Goal: Task Accomplishment & Management: Manage account settings

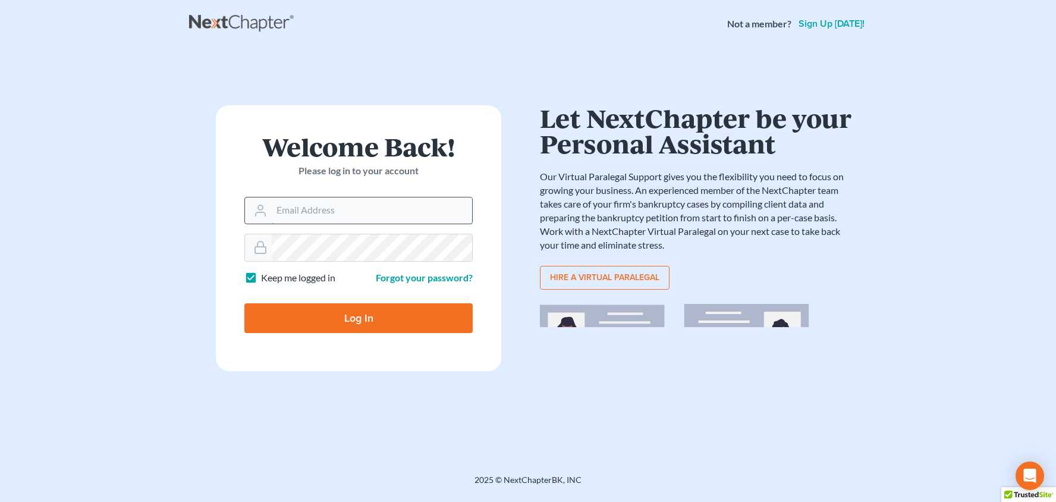
type input "[PERSON_NAME][EMAIL_ADDRESS][DOMAIN_NAME]"
click at [358, 317] on input "Log In" at bounding box center [358, 318] width 228 height 30
type input "Thinking..."
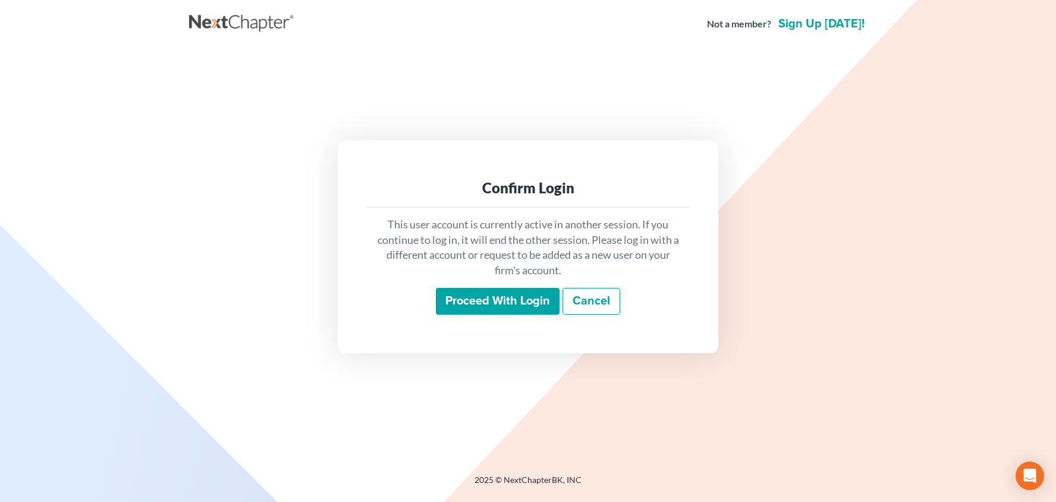
click at [490, 298] on input "Proceed with login" at bounding box center [498, 301] width 124 height 27
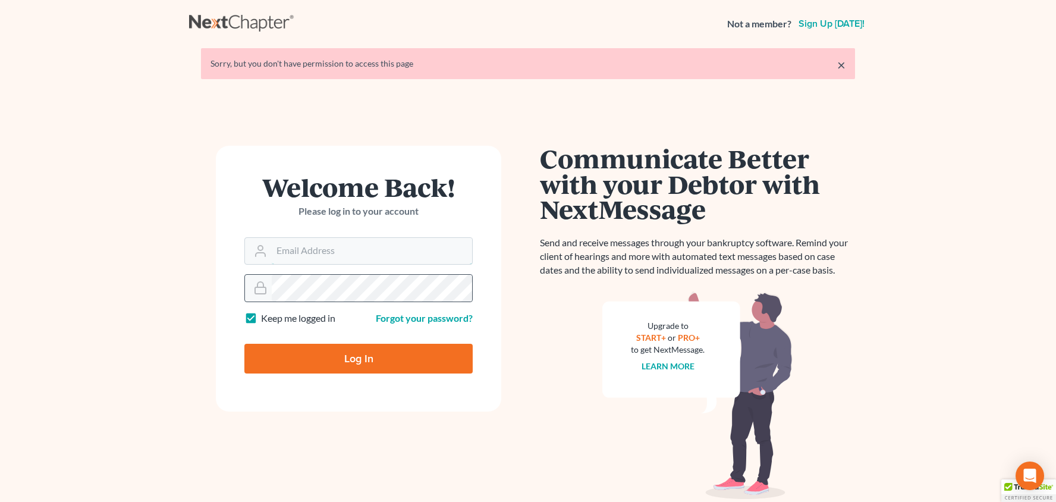
type input "[PERSON_NAME][EMAIL_ADDRESS][DOMAIN_NAME]"
click at [330, 347] on input "Log In" at bounding box center [358, 359] width 228 height 30
type input "Thinking..."
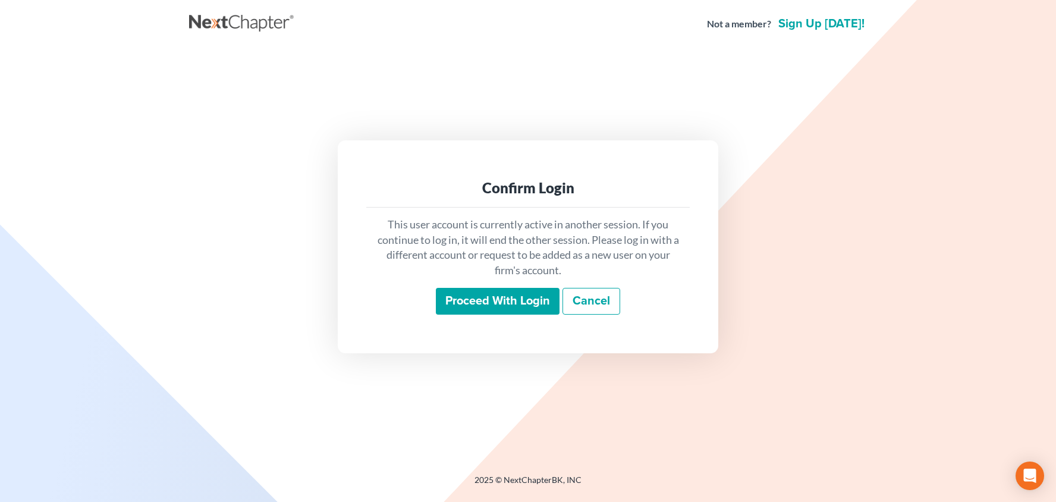
click at [471, 312] on input "Proceed with login" at bounding box center [498, 301] width 124 height 27
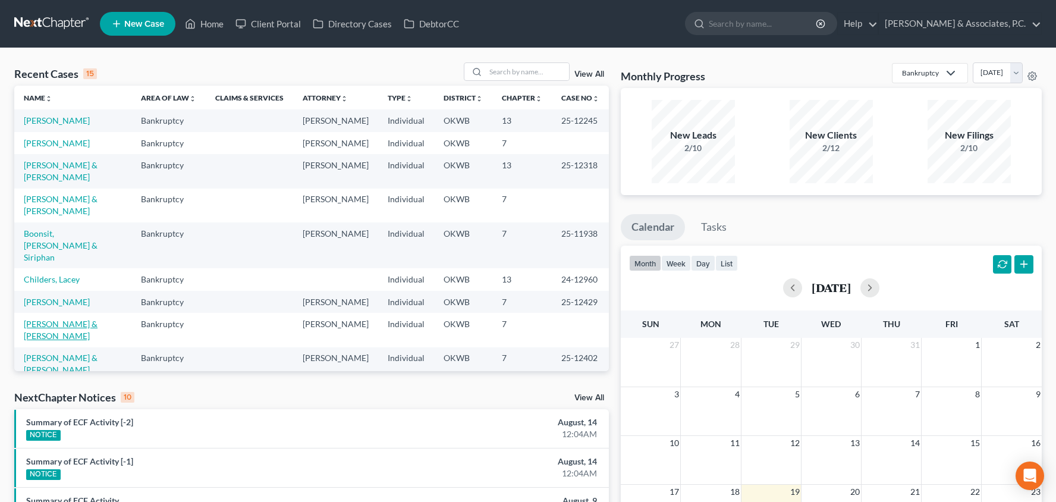
click at [75, 319] on link "Phillips, Robert & Shannon" at bounding box center [61, 330] width 74 height 22
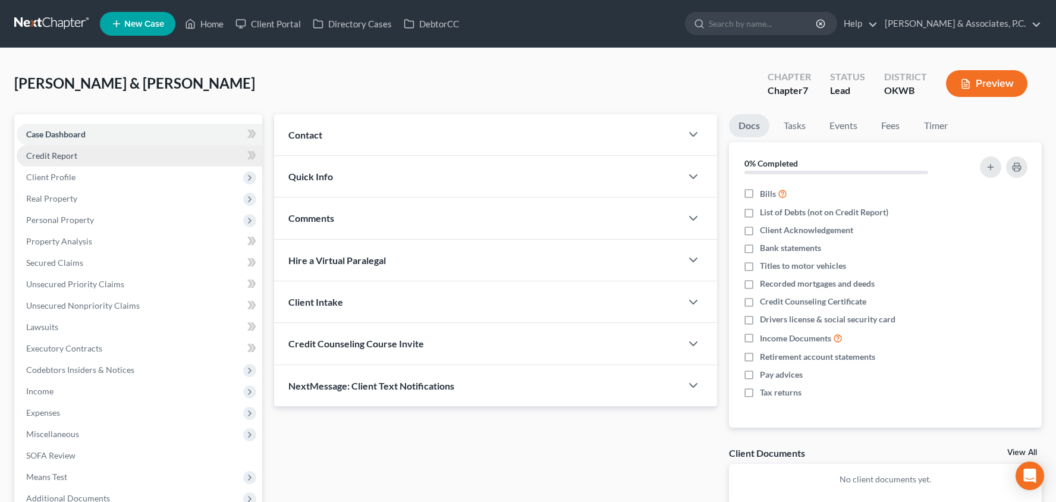
click at [144, 155] on link "Credit Report" at bounding box center [140, 155] width 246 height 21
click at [144, 171] on span "Client Profile" at bounding box center [140, 176] width 246 height 21
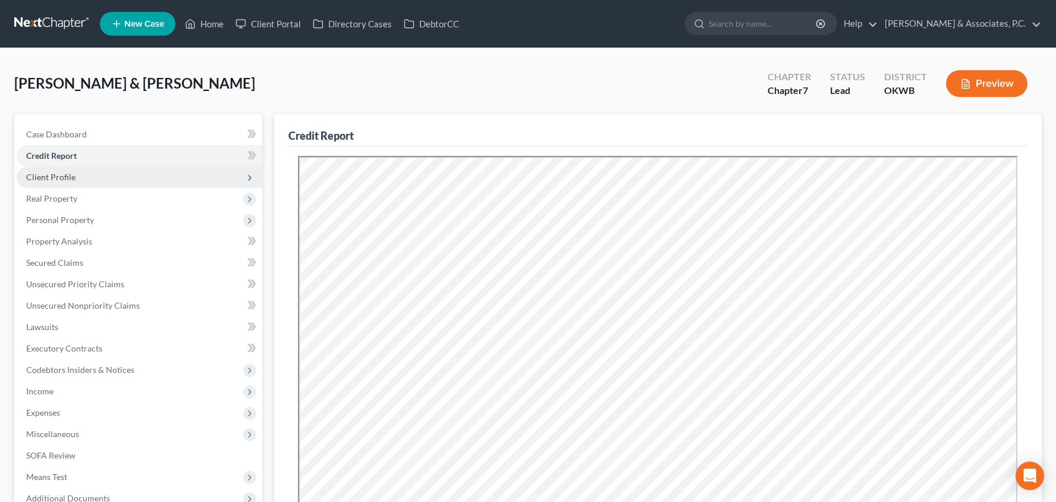
click at [182, 176] on span "Client Profile" at bounding box center [140, 176] width 246 height 21
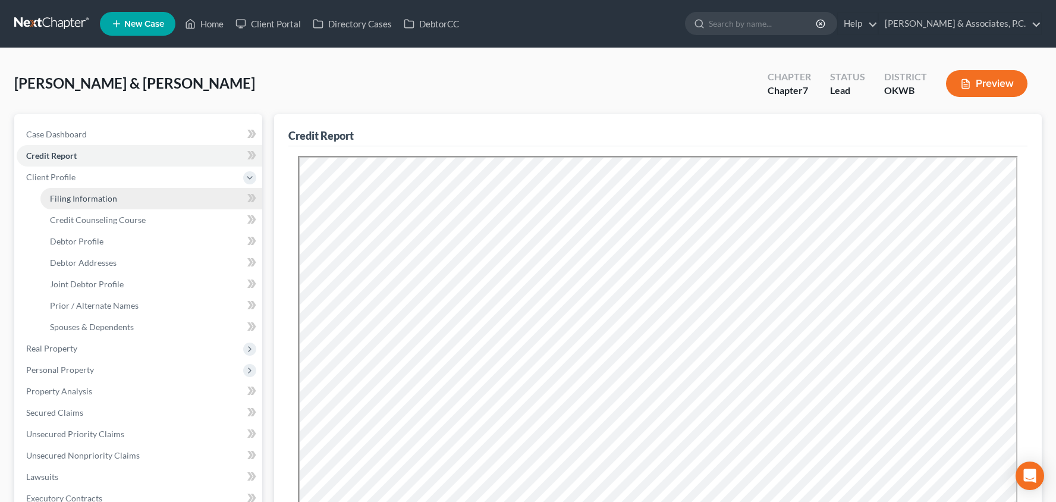
click at [194, 200] on link "Filing Information" at bounding box center [151, 198] width 222 height 21
select select "1"
select select "0"
select select "37"
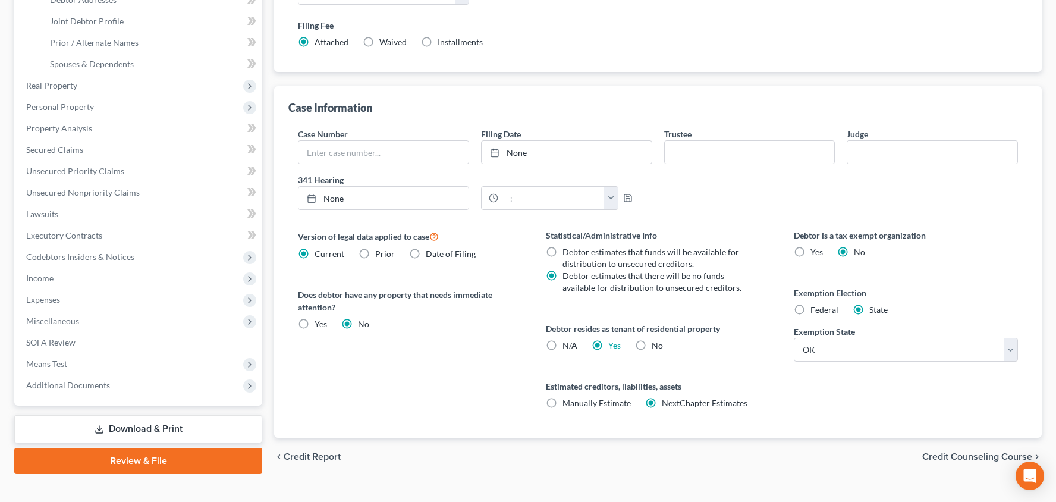
scroll to position [268, 0]
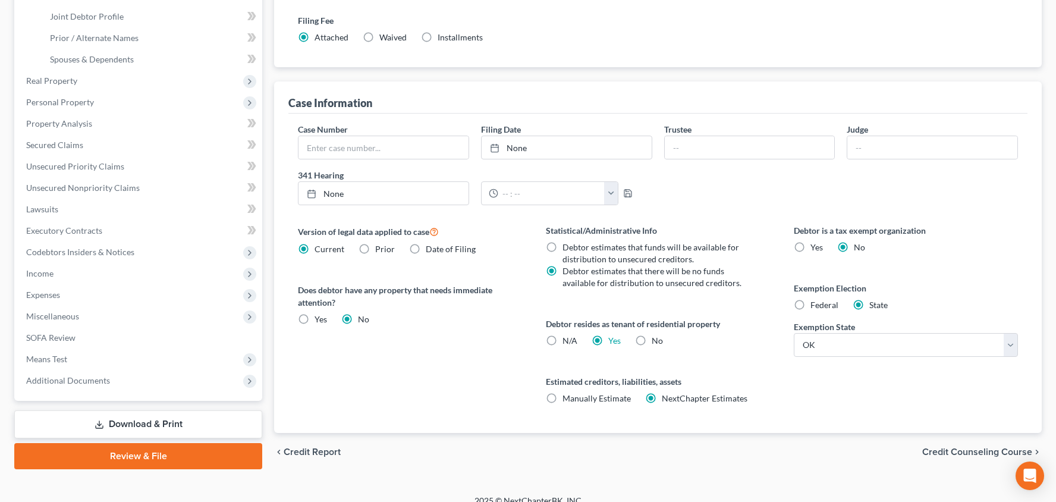
click at [950, 448] on span "Credit Counseling Course" at bounding box center [977, 452] width 110 height 10
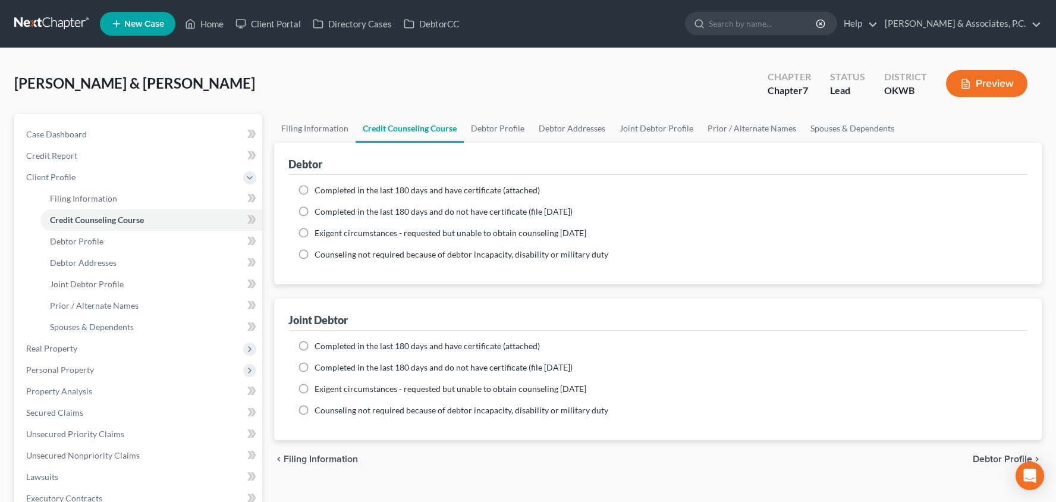
click at [314, 211] on label "Completed in the last 180 days and do not have certificate (file within 14 days)" at bounding box center [443, 212] width 258 height 12
click at [319, 211] on input "Completed in the last 180 days and do not have certificate (file within 14 days)" at bounding box center [323, 210] width 8 height 8
radio input "true"
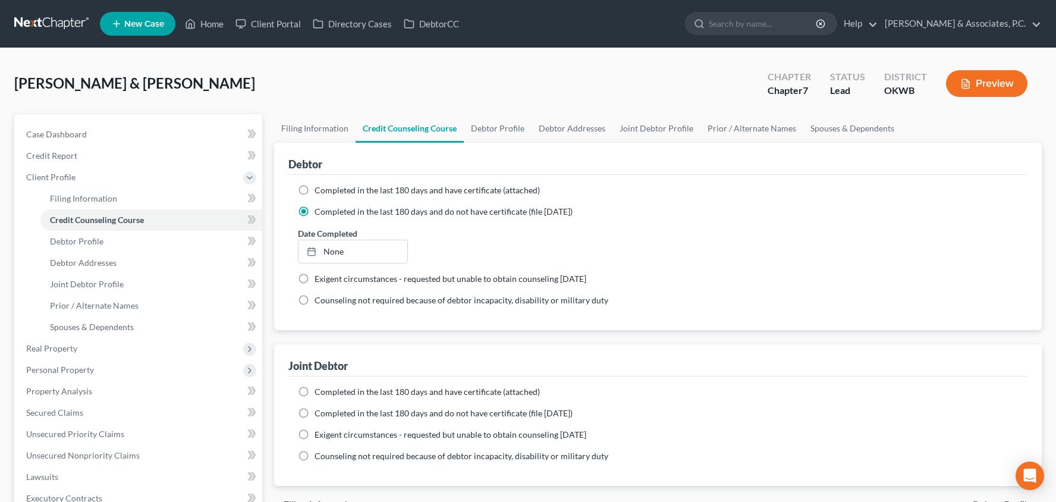
click at [314, 191] on label "Completed in the last 180 days and have certificate (attached)" at bounding box center [426, 190] width 225 height 12
click at [319, 191] on input "Completed in the last 180 days and have certificate (attached)" at bounding box center [323, 188] width 8 height 8
radio input "true"
radio input "false"
click at [328, 230] on link "None" at bounding box center [352, 230] width 109 height 23
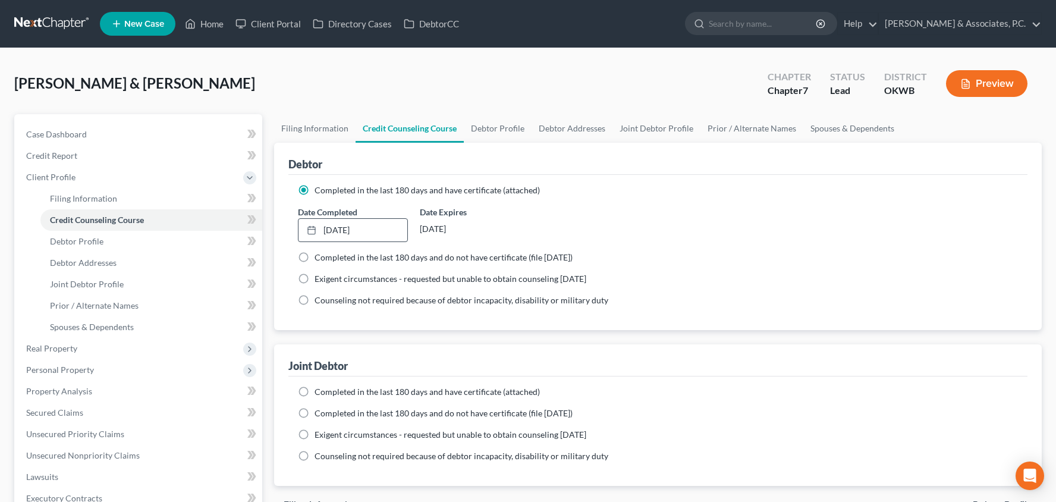
click at [314, 395] on label "Completed in the last 180 days and have certificate (attached)" at bounding box center [426, 392] width 225 height 12
click at [319, 394] on input "Completed in the last 180 days and have certificate (attached)" at bounding box center [323, 390] width 8 height 8
radio input "true"
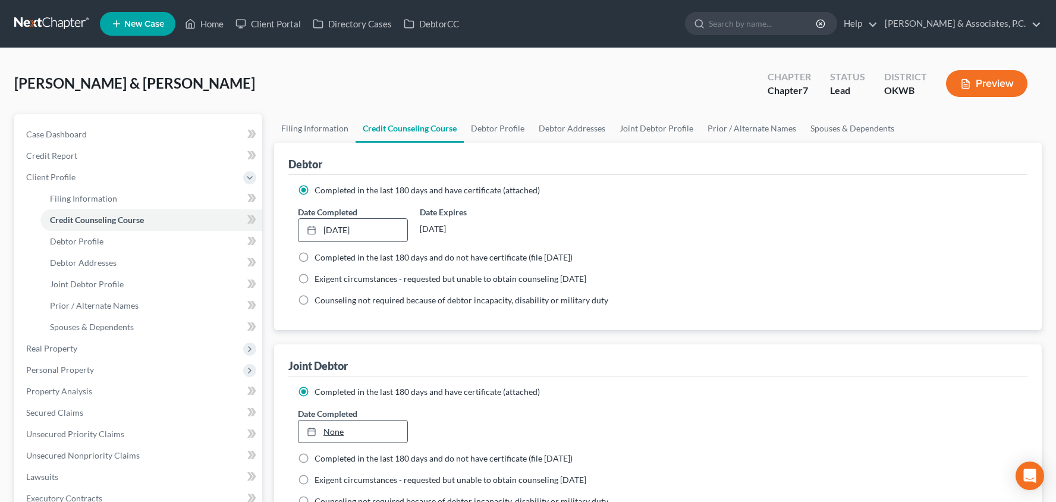
click at [379, 437] on link "None" at bounding box center [352, 431] width 109 height 23
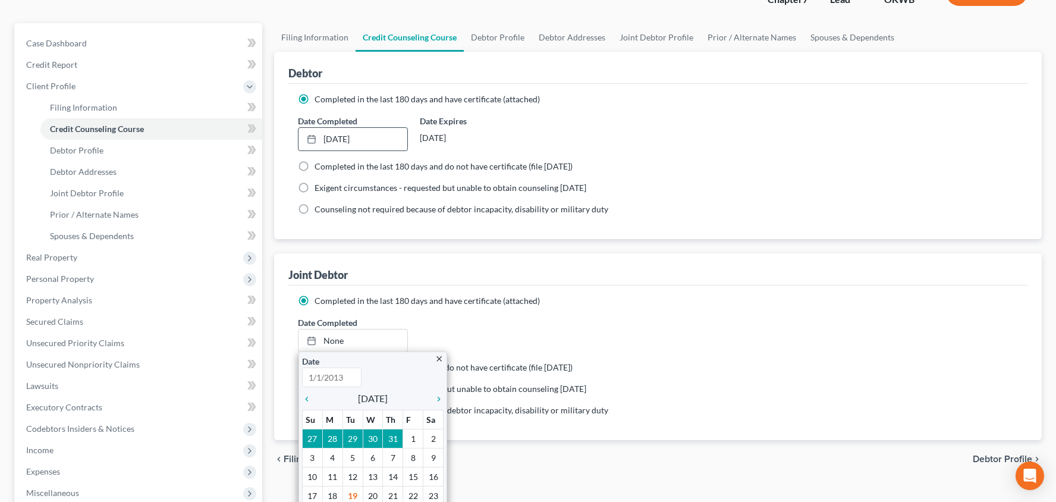
scroll to position [93, 0]
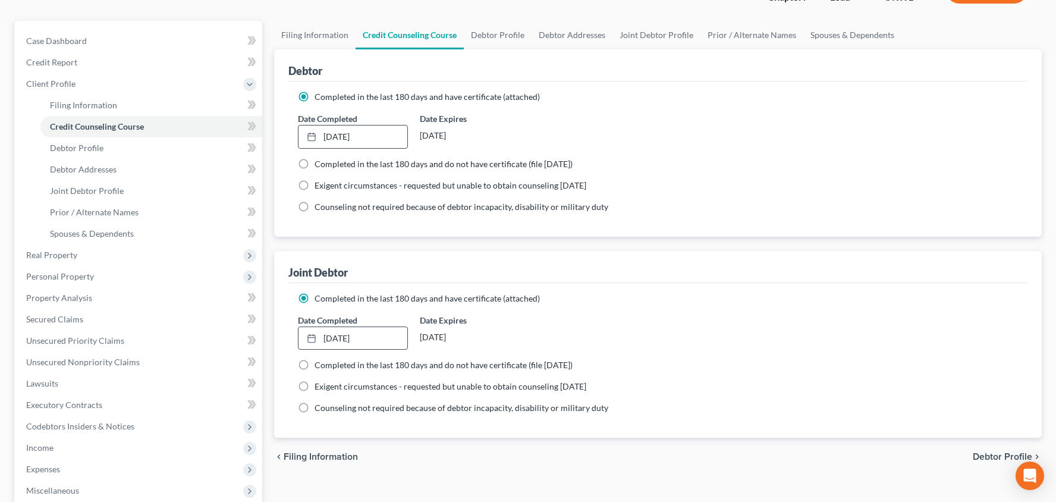
click at [991, 455] on span "Debtor Profile" at bounding box center [1002, 457] width 59 height 10
select select "1"
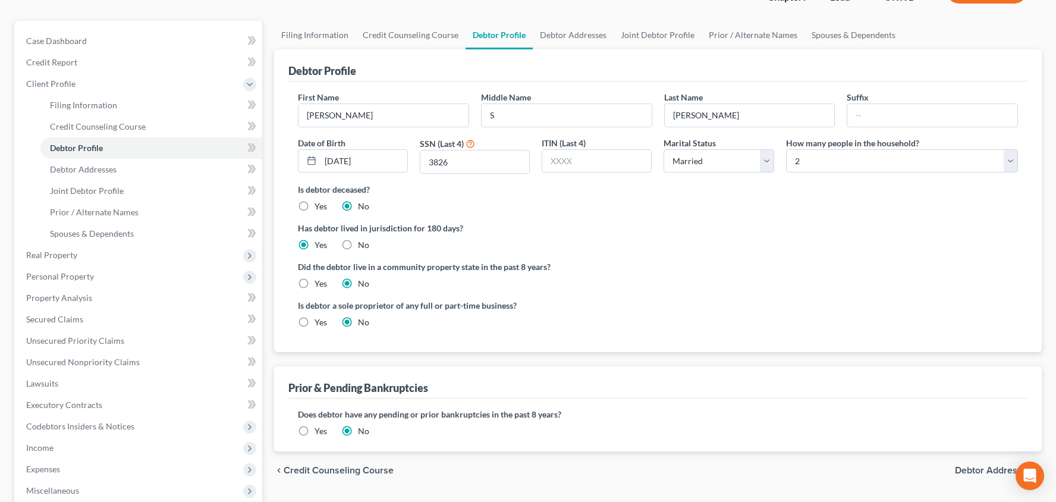
scroll to position [5, 0]
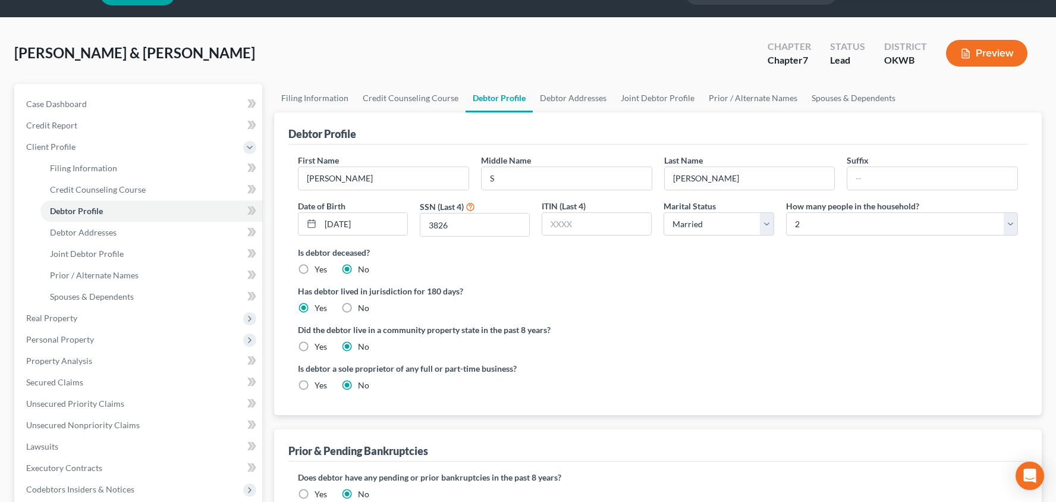
radio input "true"
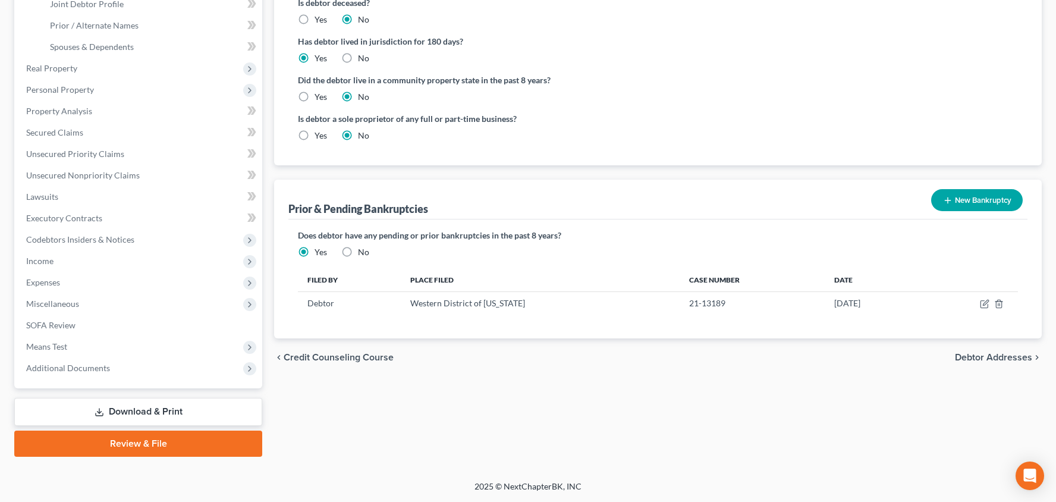
scroll to position [280, 0]
click at [981, 303] on icon "button" at bounding box center [985, 304] width 10 height 10
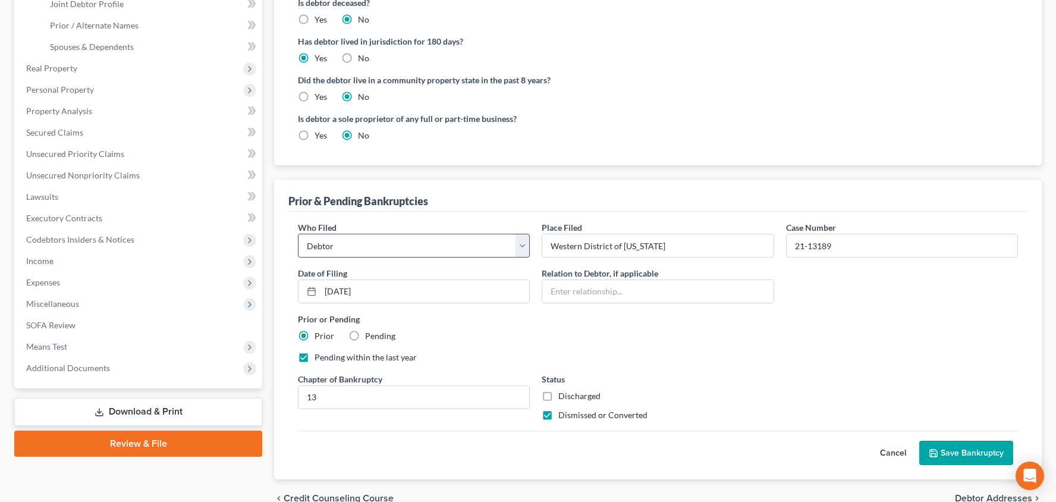
drag, startPoint x: 531, startPoint y: 245, endPoint x: 520, endPoint y: 246, distance: 11.9
click at [531, 245] on div "Who Filed * Debtor Other" at bounding box center [414, 239] width 244 height 36
click at [940, 455] on button "Save Bankruptcy" at bounding box center [966, 453] width 94 height 25
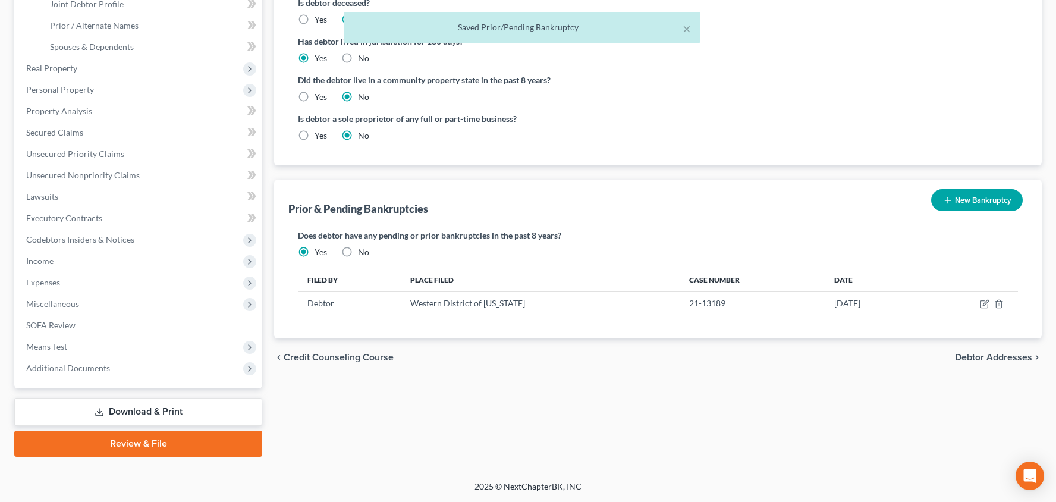
click at [978, 357] on span "Debtor Addresses" at bounding box center [993, 358] width 77 height 10
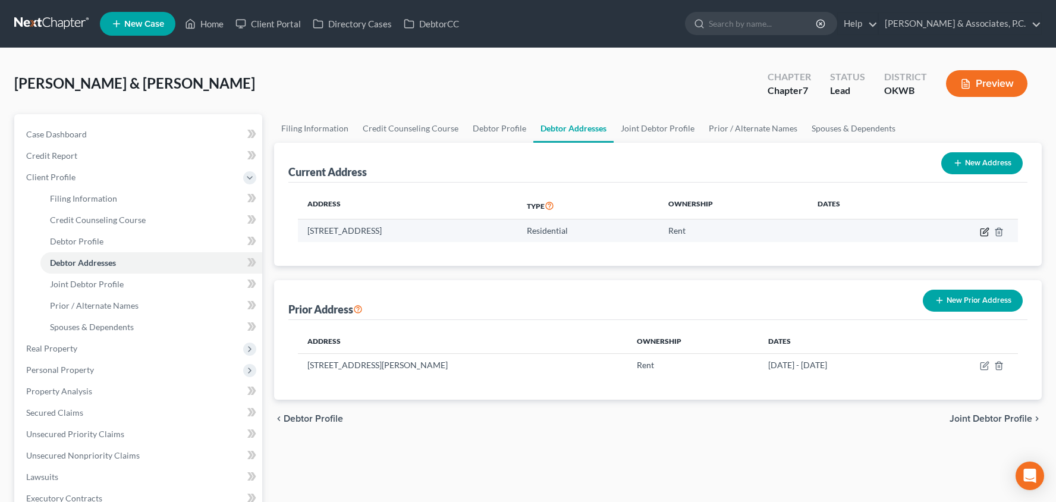
click at [987, 232] on icon "button" at bounding box center [985, 232] width 10 height 10
select select "37"
select select "0"
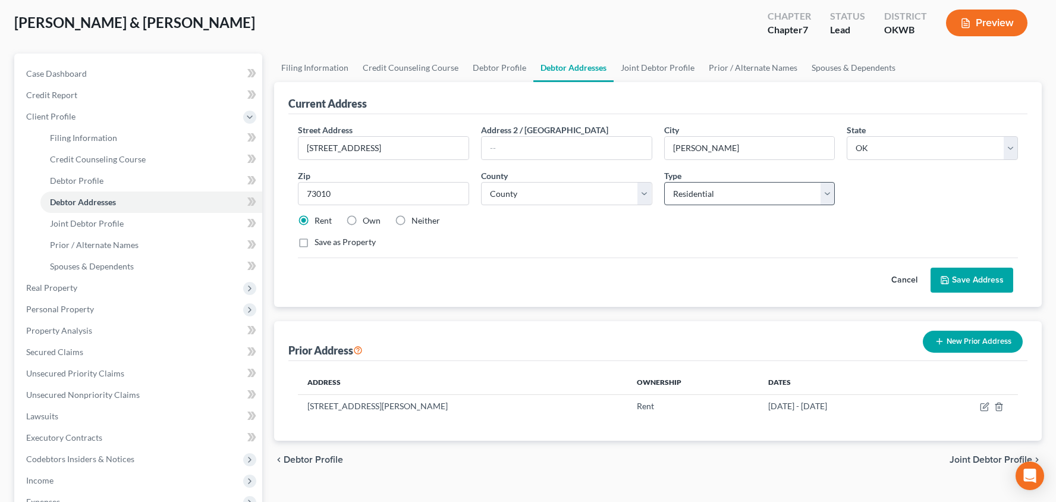
scroll to position [102, 0]
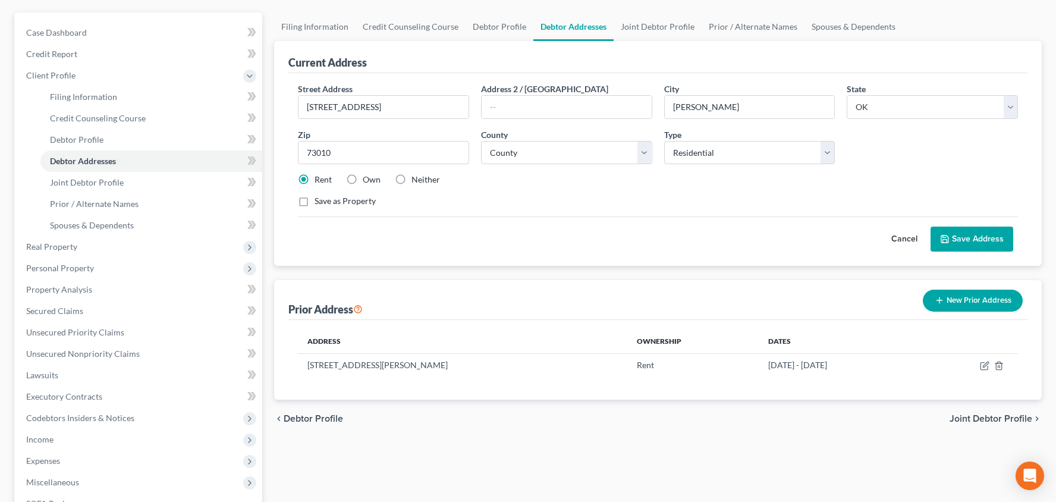
click at [969, 420] on span "Joint Debtor Profile" at bounding box center [990, 419] width 83 height 10
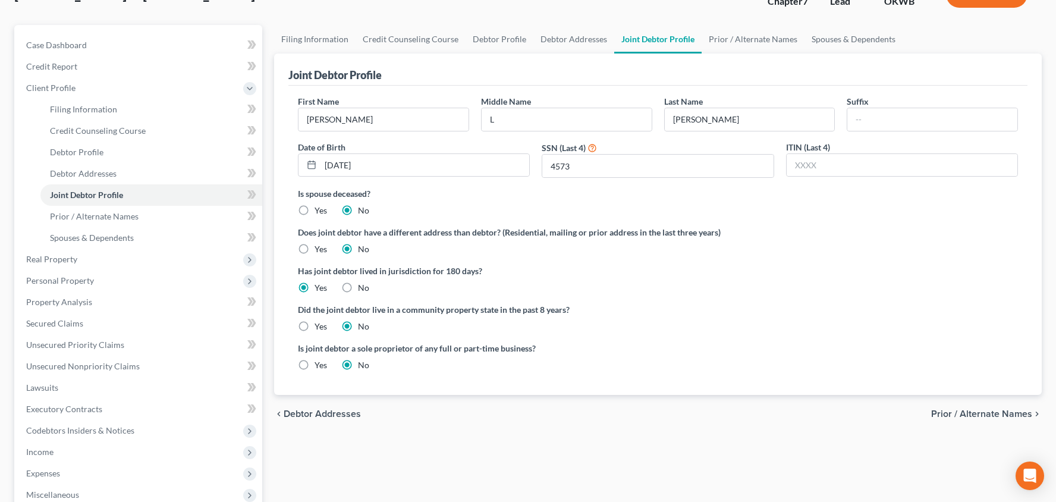
scroll to position [165, 0]
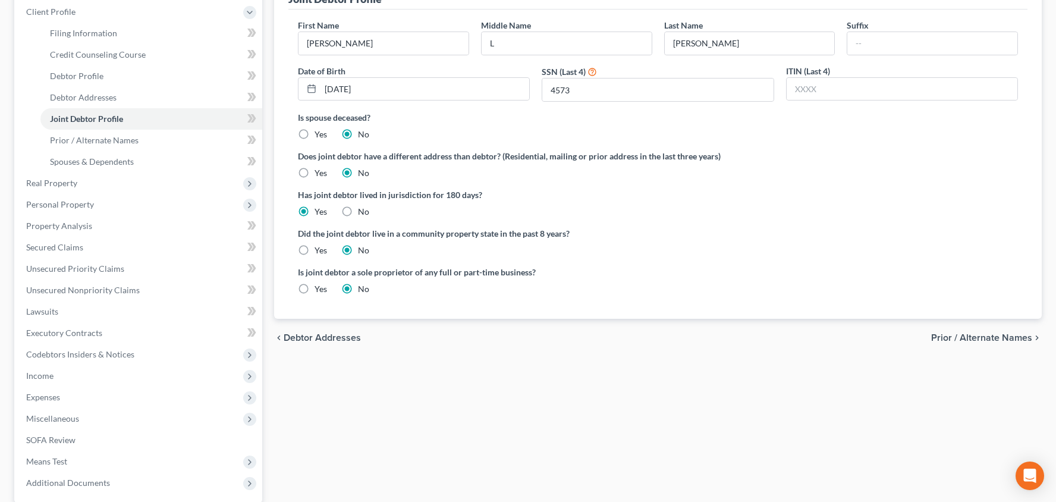
click at [973, 339] on span "Prior / Alternate Names" at bounding box center [981, 338] width 101 height 10
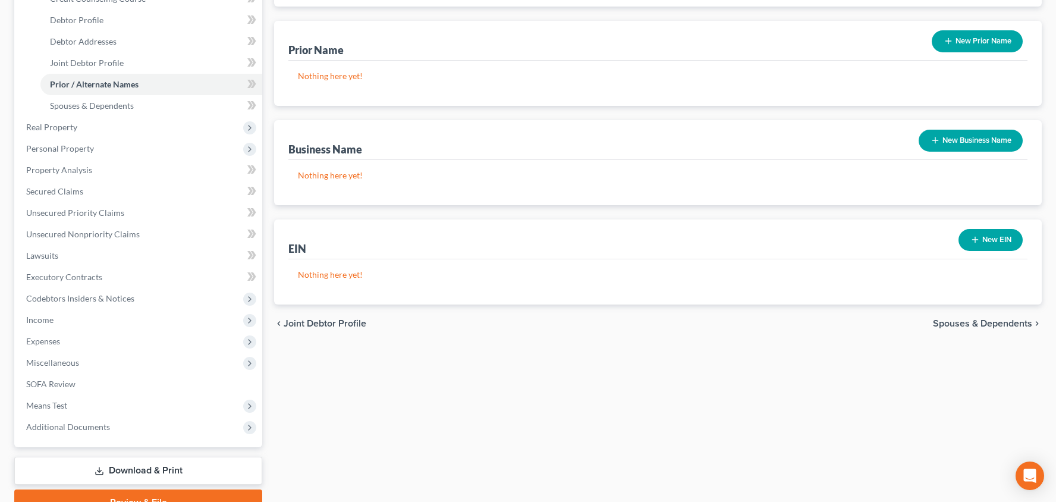
scroll to position [235, 0]
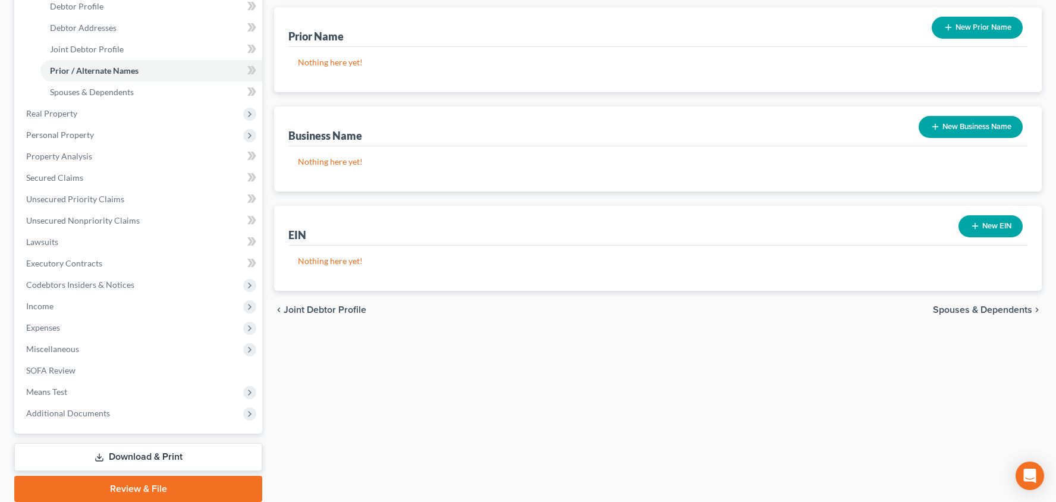
click at [967, 314] on span "Spouses & Dependents" at bounding box center [982, 310] width 99 height 10
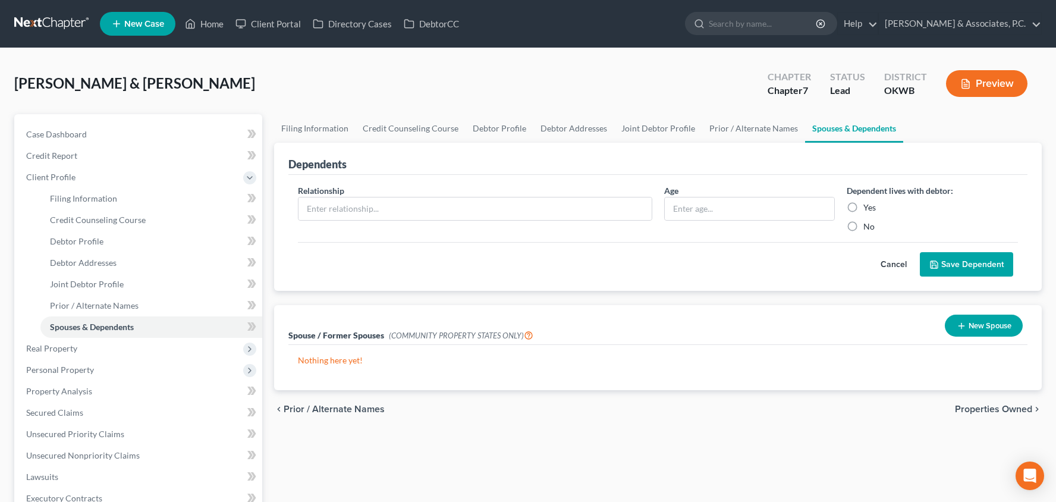
scroll to position [50, 0]
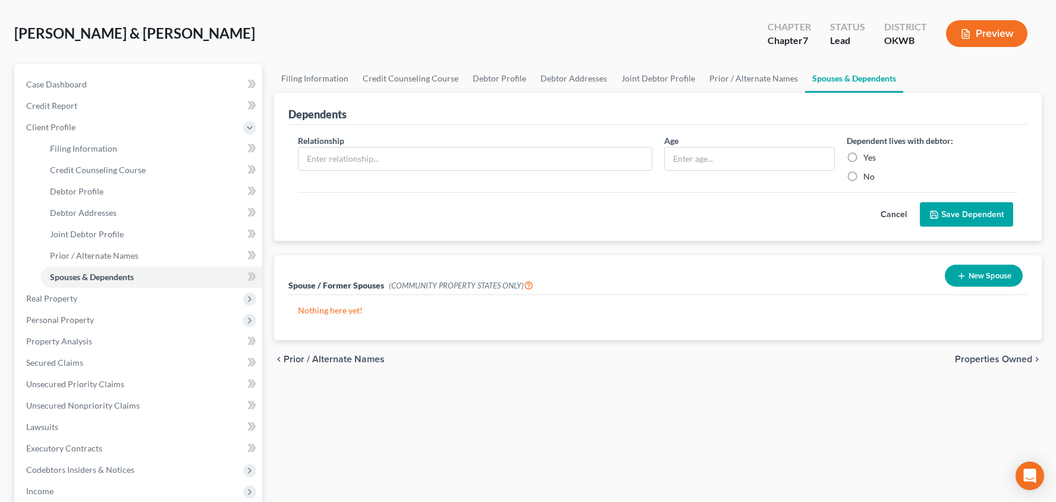
click at [987, 355] on span "Properties Owned" at bounding box center [993, 359] width 77 height 10
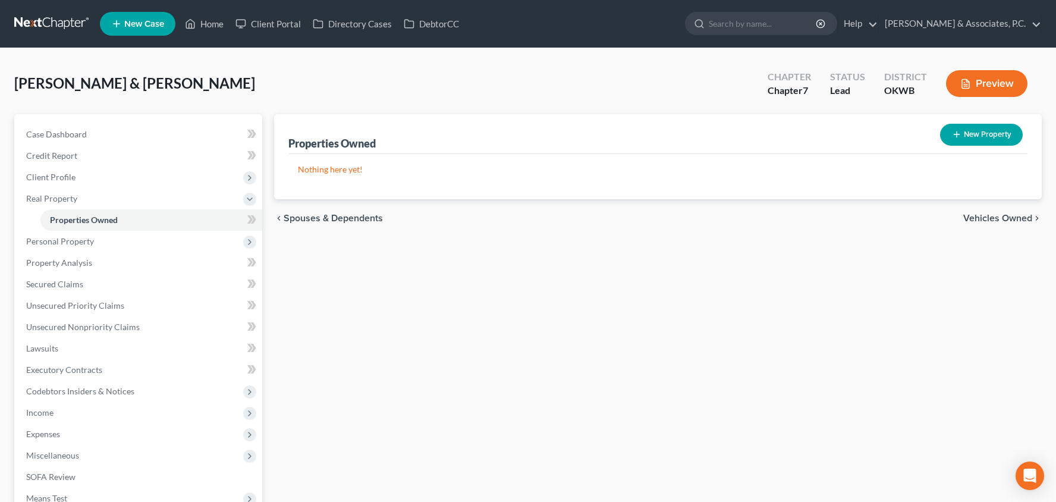
click at [977, 218] on span "Vehicles Owned" at bounding box center [997, 218] width 69 height 10
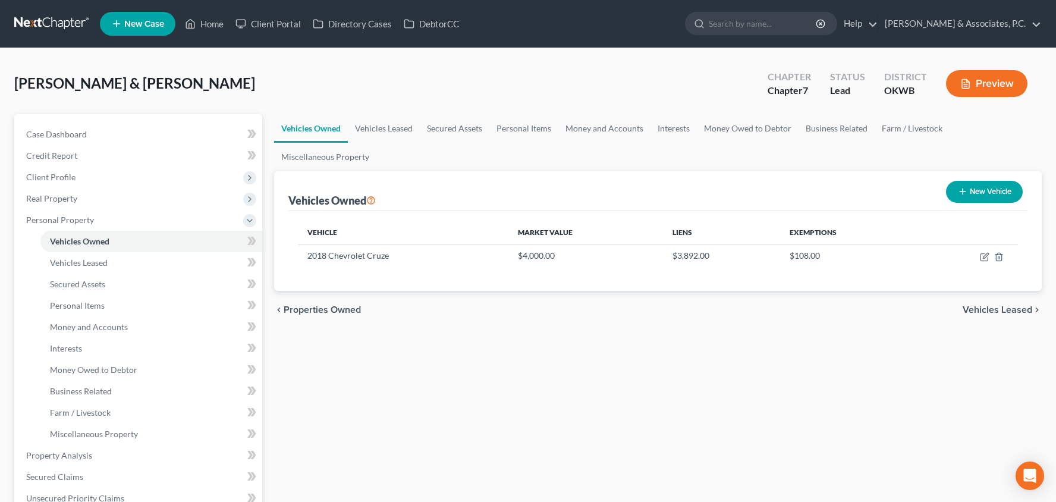
click at [979, 310] on span "Vehicles Leased" at bounding box center [997, 310] width 70 height 10
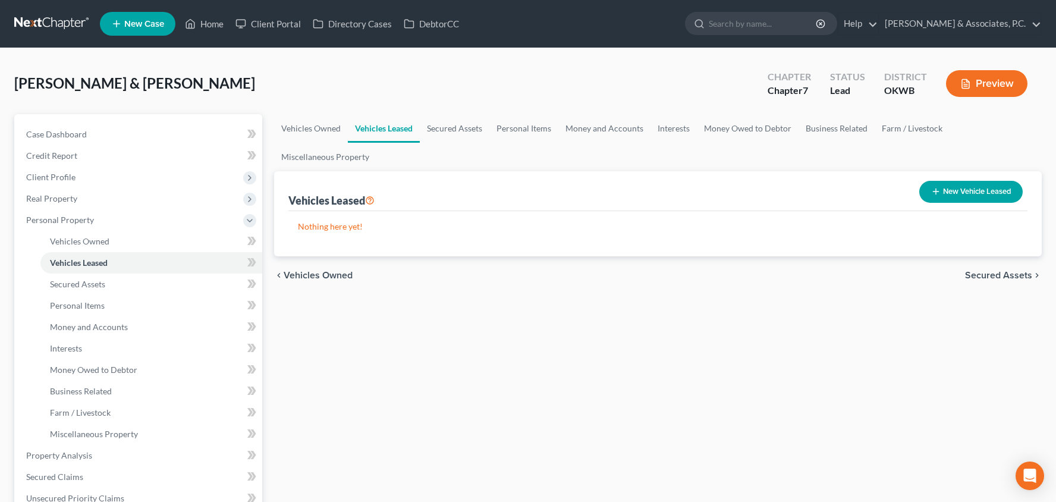
click at [994, 274] on span "Secured Assets" at bounding box center [998, 275] width 67 height 10
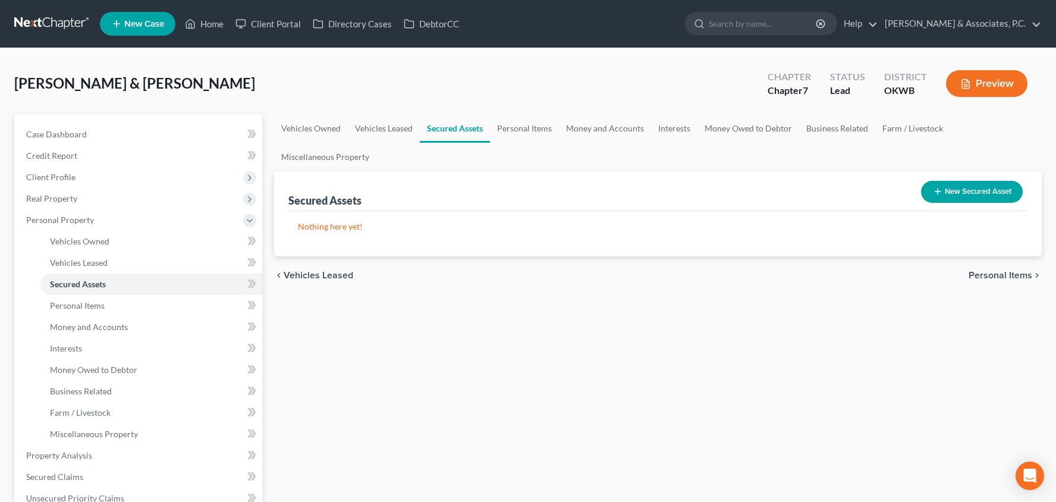
click at [1005, 270] on span "Personal Items" at bounding box center [1000, 275] width 64 height 10
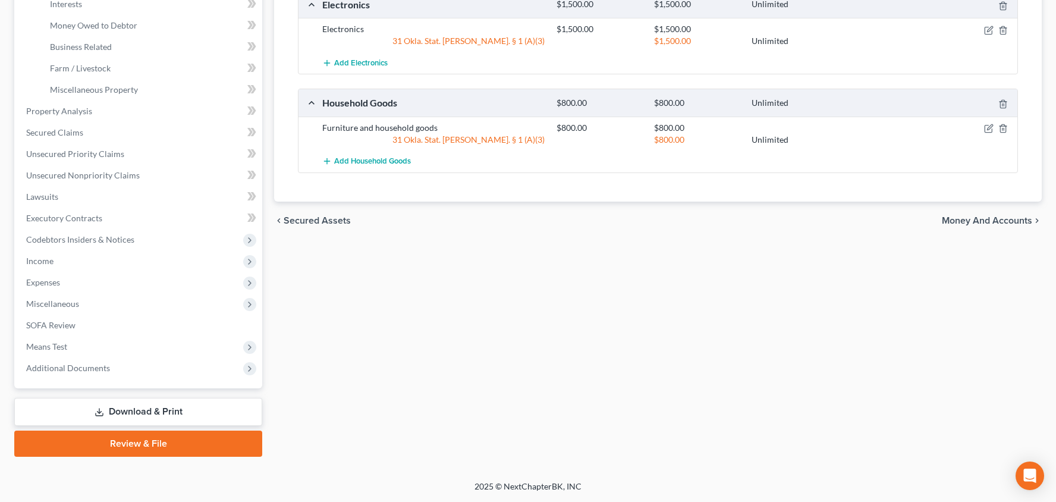
click at [1001, 221] on span "Money and Accounts" at bounding box center [987, 221] width 90 height 10
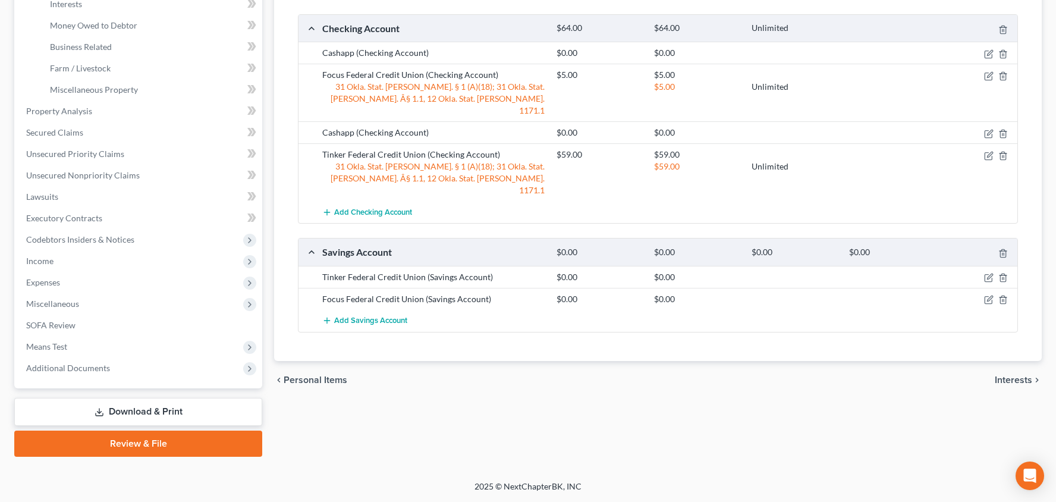
click at [1002, 375] on span "Interests" at bounding box center [1013, 380] width 37 height 10
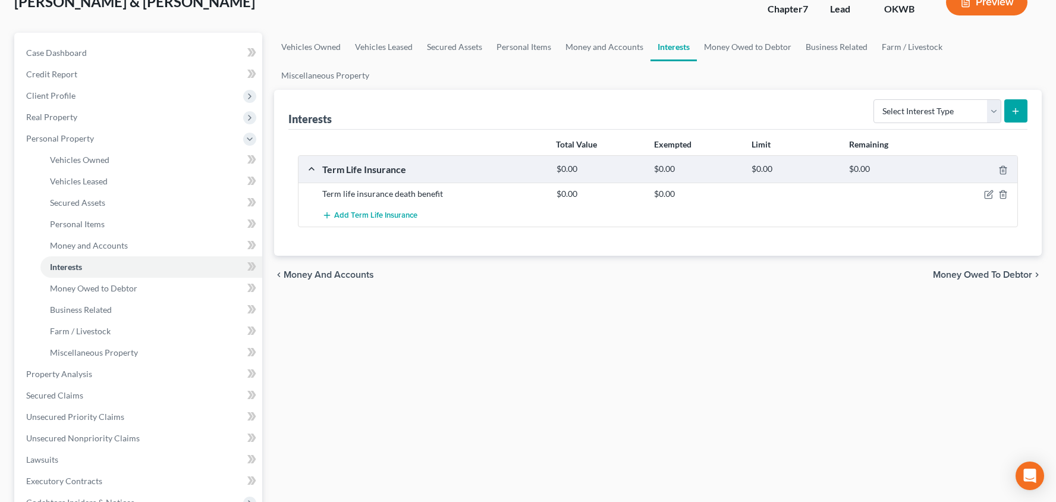
scroll to position [141, 0]
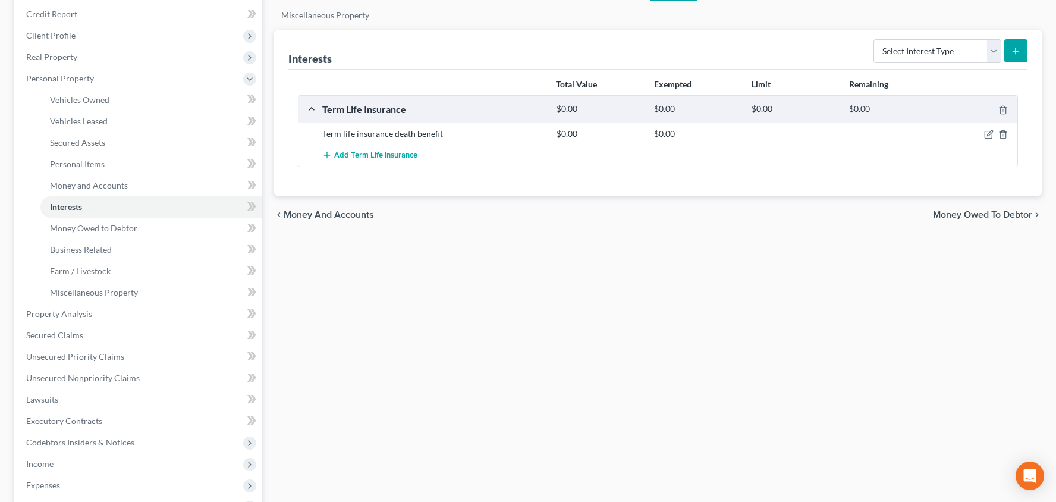
click at [965, 216] on span "Money Owed to Debtor" at bounding box center [982, 215] width 99 height 10
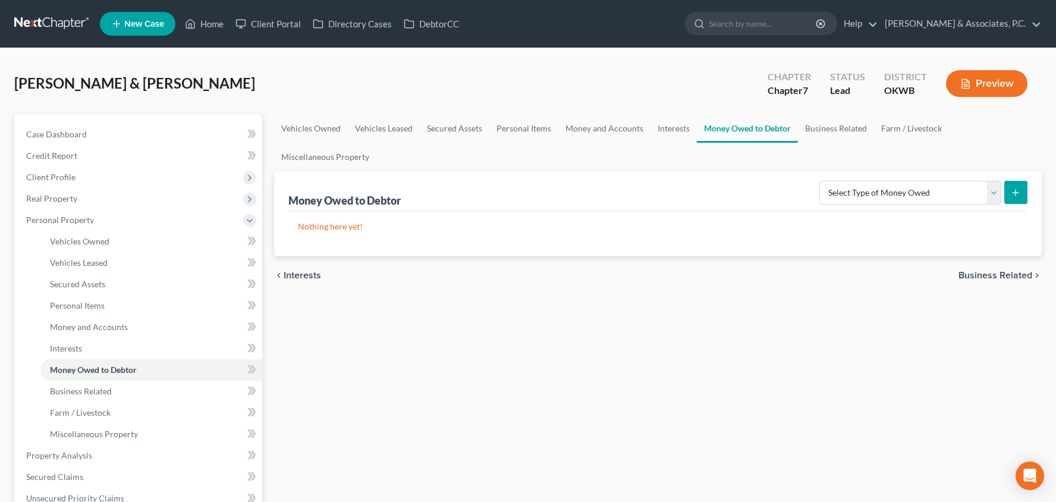
scroll to position [0, 1]
click at [983, 275] on span "Business Related" at bounding box center [995, 275] width 74 height 10
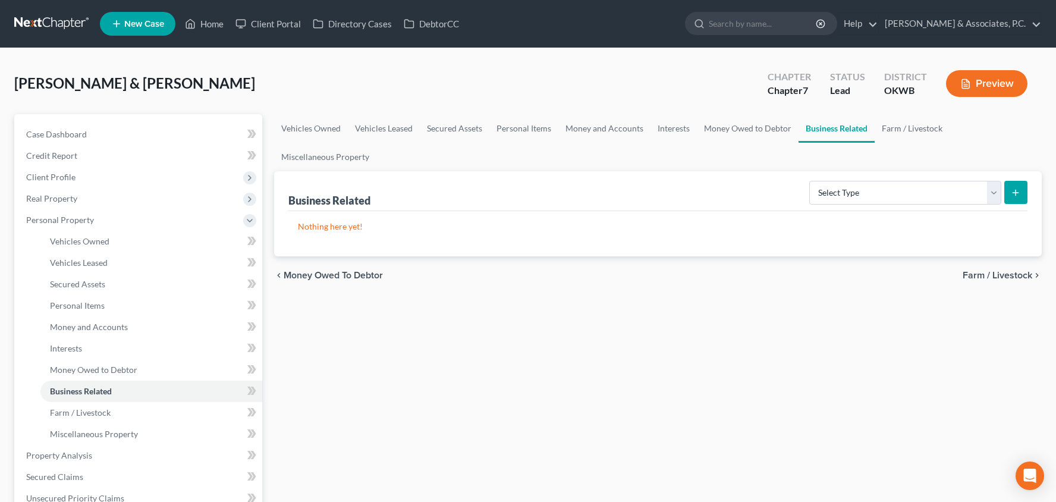
scroll to position [1, 0]
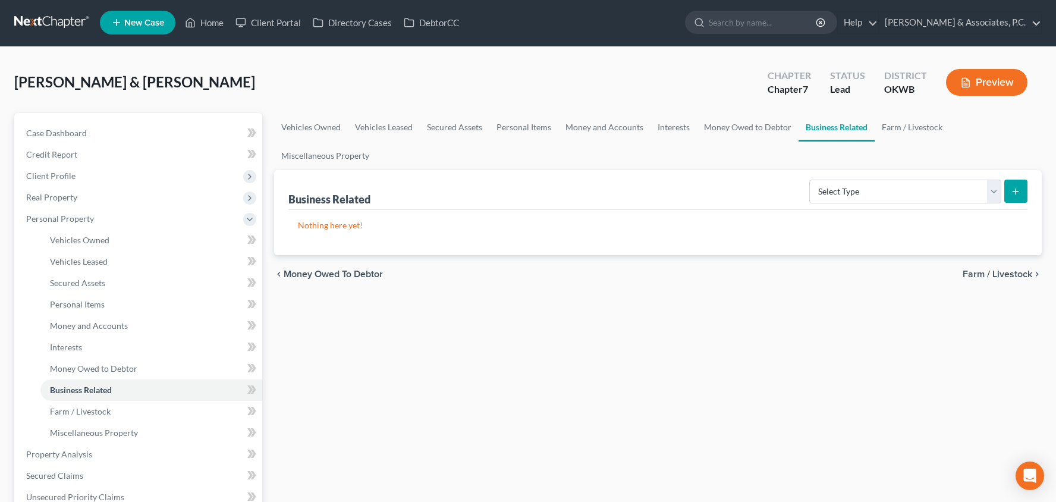
click at [989, 278] on span "Farm / Livestock" at bounding box center [997, 274] width 70 height 10
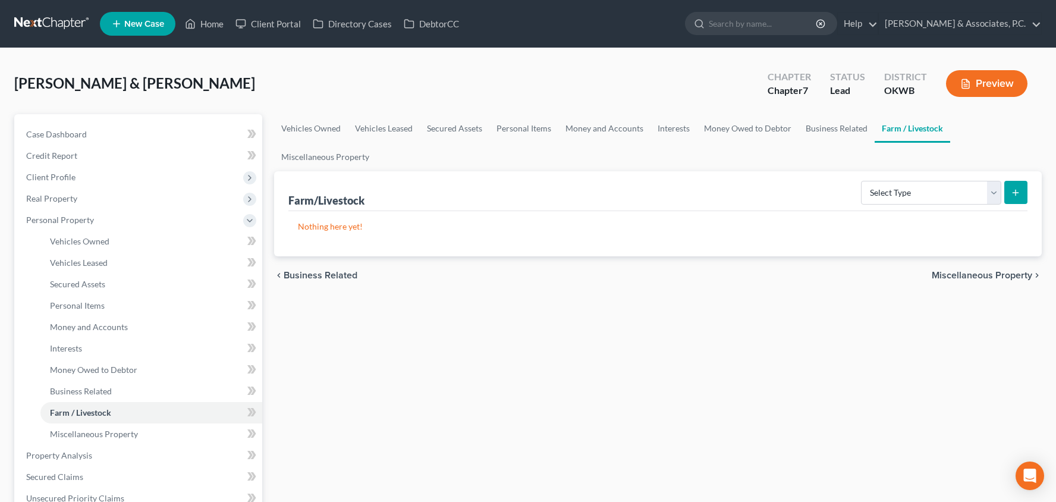
click at [987, 273] on span "Miscellaneous Property" at bounding box center [982, 275] width 100 height 10
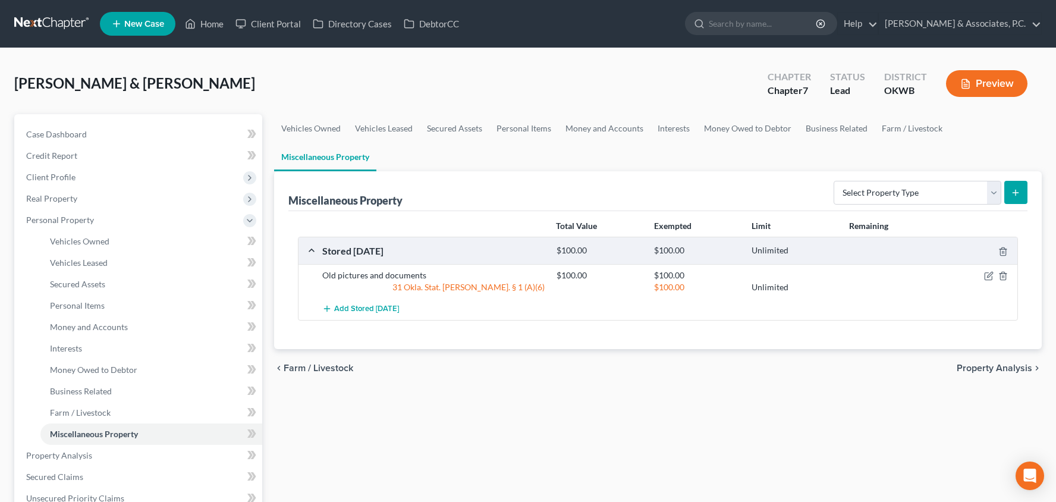
scroll to position [0, 1]
click at [984, 368] on span "Property Analysis" at bounding box center [994, 368] width 75 height 10
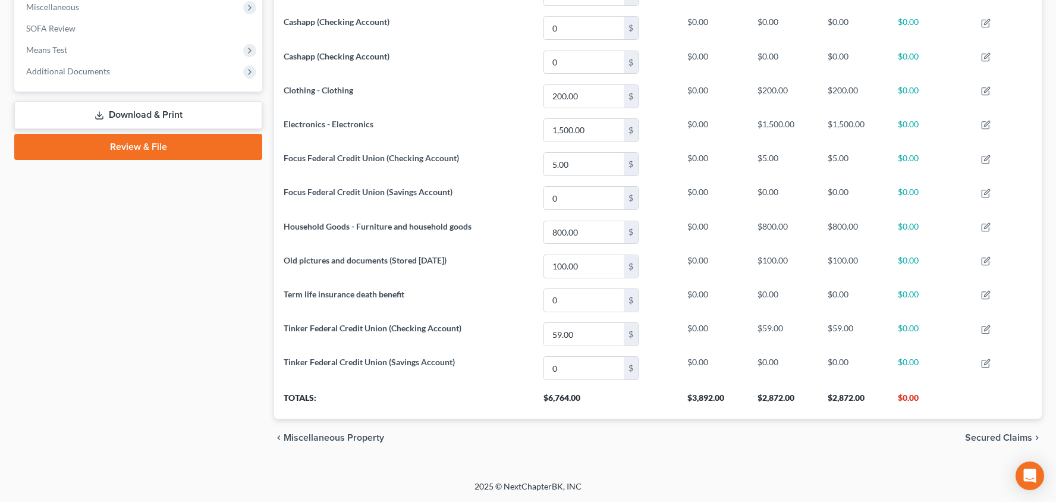
click at [975, 433] on span "Secured Claims" at bounding box center [998, 438] width 67 height 10
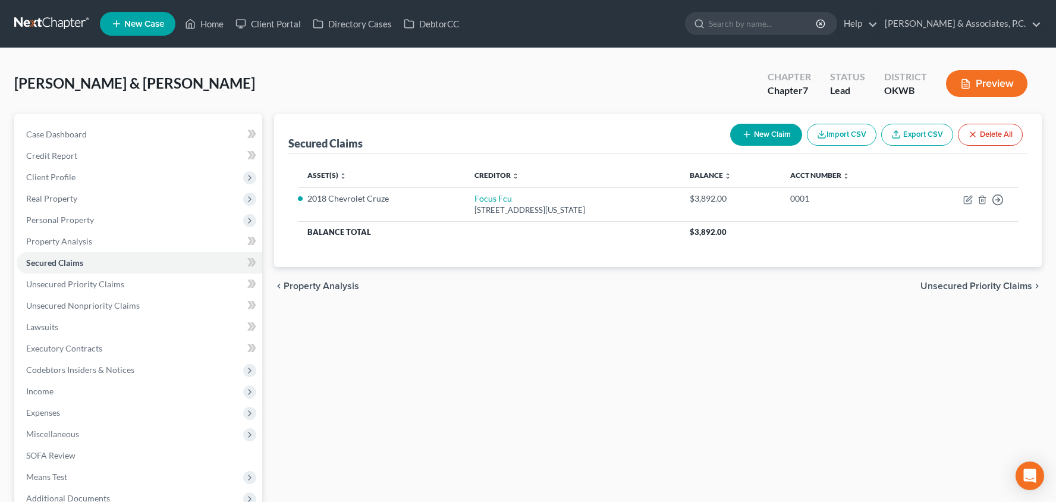
drag, startPoint x: 971, startPoint y: 280, endPoint x: 907, endPoint y: 304, distance: 68.1
click at [971, 281] on span "Unsecured Priority Claims" at bounding box center [976, 286] width 112 height 10
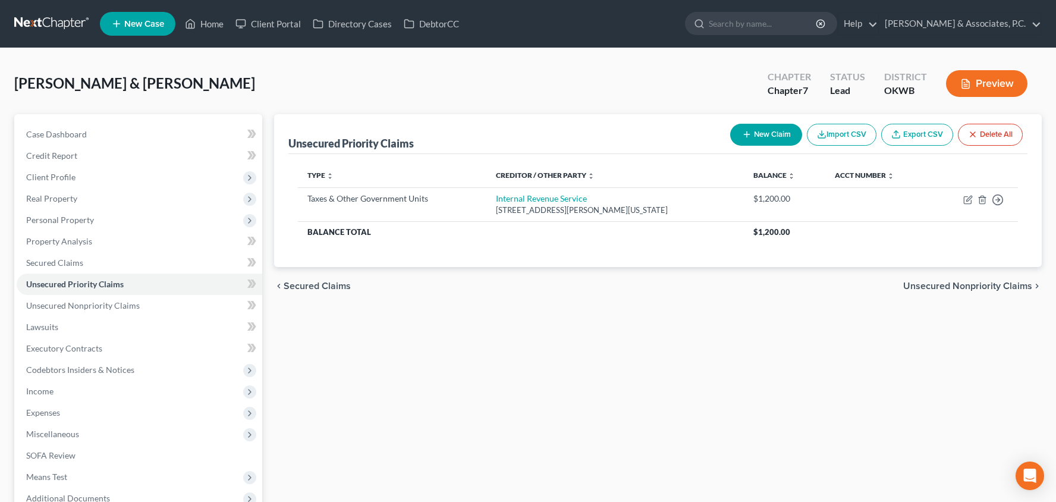
click at [934, 286] on span "Unsecured Nonpriority Claims" at bounding box center [967, 286] width 129 height 10
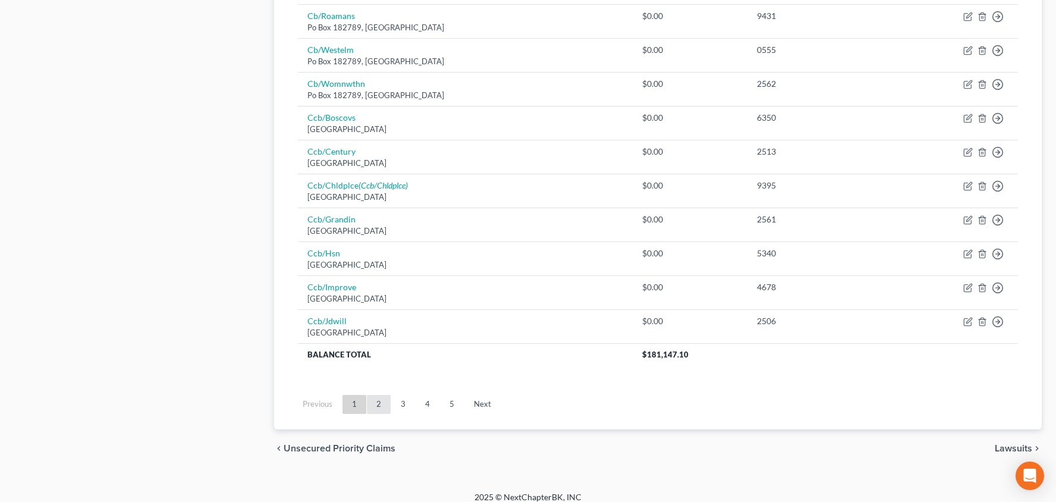
click at [386, 395] on link "2" at bounding box center [379, 404] width 24 height 19
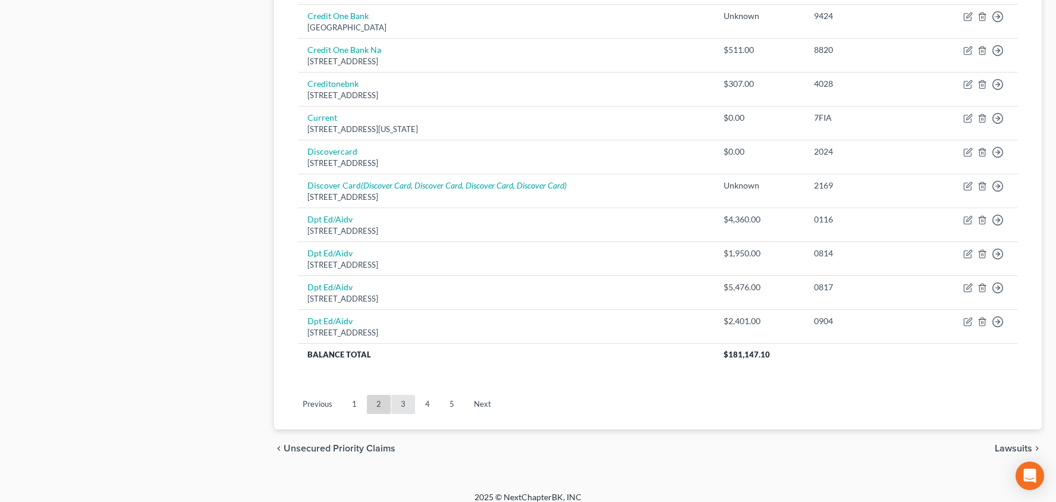
click at [409, 397] on link "3" at bounding box center [403, 404] width 24 height 19
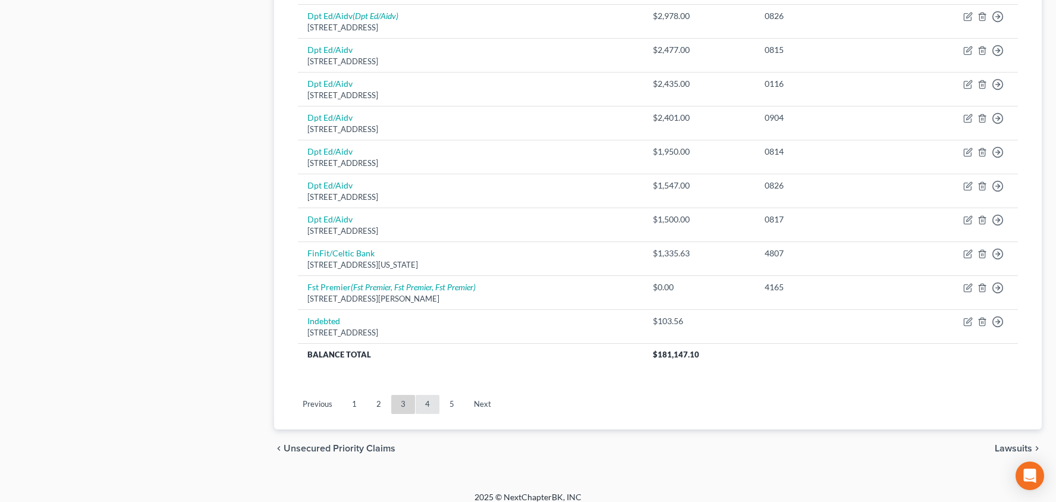
click at [432, 395] on link "4" at bounding box center [428, 404] width 24 height 19
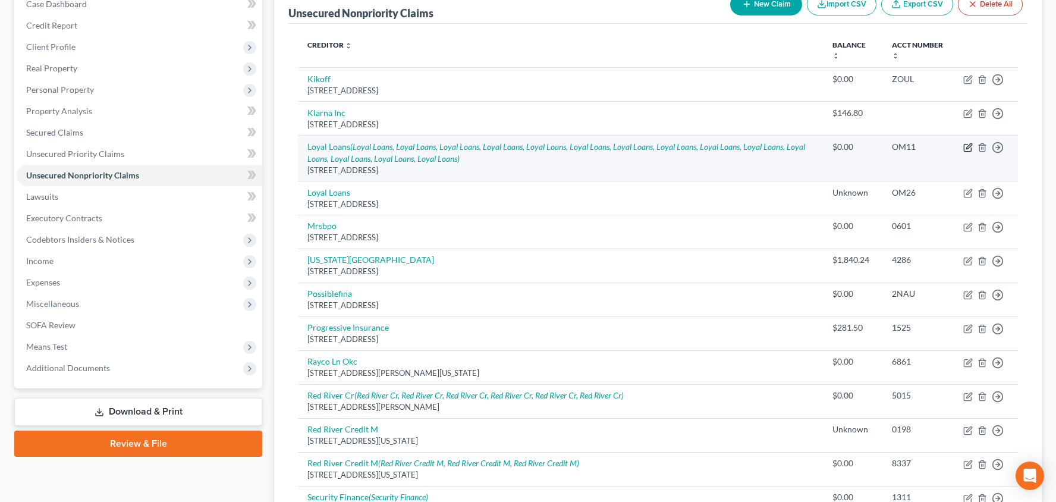
click at [967, 144] on icon "button" at bounding box center [968, 148] width 10 height 10
select select "37"
select select "1"
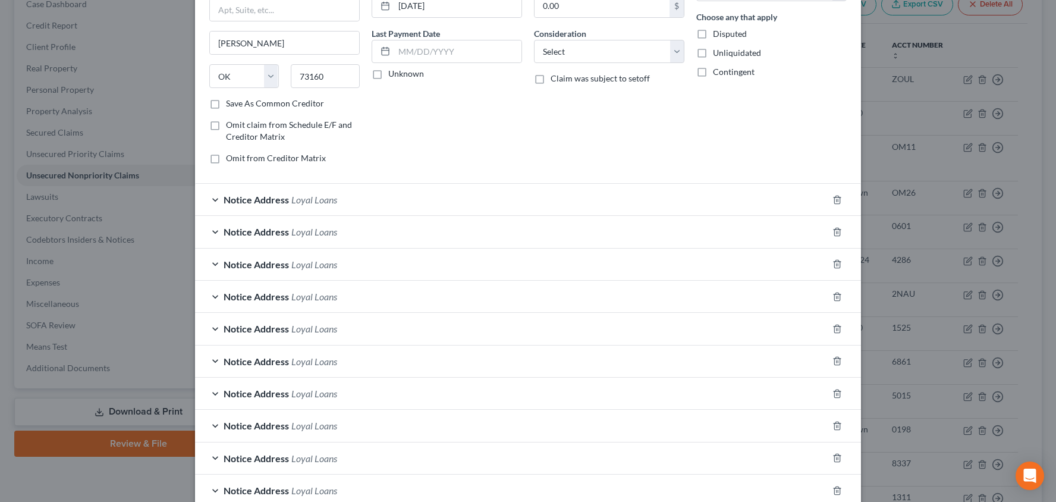
click at [443, 206] on div "Notice Address Loyal Loans" at bounding box center [511, 200] width 633 height 32
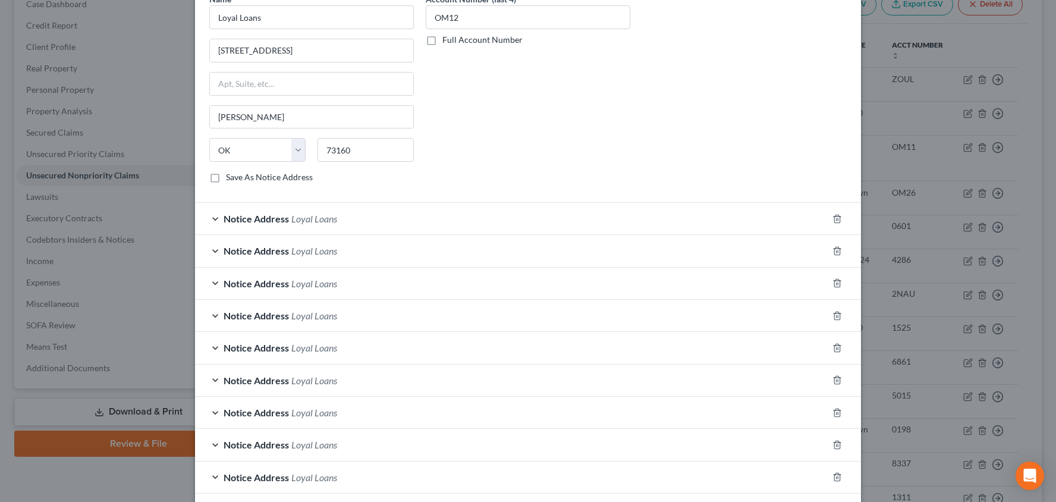
click at [448, 212] on div "Notice Address Loyal Loans" at bounding box center [511, 219] width 633 height 32
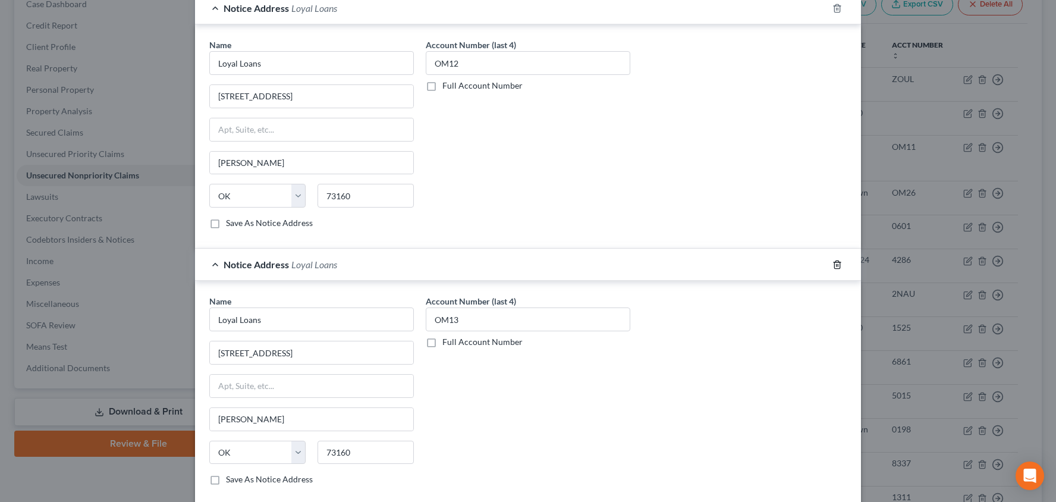
click at [838, 260] on icon "button" at bounding box center [836, 264] width 5 height 8
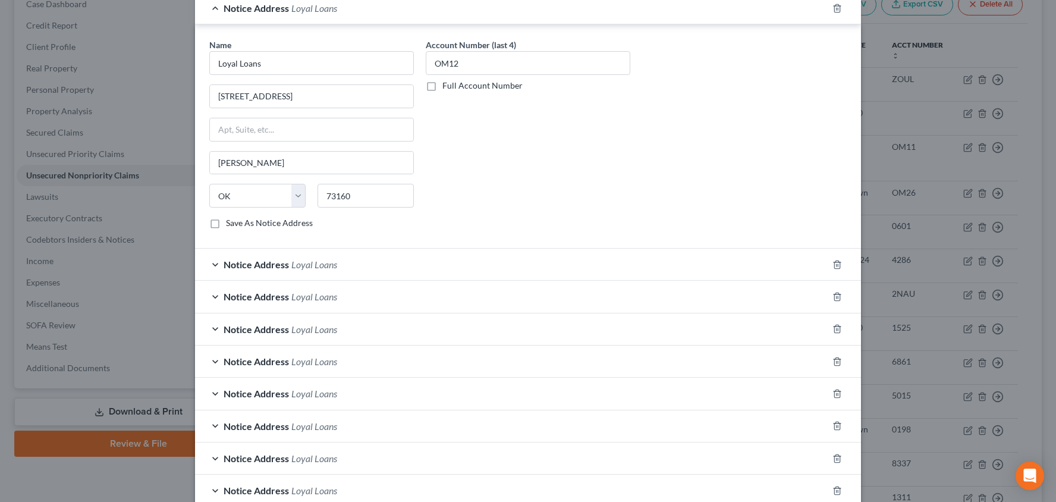
click at [416, 265] on div "Notice Address Loyal Loans" at bounding box center [511, 264] width 633 height 32
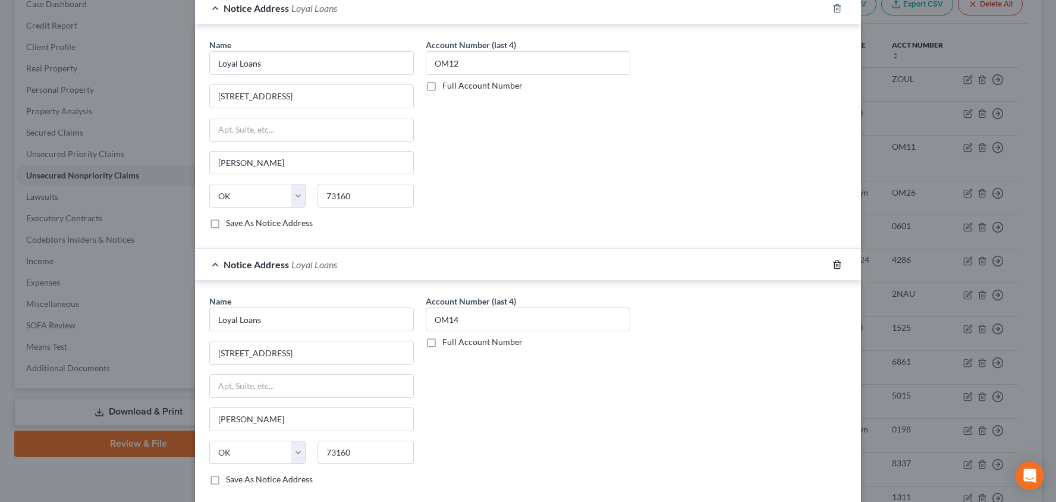
click at [832, 262] on icon "button" at bounding box center [837, 265] width 10 height 10
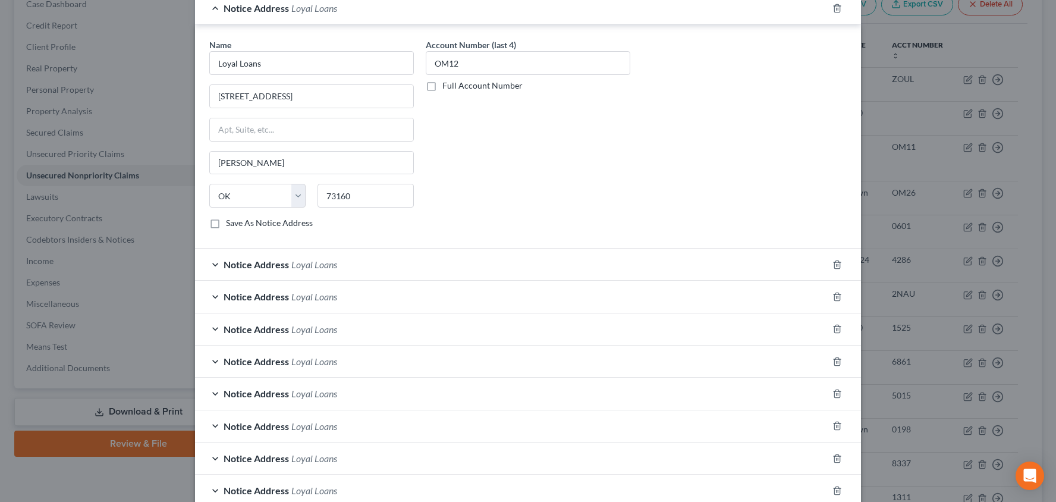
drag, startPoint x: 549, startPoint y: 268, endPoint x: 543, endPoint y: 274, distance: 8.0
click at [548, 268] on div "Notice Address Loyal Loans" at bounding box center [511, 264] width 633 height 32
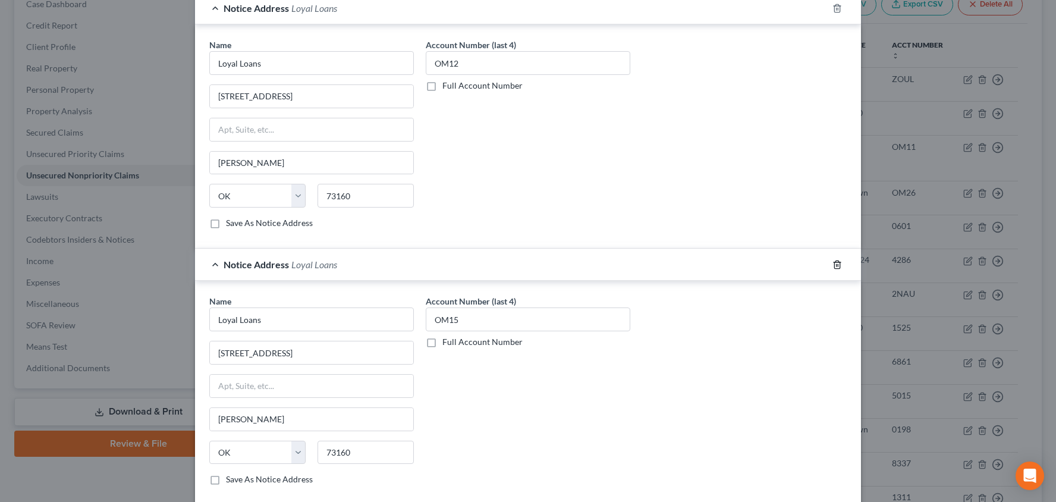
click at [836, 264] on line "button" at bounding box center [836, 265] width 0 height 2
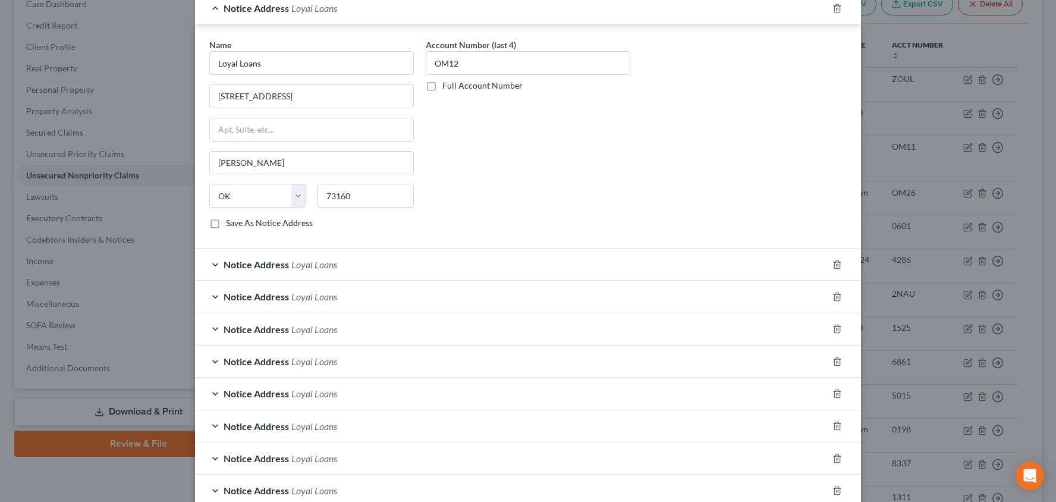
click at [660, 257] on div "Notice Address Loyal Loans" at bounding box center [511, 264] width 633 height 32
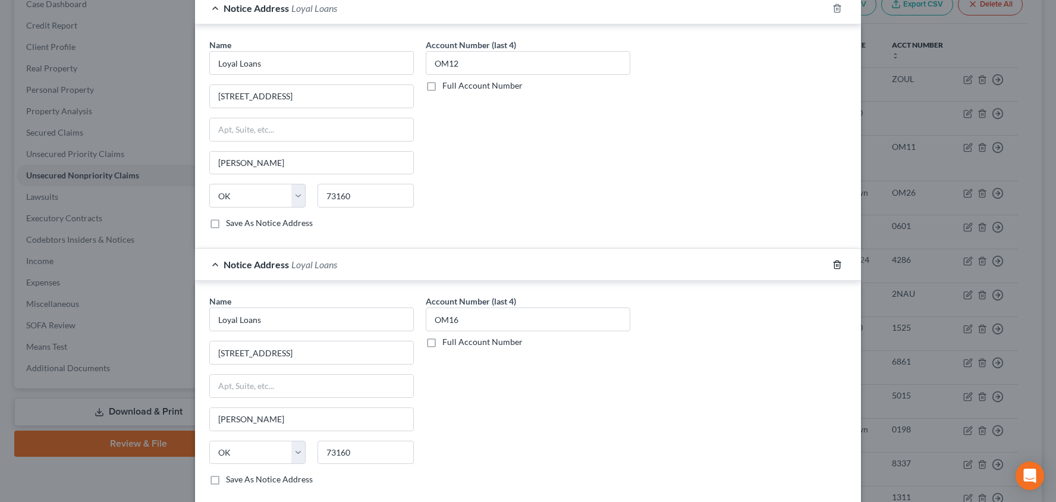
click at [834, 263] on icon "button" at bounding box center [836, 264] width 5 height 8
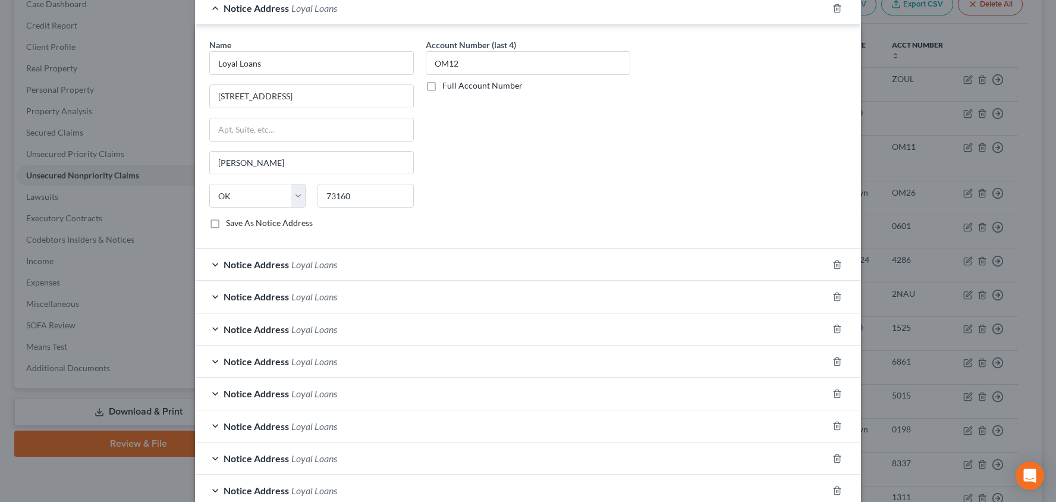
click at [673, 268] on div "Notice Address Loyal Loans" at bounding box center [511, 264] width 633 height 32
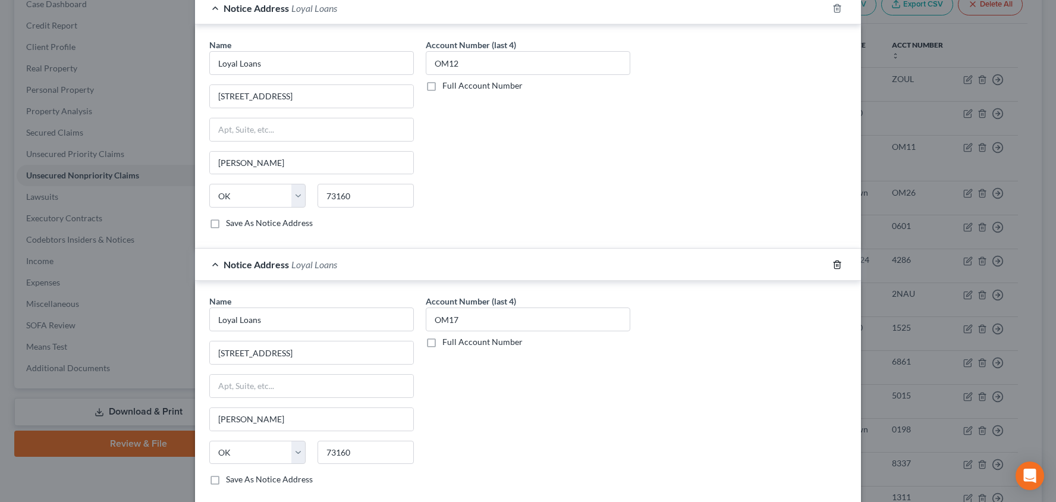
click at [835, 264] on icon "button" at bounding box center [836, 264] width 5 height 8
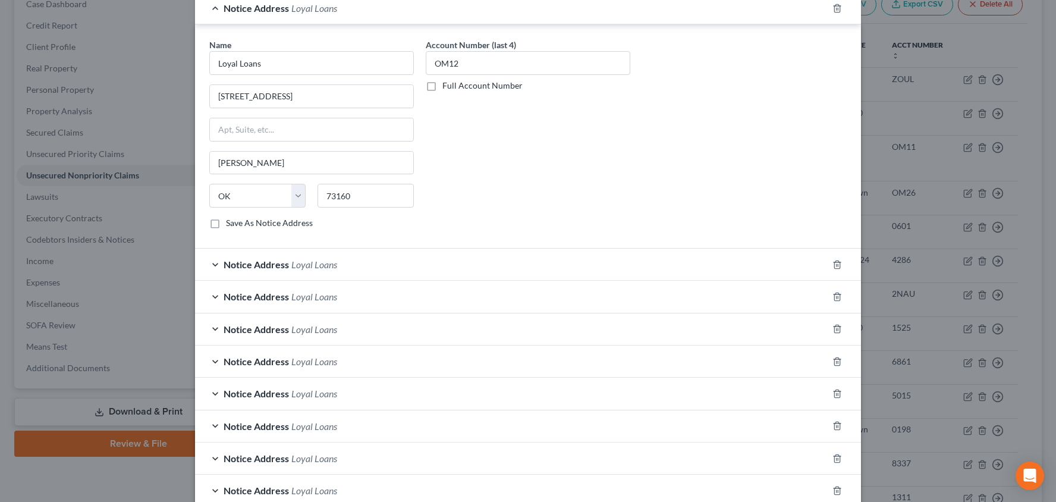
click at [716, 266] on div "Notice Address Loyal Loans" at bounding box center [511, 264] width 633 height 32
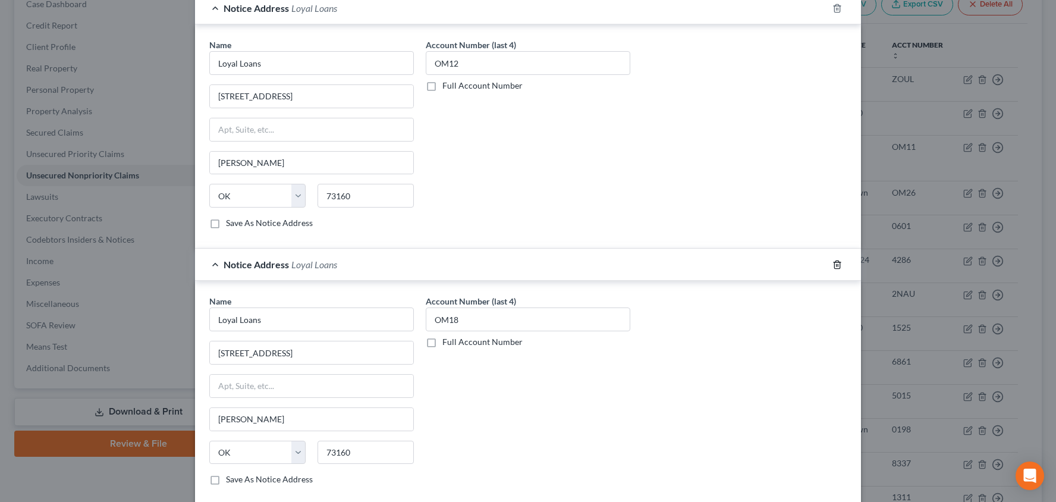
click at [836, 267] on icon "button" at bounding box center [837, 265] width 10 height 10
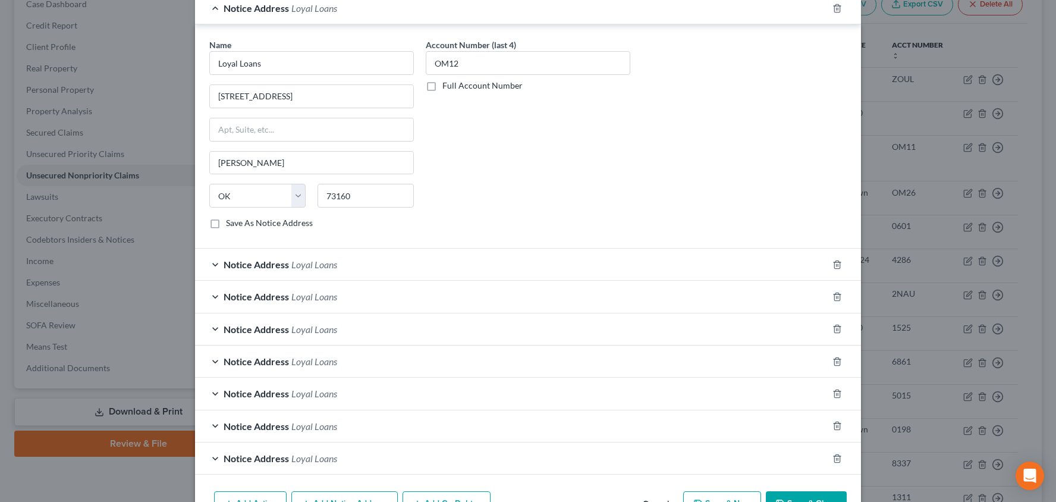
click at [779, 271] on div "Notice Address Loyal Loans" at bounding box center [511, 264] width 633 height 32
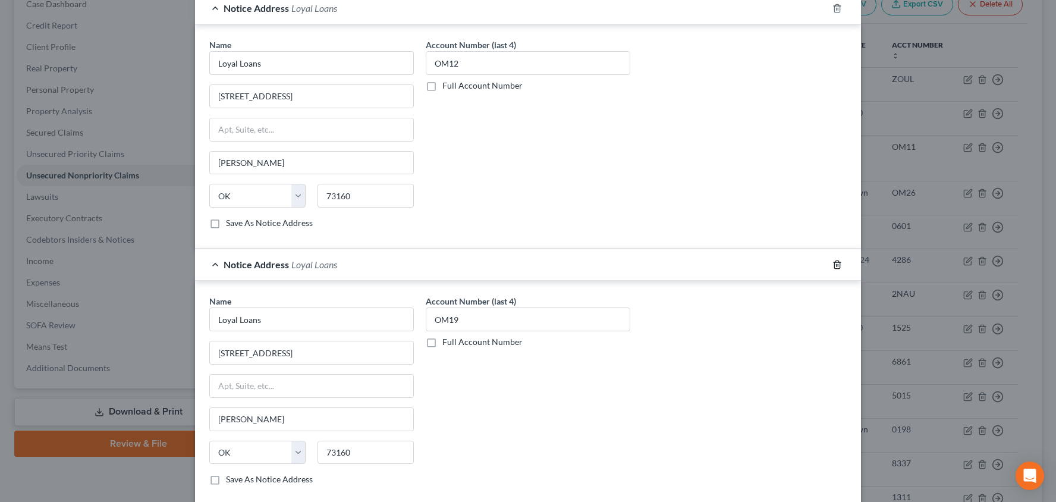
click at [836, 267] on icon "button" at bounding box center [837, 265] width 10 height 10
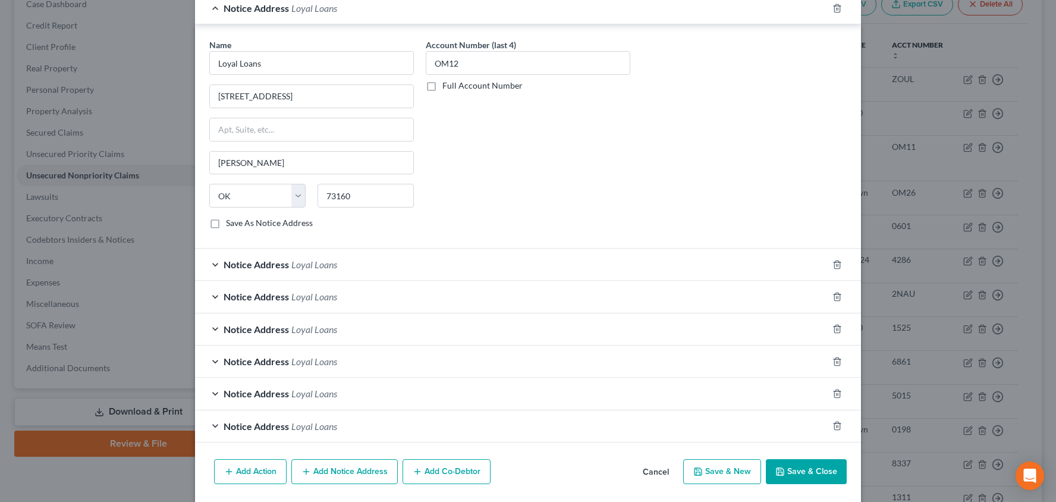
click at [734, 266] on div "Notice Address Loyal Loans" at bounding box center [511, 264] width 633 height 32
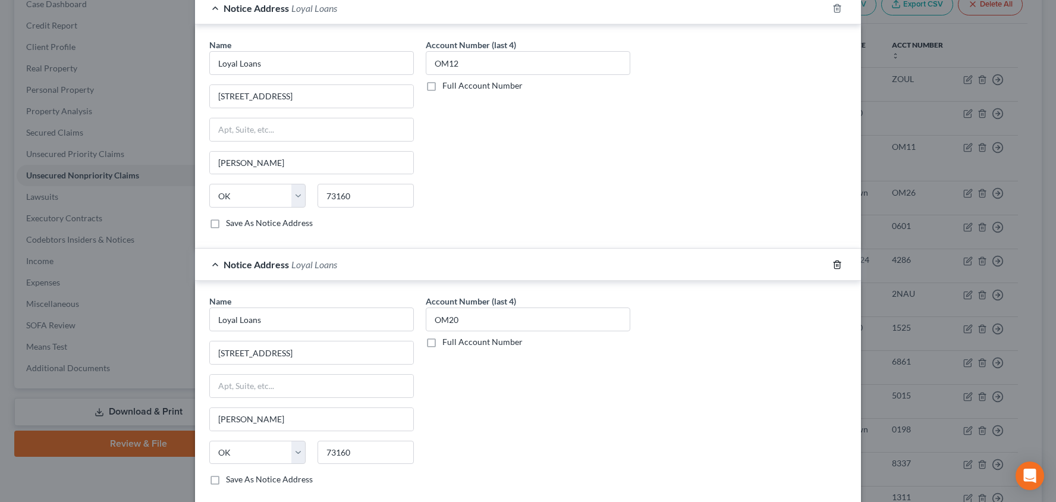
click at [838, 263] on icon "button" at bounding box center [837, 265] width 10 height 10
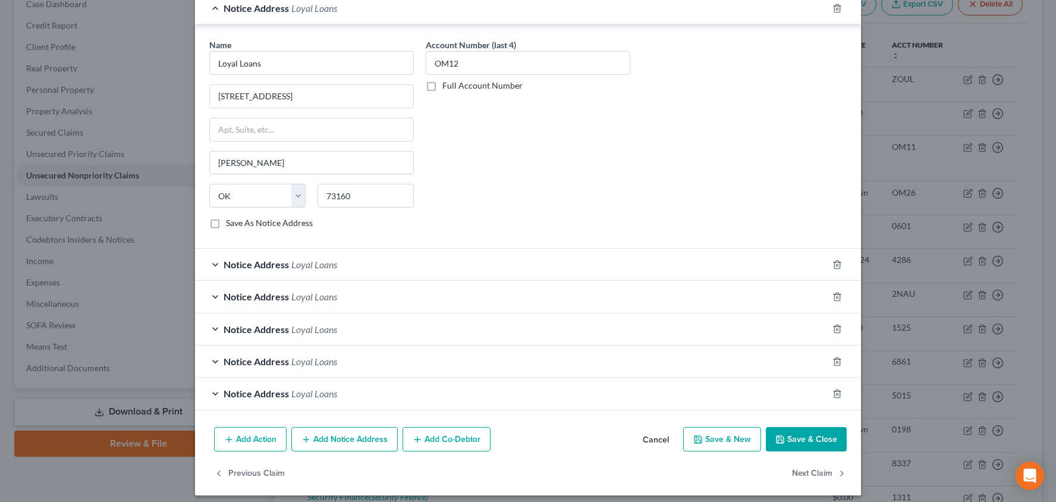
click at [766, 267] on div "Notice Address Loyal Loans" at bounding box center [511, 264] width 633 height 32
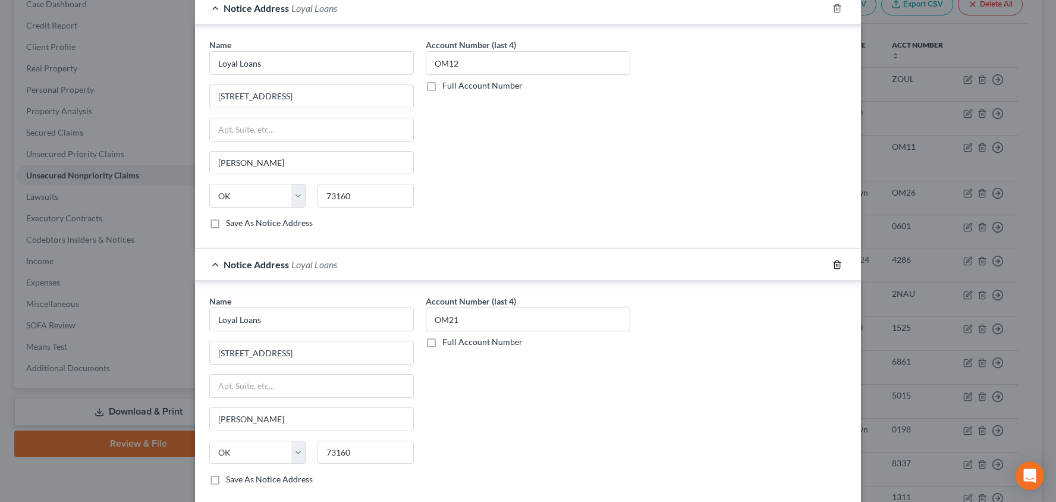
click at [835, 264] on icon "button" at bounding box center [837, 265] width 10 height 10
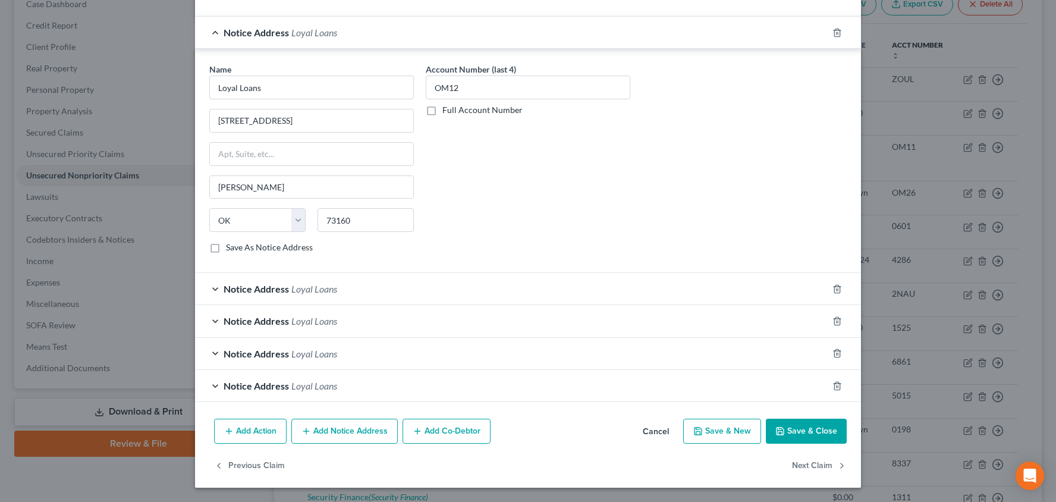
scroll to position [301, 0]
drag, startPoint x: 766, startPoint y: 282, endPoint x: 826, endPoint y: 282, distance: 60.0
click at [767, 282] on div "Notice Address Loyal Loans" at bounding box center [511, 290] width 633 height 32
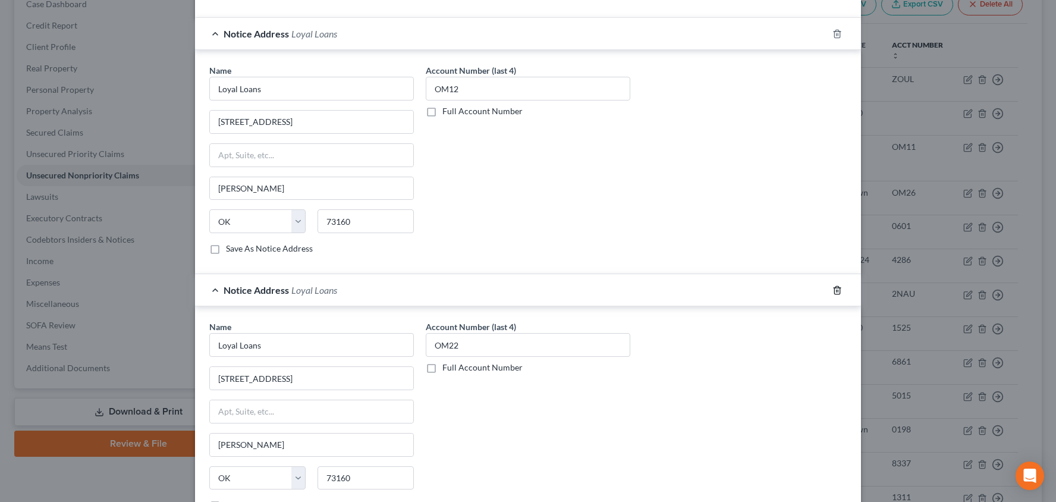
click at [837, 288] on icon "button" at bounding box center [837, 290] width 10 height 10
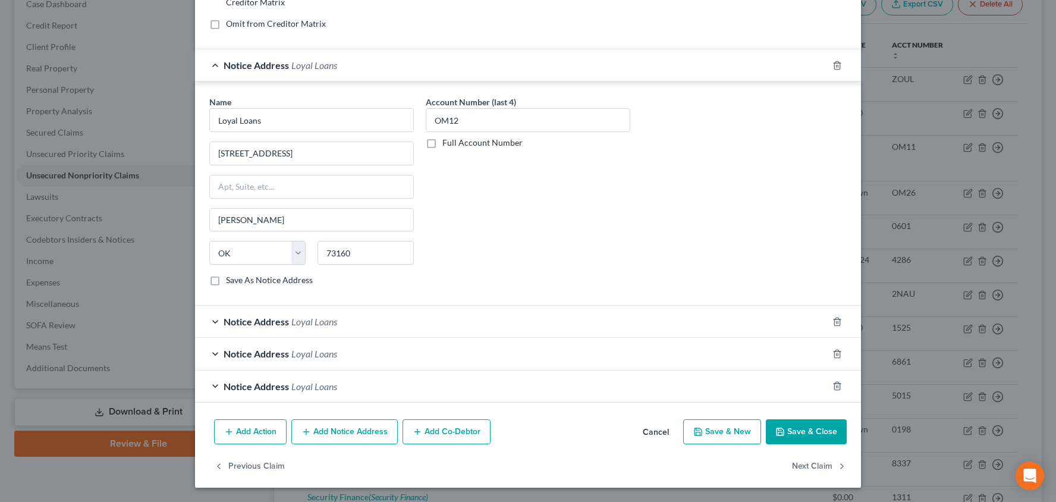
scroll to position [269, 0]
drag, startPoint x: 746, startPoint y: 327, endPoint x: 806, endPoint y: 322, distance: 59.7
click at [746, 327] on div "Notice Address Loyal Loans" at bounding box center [511, 322] width 633 height 32
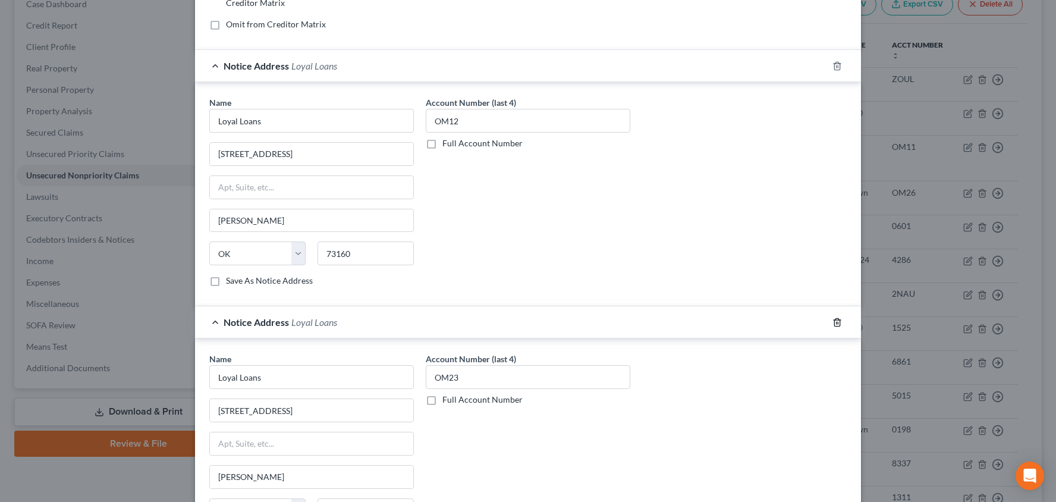
click at [838, 321] on icon "button" at bounding box center [837, 322] width 10 height 10
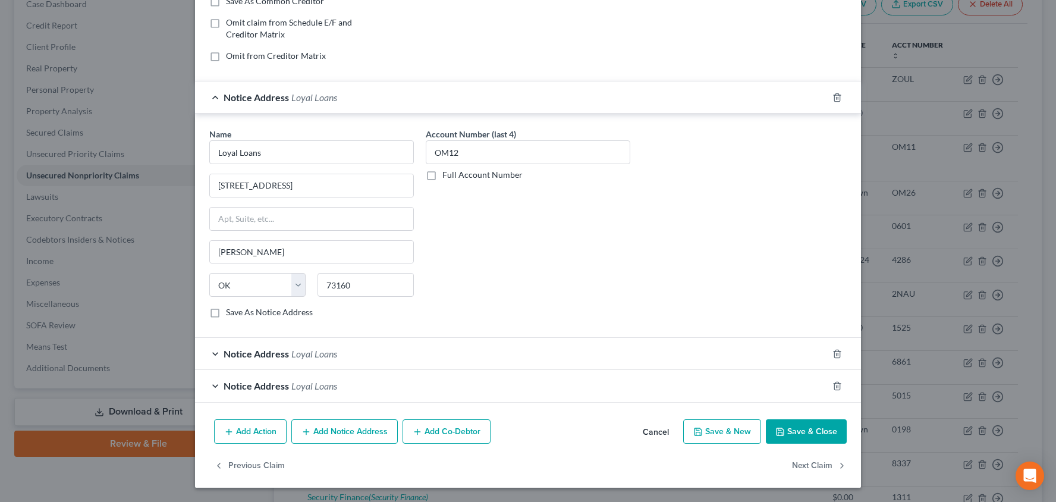
scroll to position [237, 0]
click at [697, 356] on div "Notice Address Loyal Loans" at bounding box center [511, 354] width 633 height 32
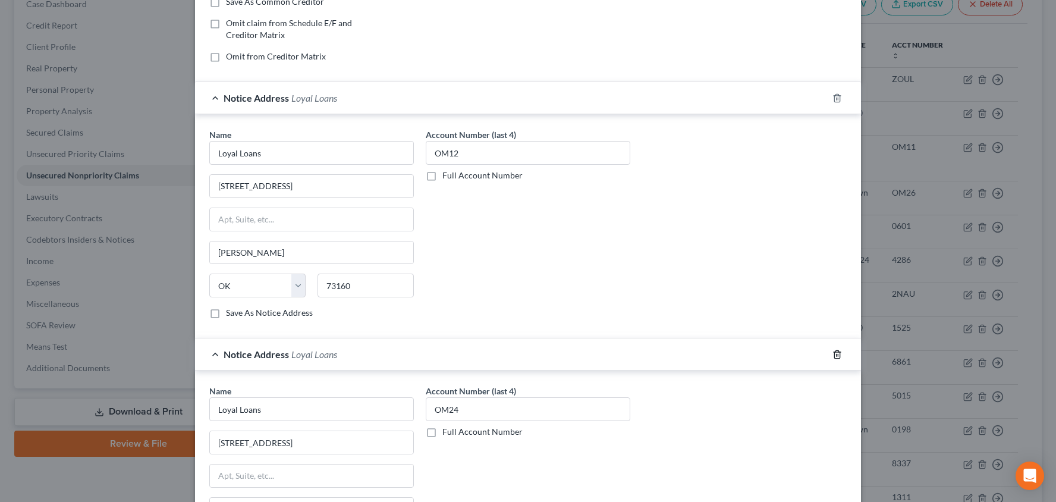
click at [835, 352] on polyline "button" at bounding box center [836, 352] width 7 height 0
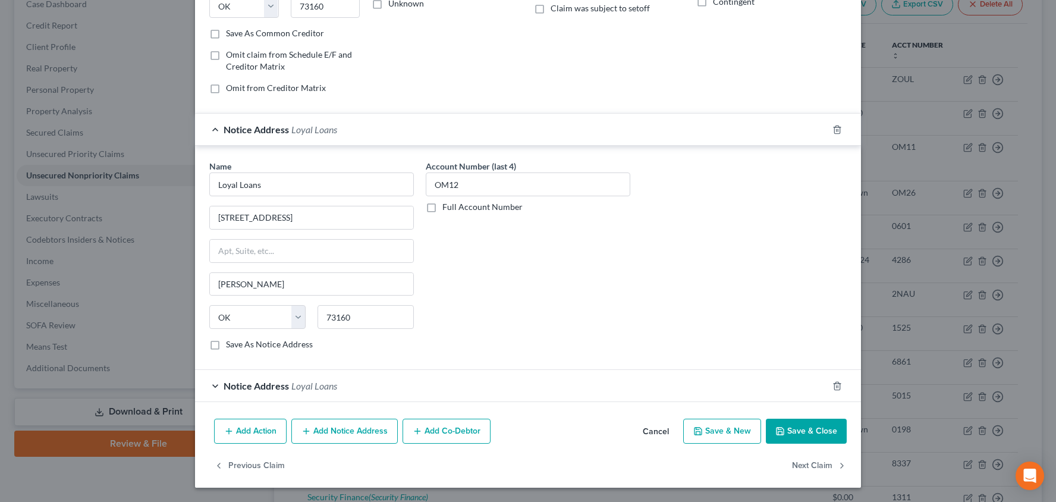
scroll to position [205, 0]
click at [775, 386] on div "Notice Address Loyal Loans" at bounding box center [511, 386] width 633 height 32
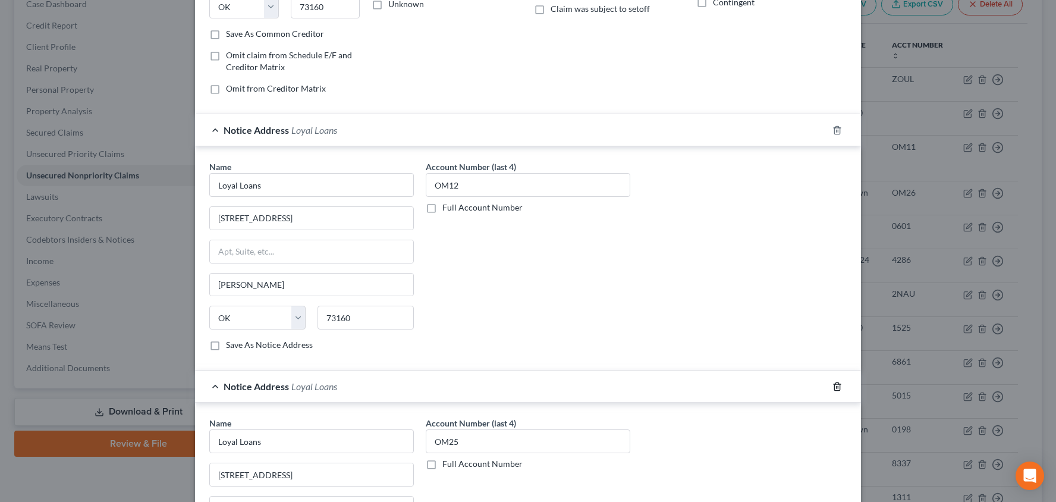
click at [833, 383] on icon "button" at bounding box center [837, 387] width 10 height 10
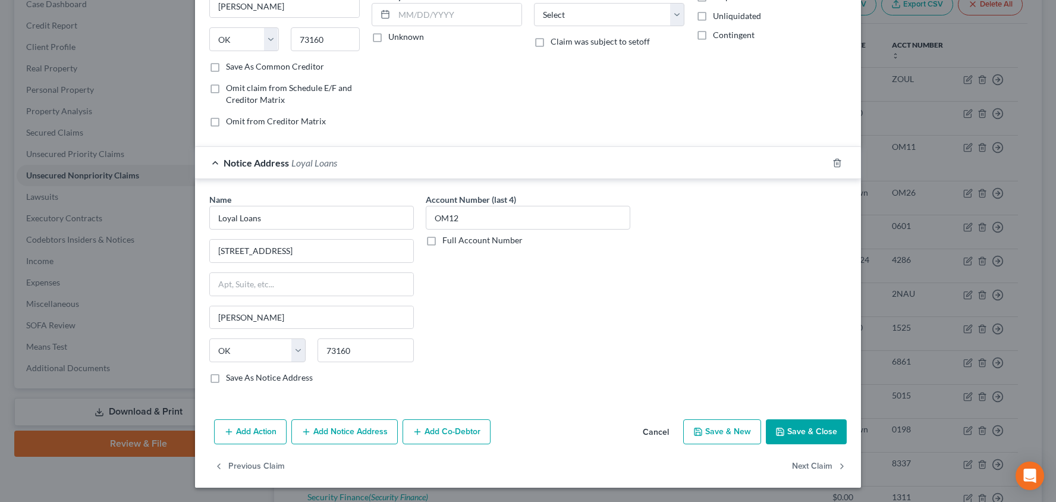
scroll to position [172, 0]
click at [787, 437] on button "Save & Close" at bounding box center [806, 431] width 81 height 25
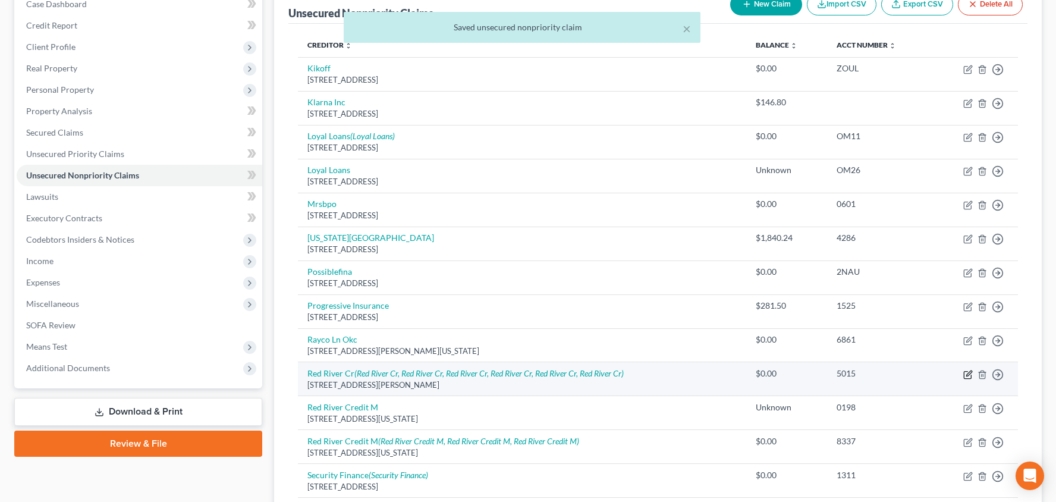
click at [964, 374] on icon "button" at bounding box center [967, 374] width 7 height 7
select select "45"
select select "1"
select select "45"
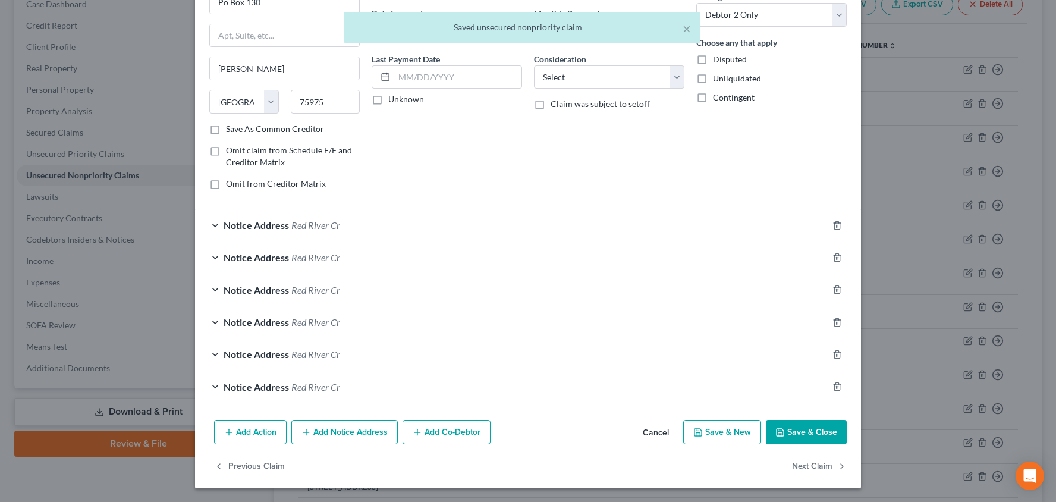
scroll to position [109, 0]
click at [464, 232] on div "Notice Address Red River Cr" at bounding box center [511, 226] width 633 height 32
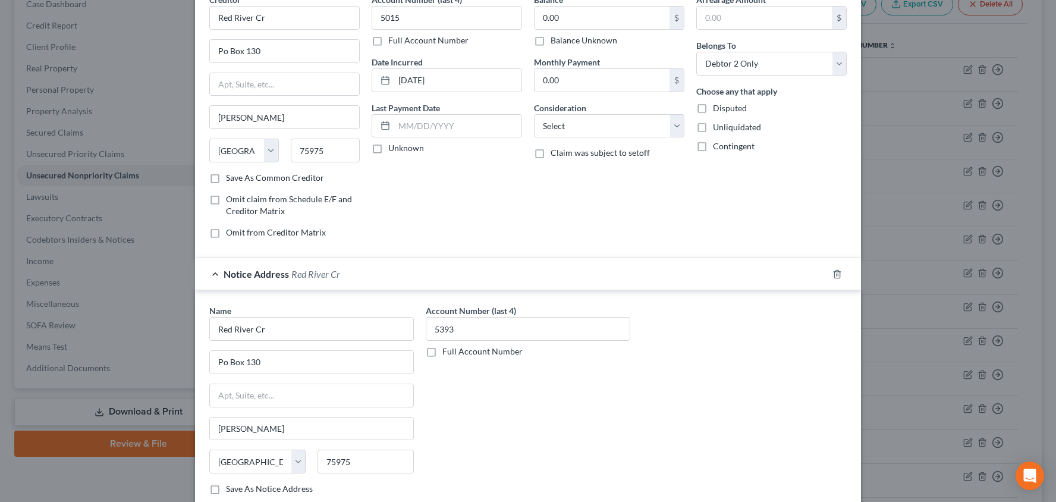
scroll to position [164, 0]
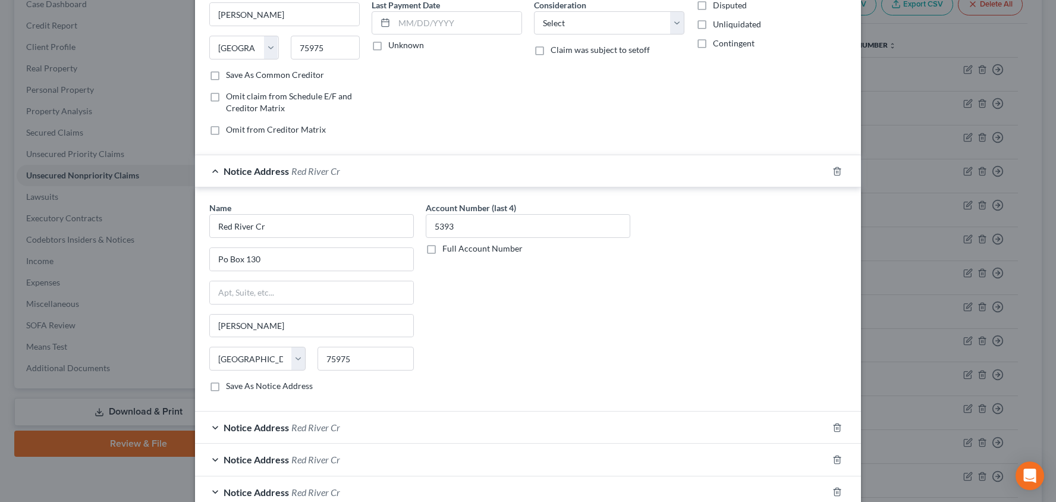
click at [554, 420] on div "Notice Address Red River Cr" at bounding box center [511, 427] width 633 height 32
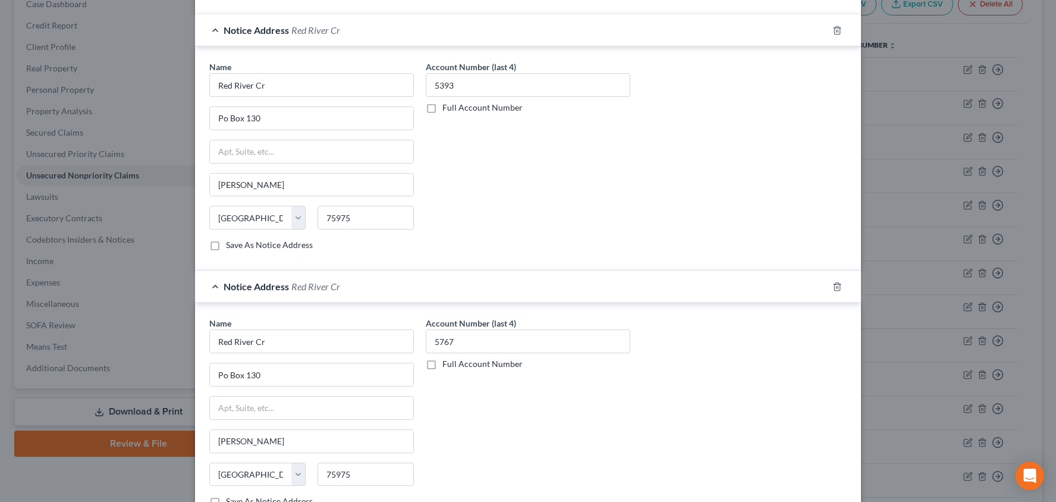
scroll to position [320, 0]
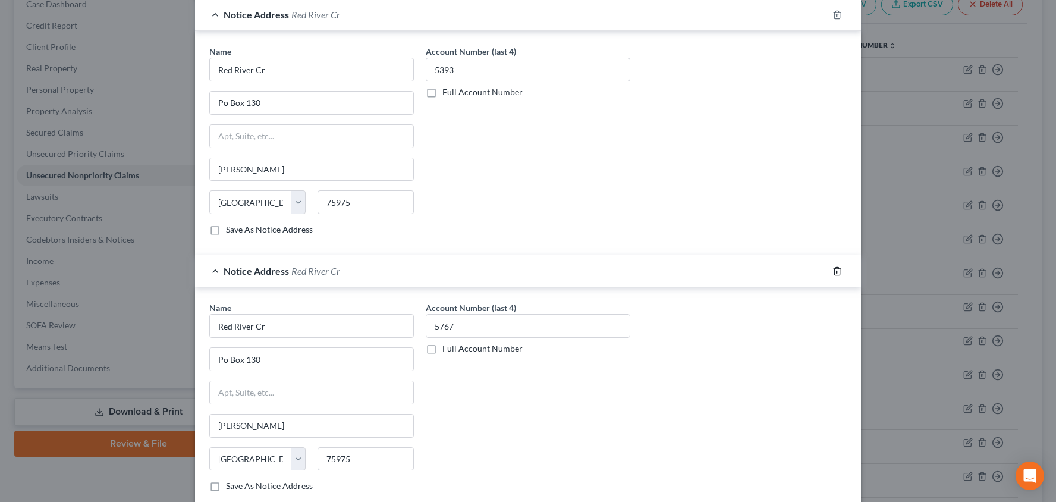
click at [836, 272] on line "button" at bounding box center [836, 271] width 0 height 2
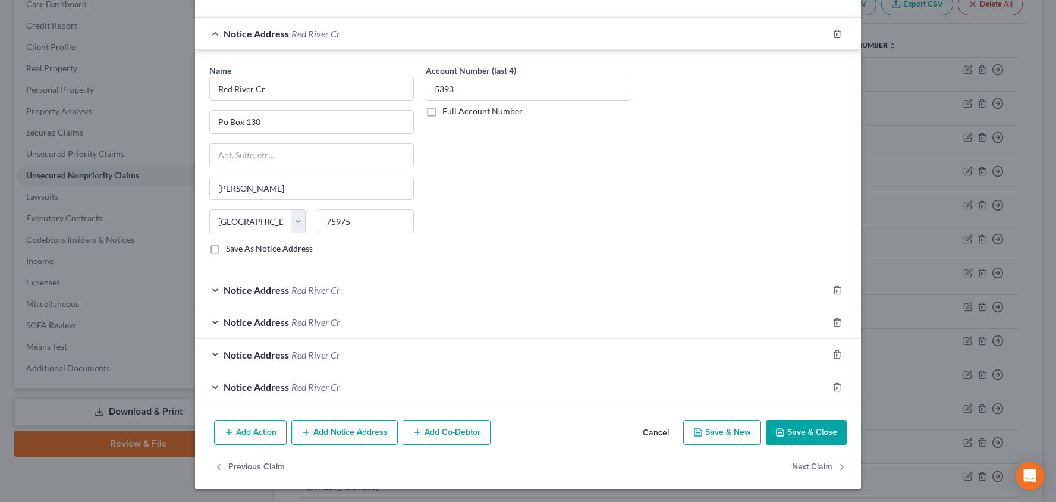
drag, startPoint x: 775, startPoint y: 295, endPoint x: 807, endPoint y: 297, distance: 32.1
click at [775, 295] on div "Notice Address Red River Cr" at bounding box center [511, 290] width 633 height 32
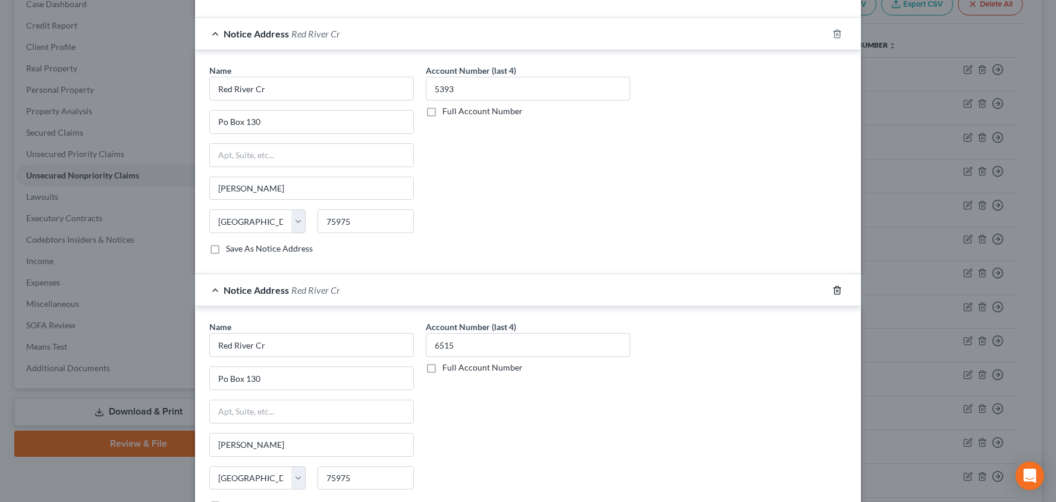
click at [837, 290] on icon "button" at bounding box center [837, 290] width 10 height 10
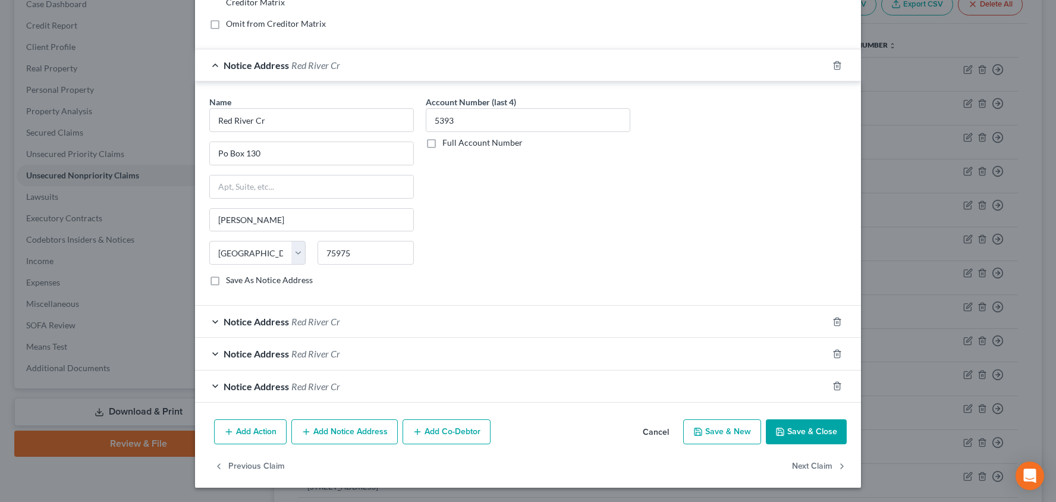
scroll to position [269, 0]
click at [807, 320] on div "Notice Address Red River Cr" at bounding box center [511, 322] width 633 height 32
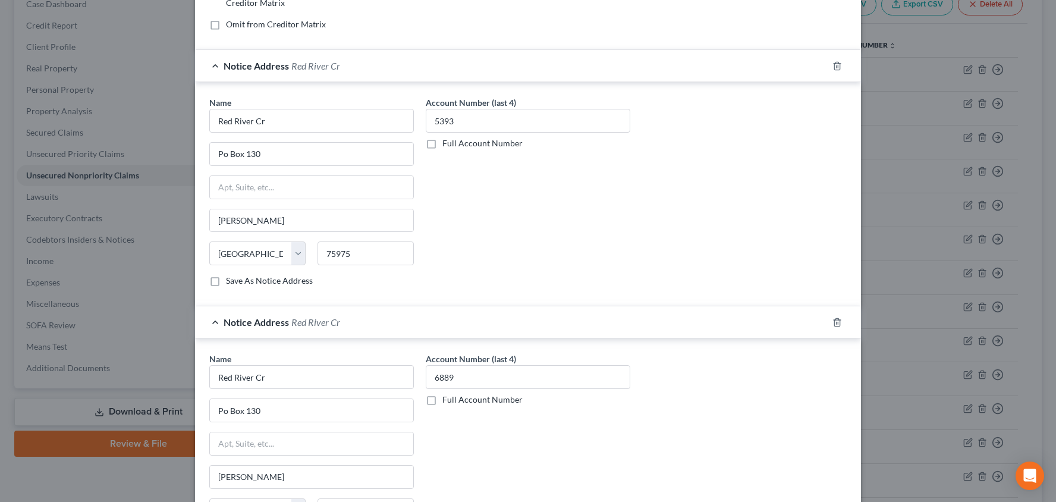
click at [837, 322] on icon "button" at bounding box center [837, 322] width 10 height 10
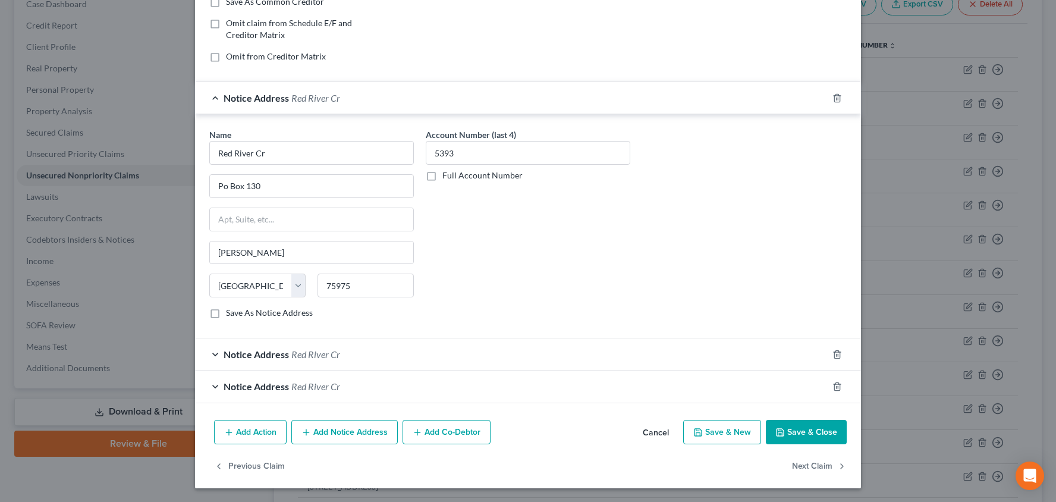
click at [781, 356] on div "Notice Address Red River Cr" at bounding box center [511, 354] width 633 height 32
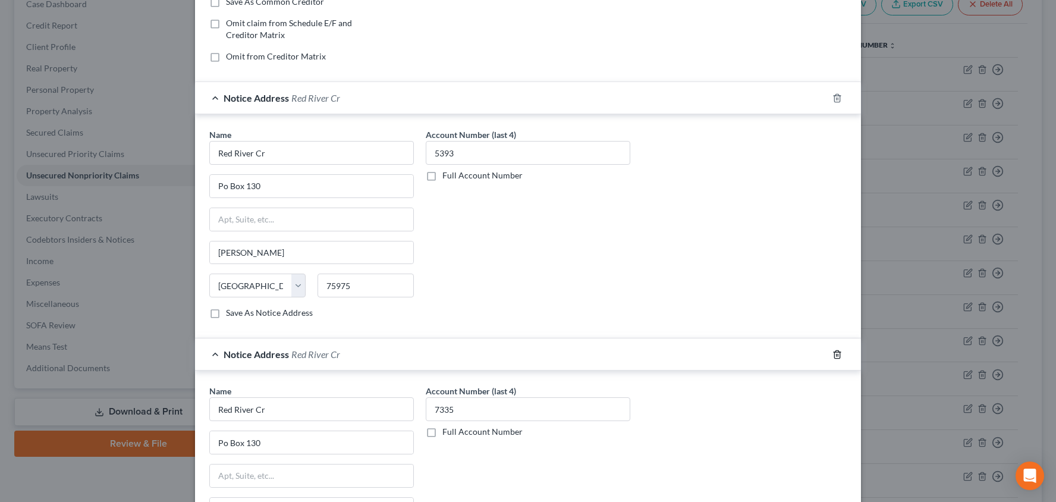
click at [838, 352] on icon "button" at bounding box center [837, 355] width 10 height 10
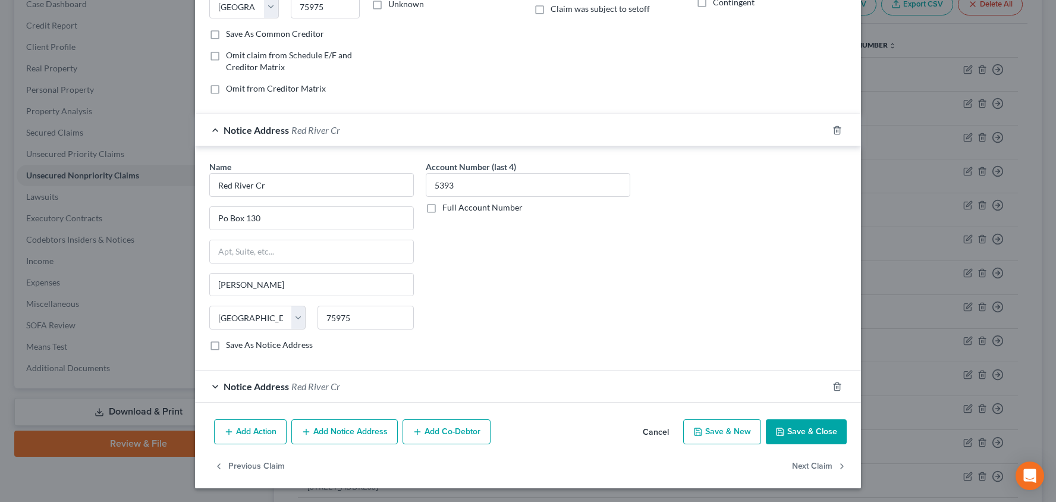
click at [784, 385] on div "Notice Address Red River Cr" at bounding box center [511, 386] width 633 height 32
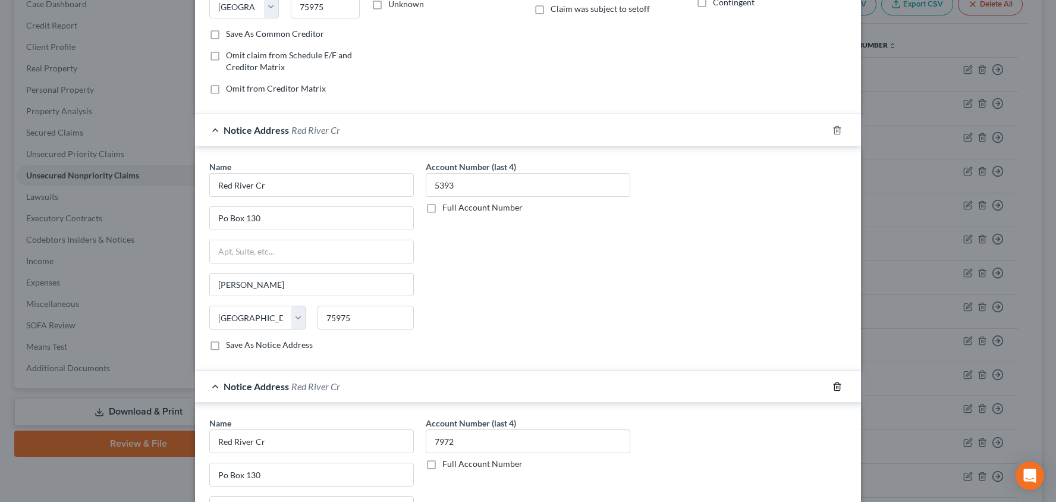
click at [841, 386] on icon "button" at bounding box center [837, 387] width 10 height 10
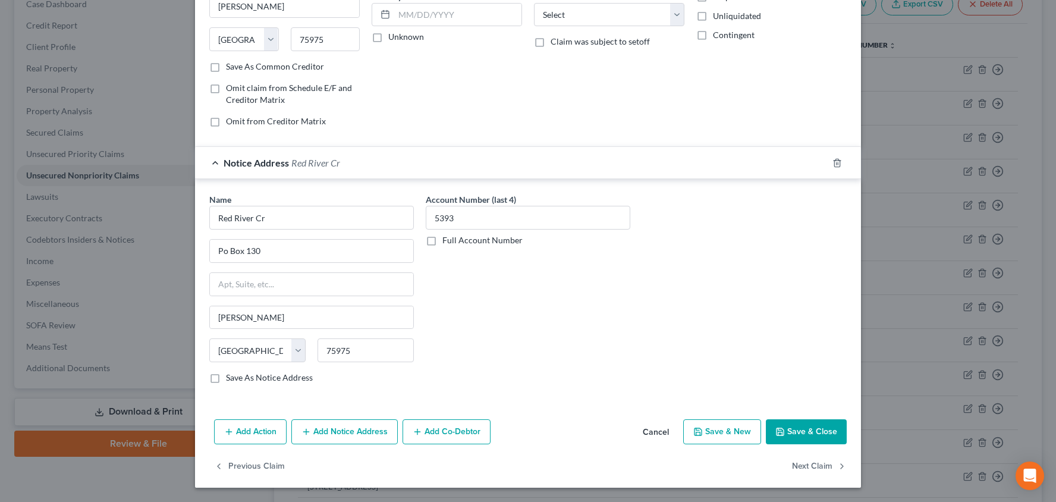
scroll to position [172, 0]
click at [813, 438] on button "Save & Close" at bounding box center [806, 431] width 81 height 25
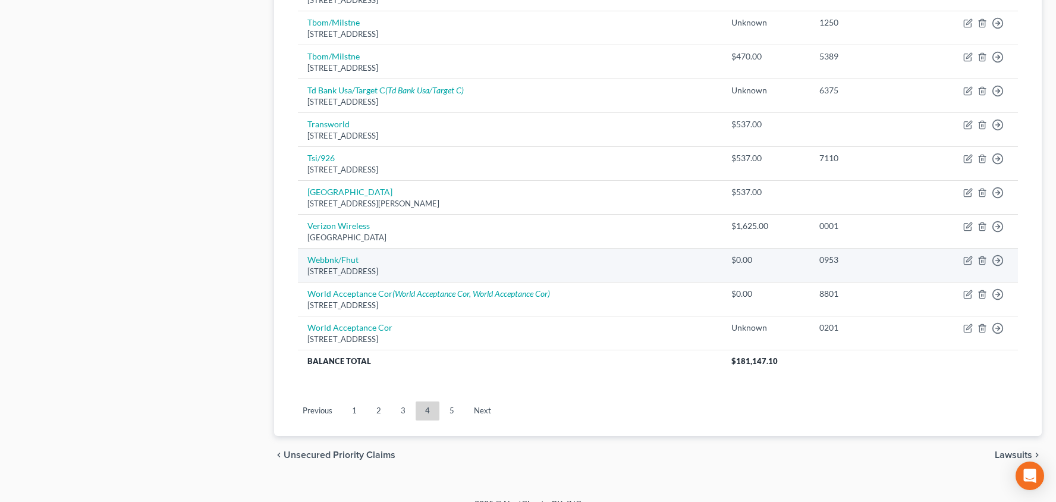
scroll to position [860, 0]
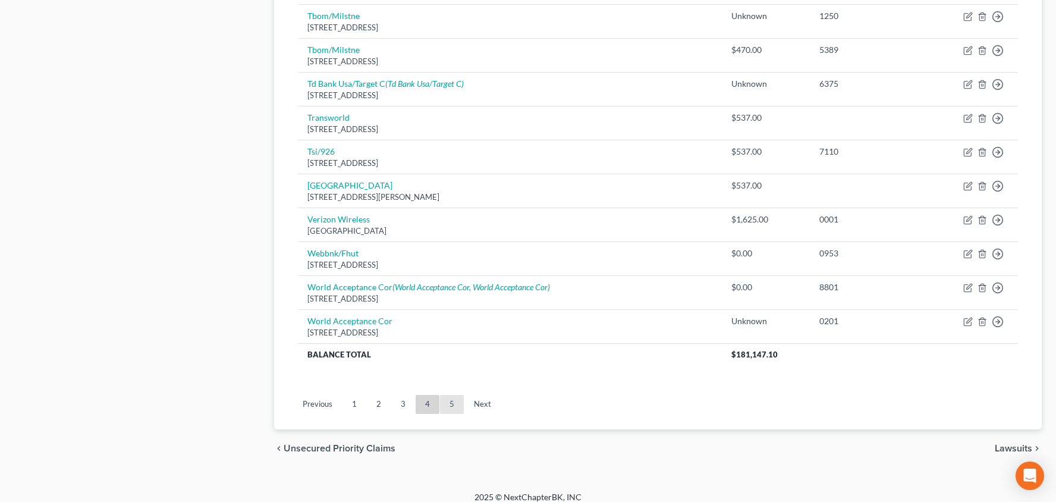
click at [457, 395] on link "5" at bounding box center [452, 404] width 24 height 19
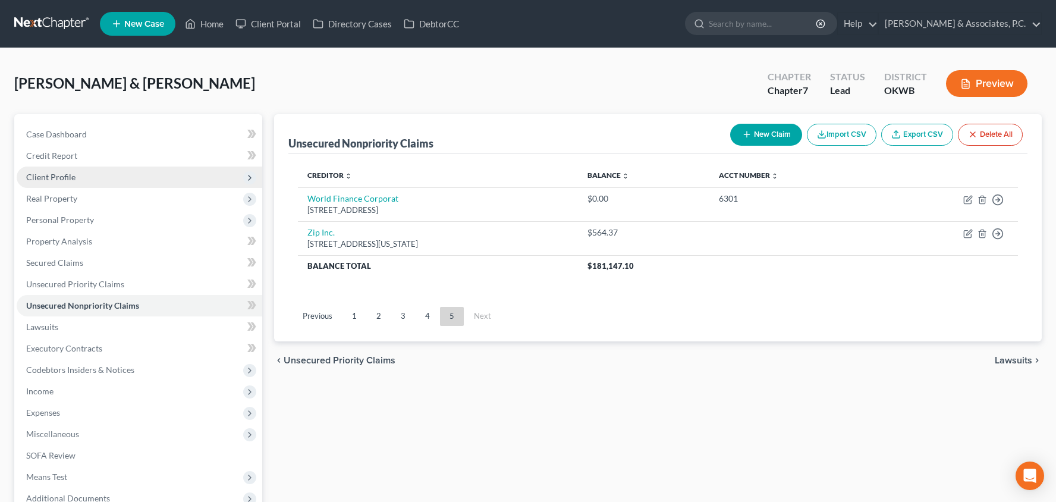
scroll to position [56, 0]
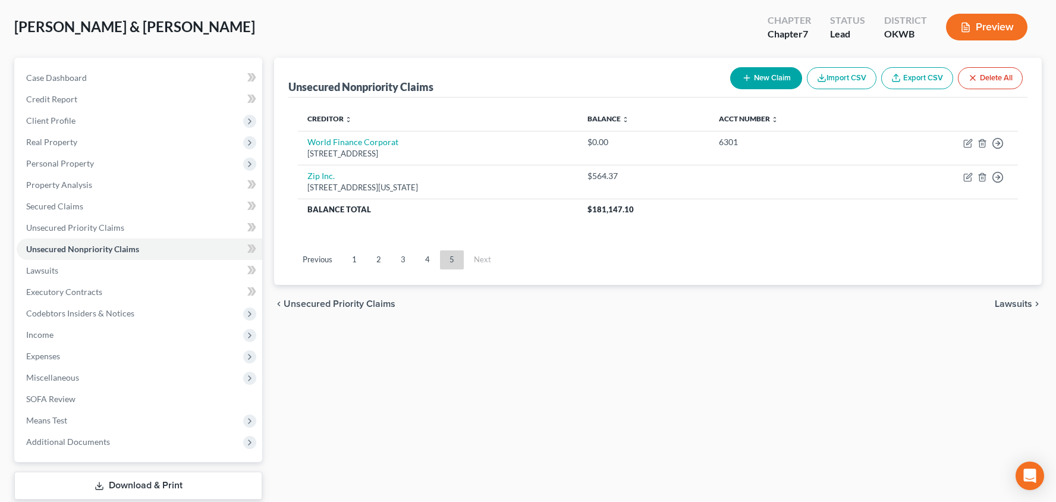
click at [1014, 303] on span "Lawsuits" at bounding box center [1013, 304] width 37 height 10
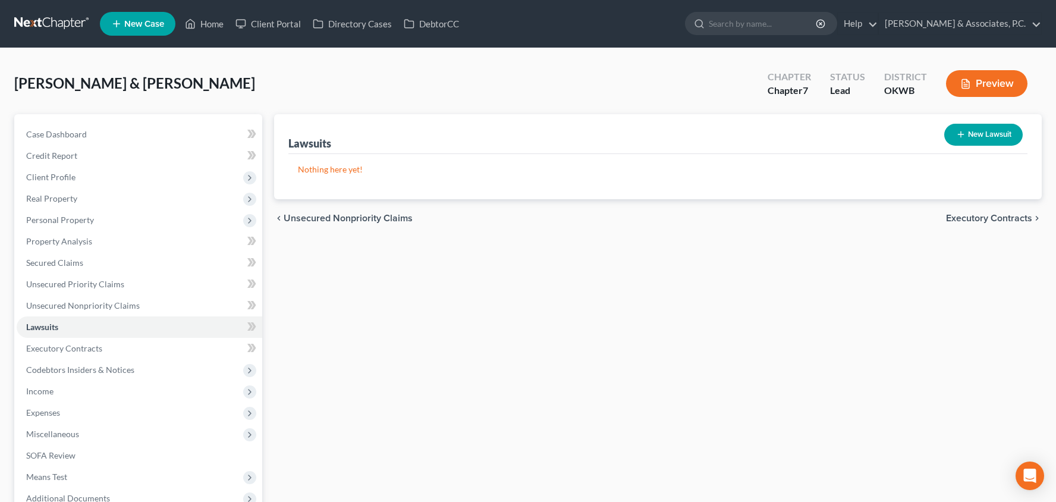
click at [984, 218] on span "Executory Contracts" at bounding box center [989, 218] width 86 height 10
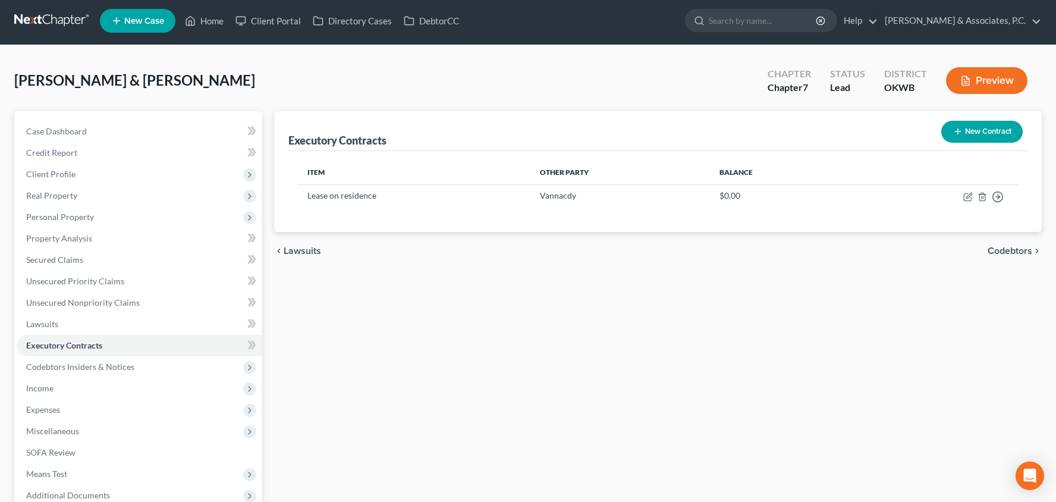
click at [1002, 252] on span "Codebtors" at bounding box center [1009, 251] width 45 height 10
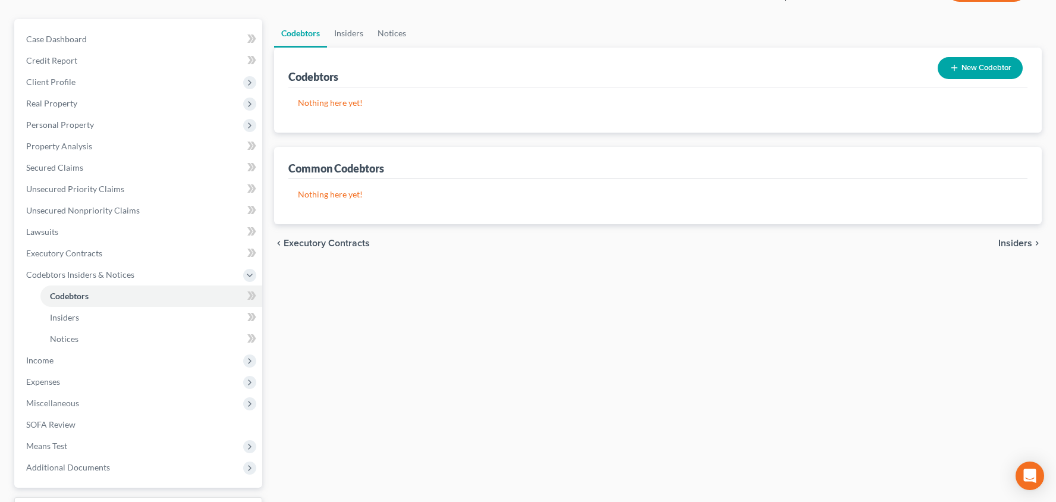
drag, startPoint x: 1002, startPoint y: 251, endPoint x: 1006, endPoint y: 246, distance: 6.4
click at [1003, 250] on div "chevron_left Executory Contracts Insiders chevron_right" at bounding box center [657, 243] width 767 height 38
click at [1006, 246] on span "Insiders" at bounding box center [1015, 243] width 34 height 10
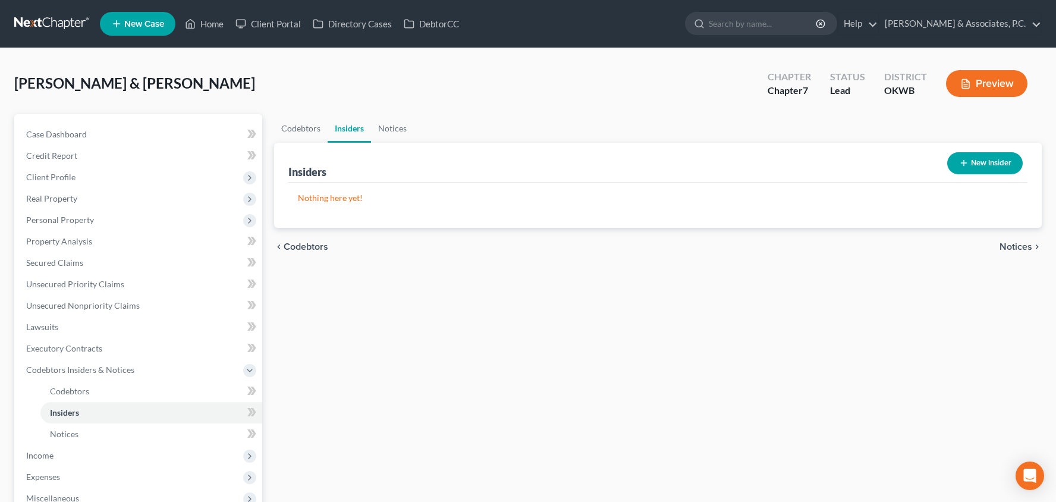
click at [1006, 246] on span "Notices" at bounding box center [1015, 247] width 33 height 10
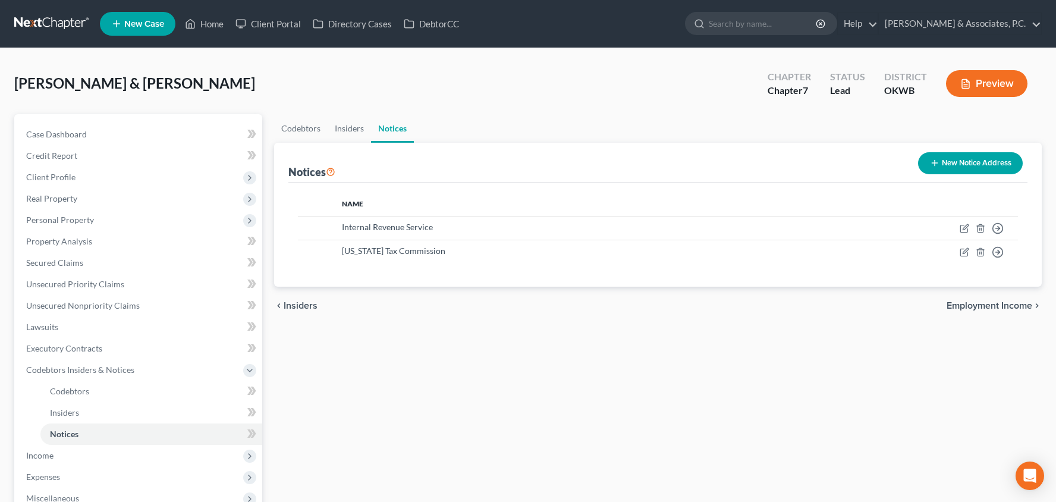
click at [1007, 309] on span "Employment Income" at bounding box center [989, 306] width 86 height 10
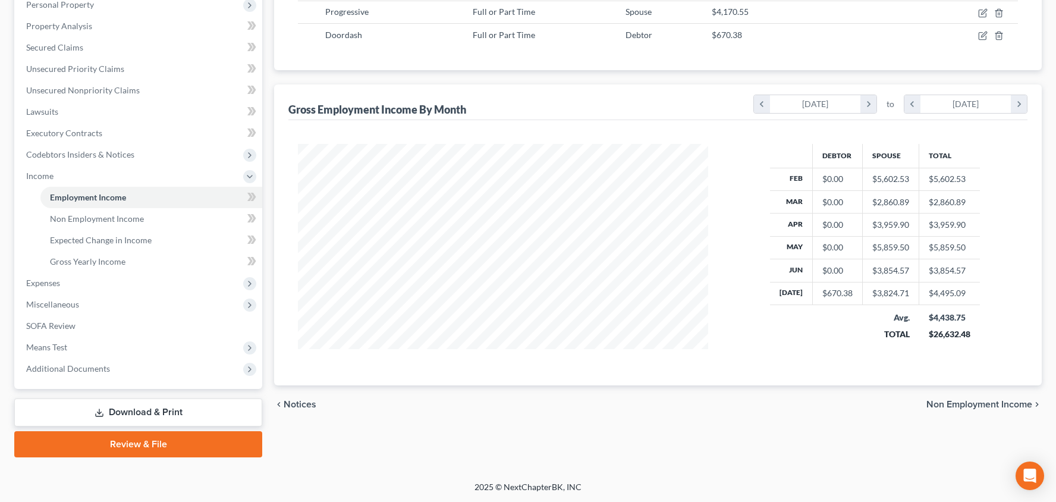
click at [976, 401] on span "Non Employment Income" at bounding box center [979, 404] width 106 height 10
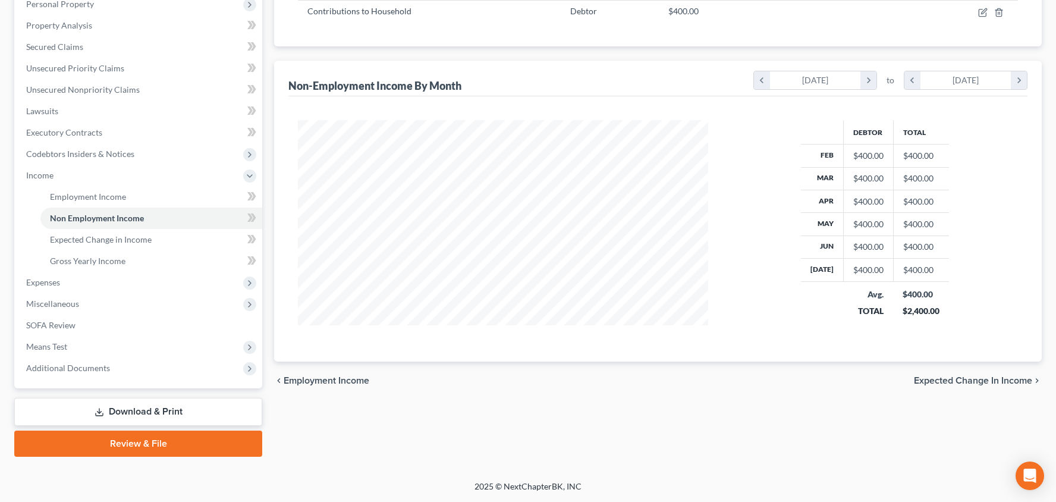
click at [973, 382] on span "Expected Change in Income" at bounding box center [973, 381] width 118 height 10
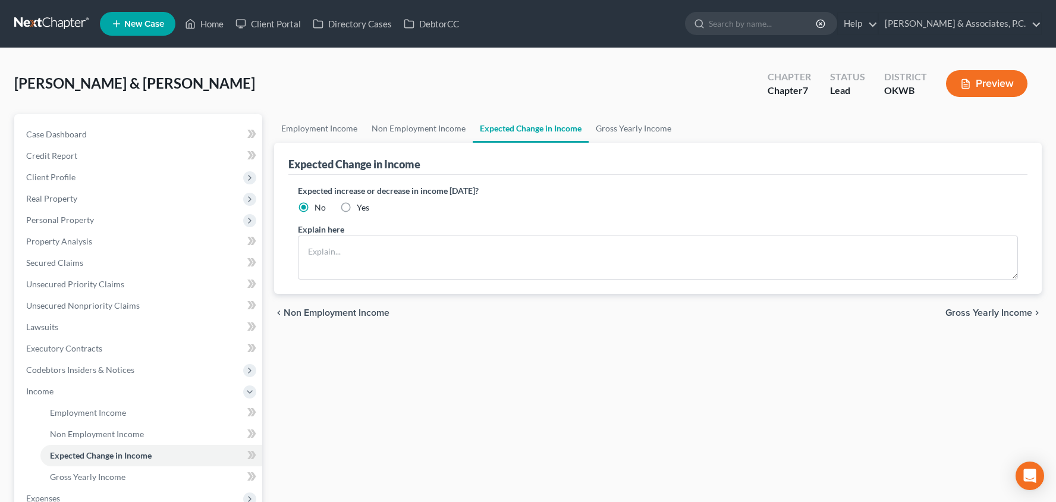
click at [972, 314] on span "Gross Yearly Income" at bounding box center [988, 313] width 87 height 10
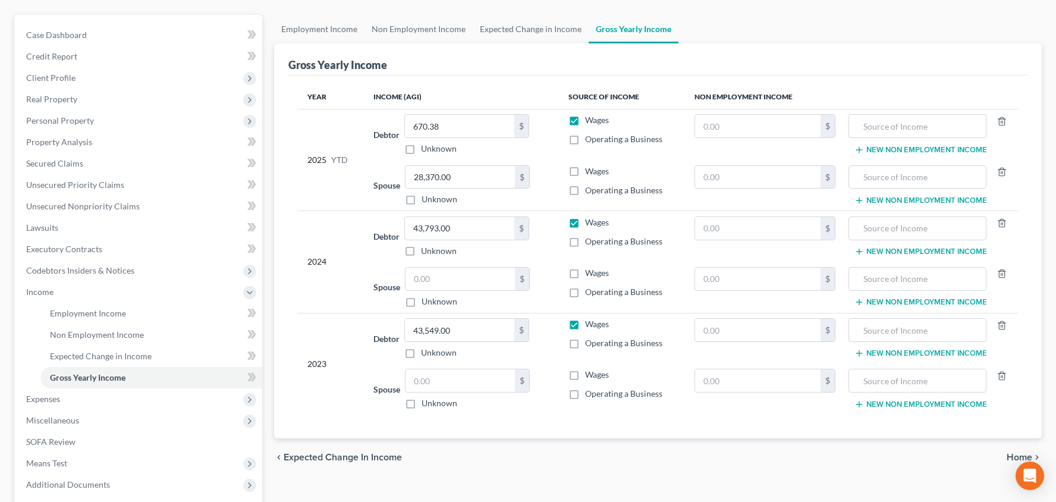
drag, startPoint x: 1008, startPoint y: 452, endPoint x: 1001, endPoint y: 452, distance: 7.8
click at [1008, 453] on span "Home" at bounding box center [1019, 457] width 26 height 10
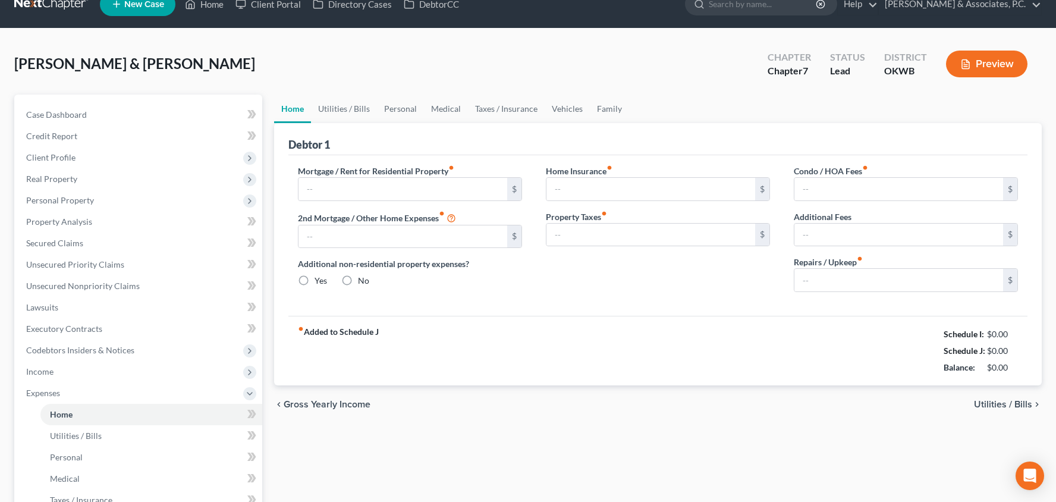
type input "1,200.00"
type input "0.00"
radio input "true"
type input "50.00"
type input "0.00"
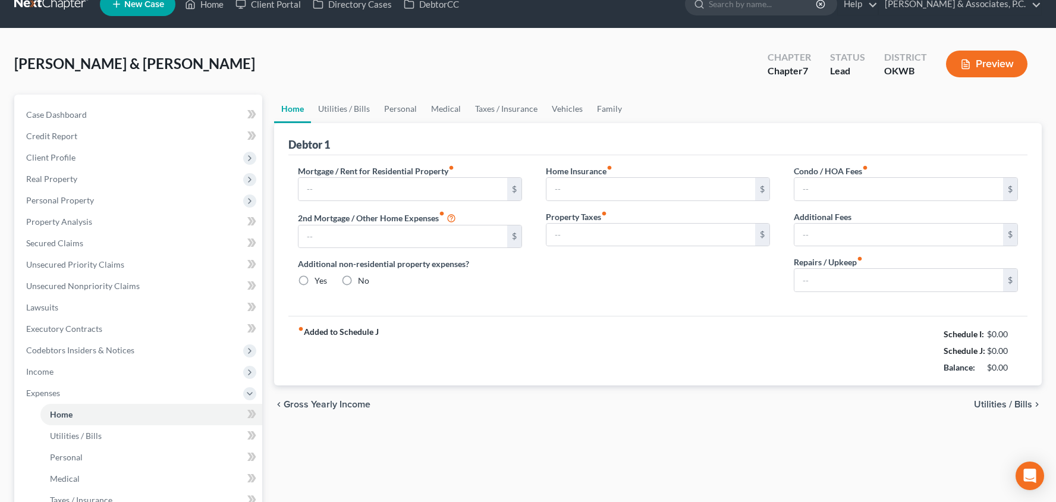
type input "0.00"
type input "200.00"
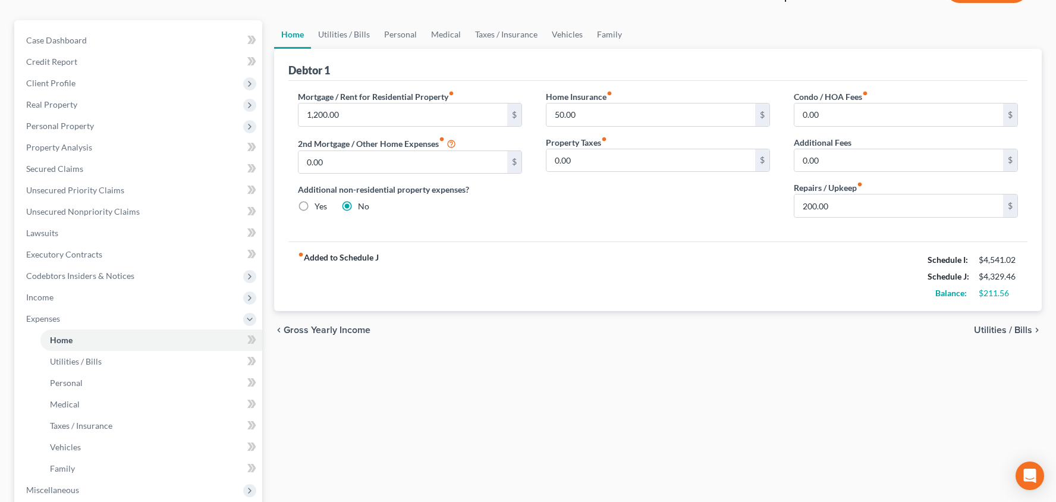
click at [1003, 331] on span "Utilities / Bills" at bounding box center [1003, 330] width 58 height 10
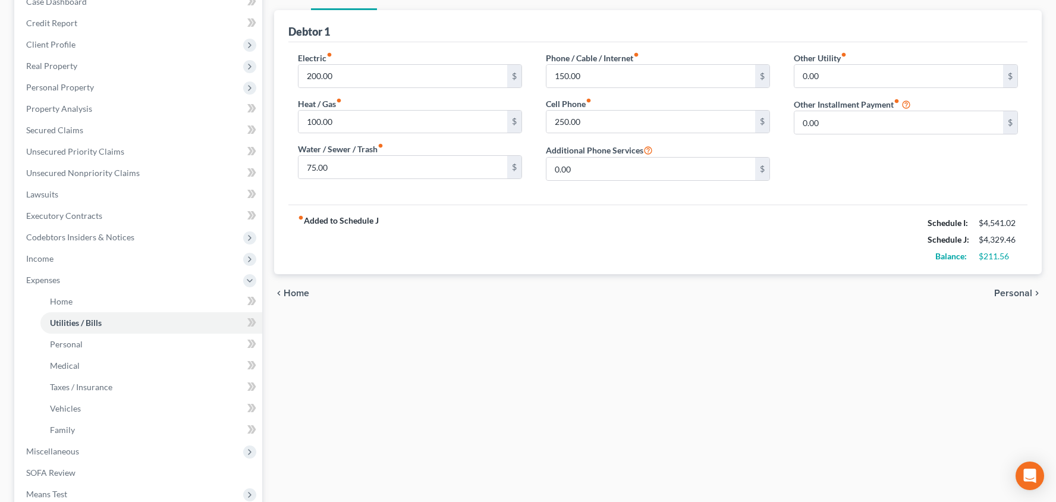
click at [1009, 292] on span "Personal" at bounding box center [1013, 293] width 38 height 10
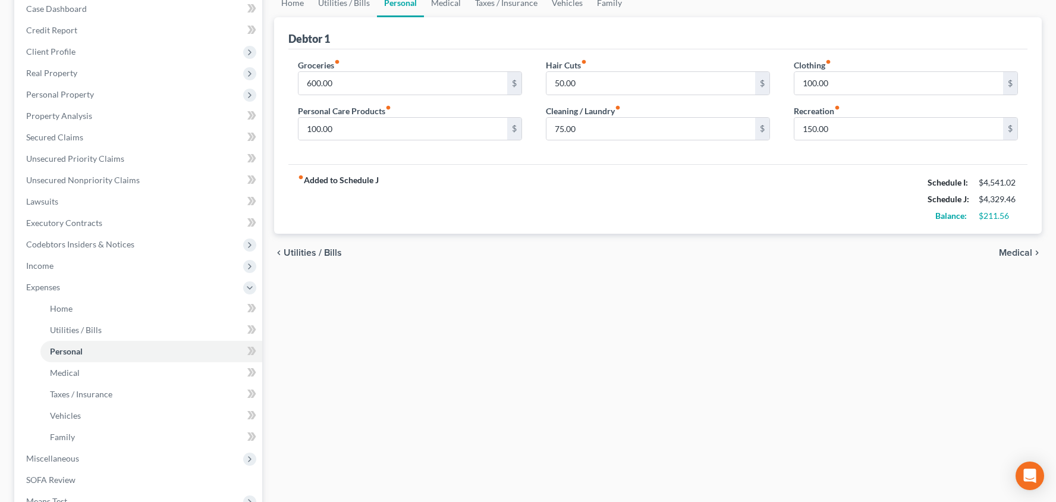
click at [1005, 254] on span "Medical" at bounding box center [1015, 253] width 33 height 10
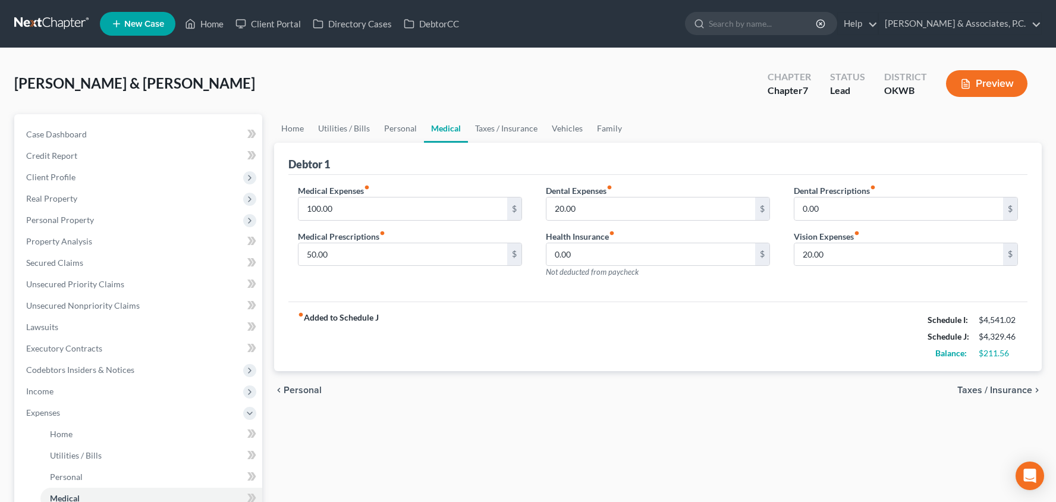
click at [993, 386] on span "Taxes / Insurance" at bounding box center [994, 390] width 75 height 10
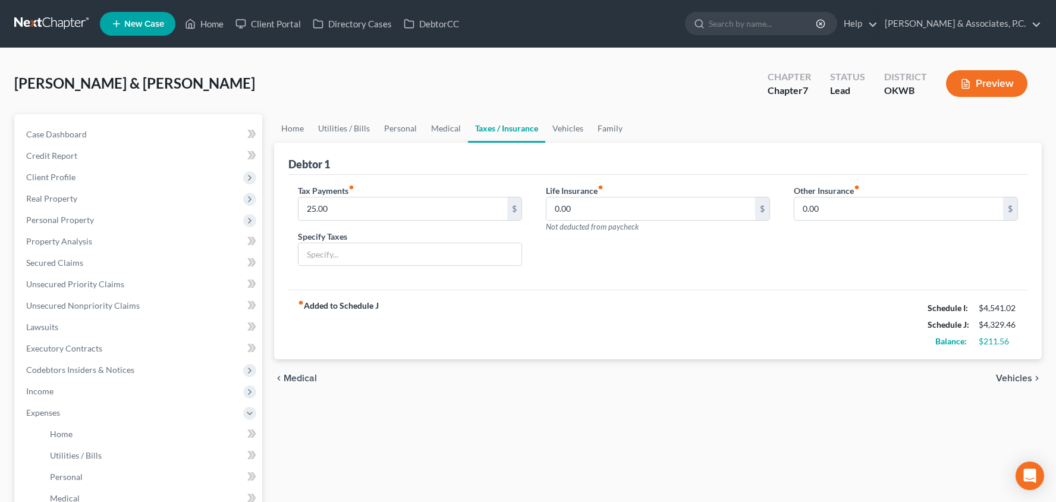
click at [1011, 377] on span "Vehicles" at bounding box center [1014, 378] width 36 height 10
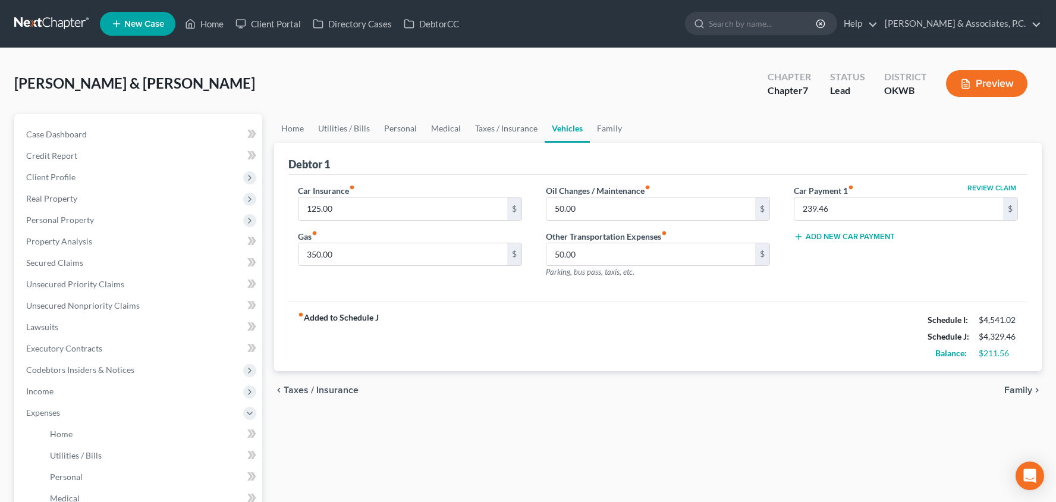
click at [1016, 388] on span "Family" at bounding box center [1018, 390] width 28 height 10
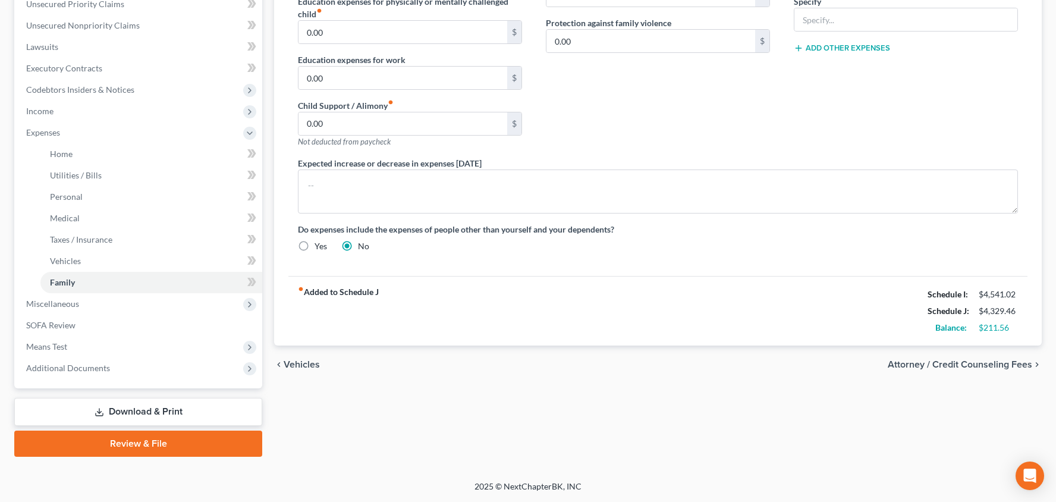
click at [948, 363] on span "Attorney / Credit Counseling Fees" at bounding box center [960, 365] width 144 height 10
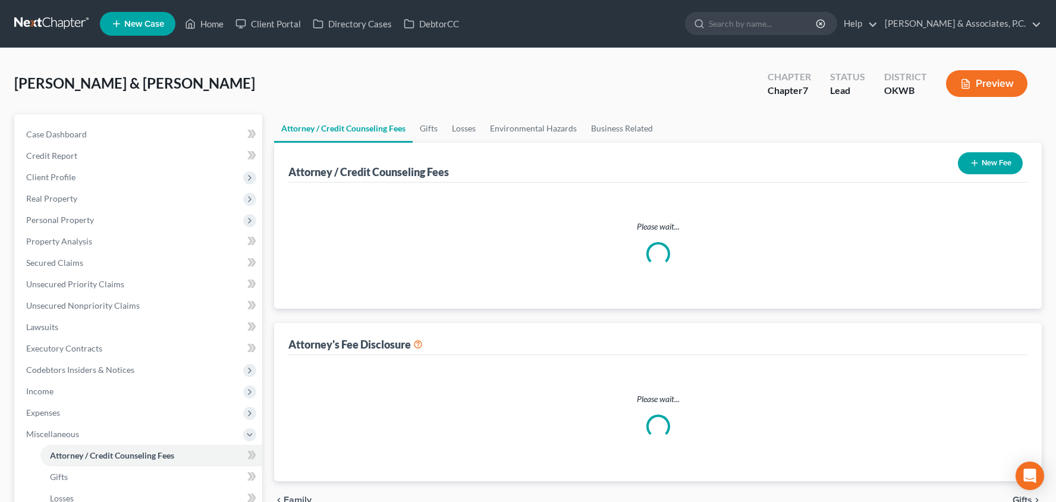
select select "1"
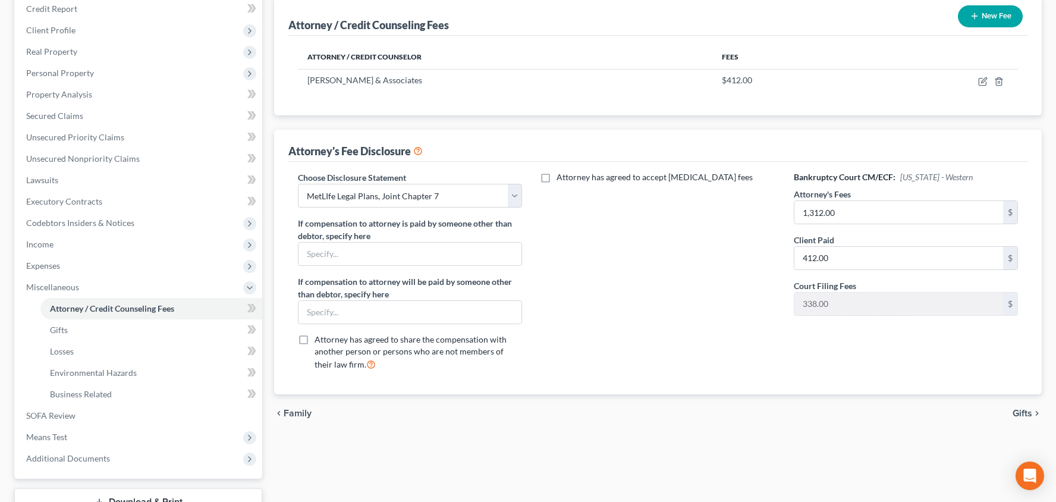
click at [1024, 410] on span "Gifts" at bounding box center [1022, 413] width 20 height 10
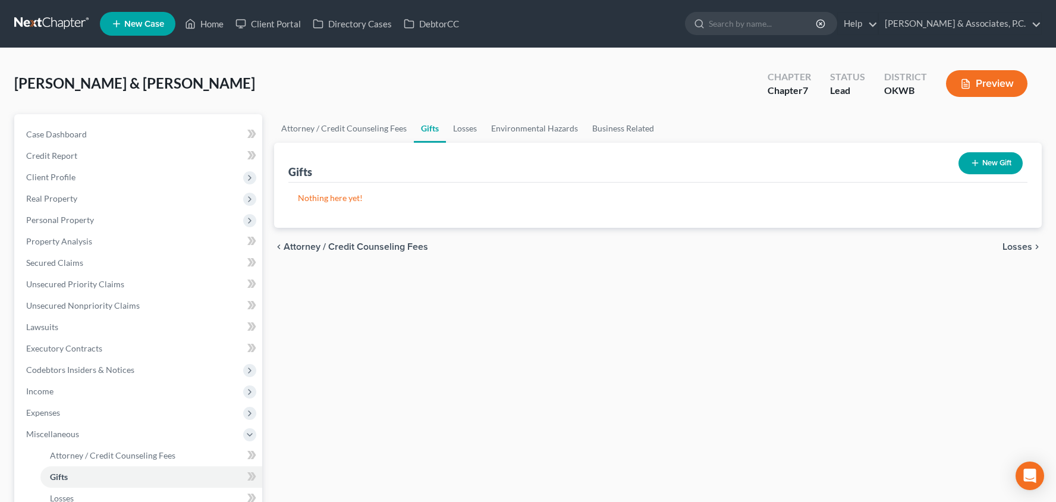
click at [1021, 244] on span "Losses" at bounding box center [1017, 247] width 30 height 10
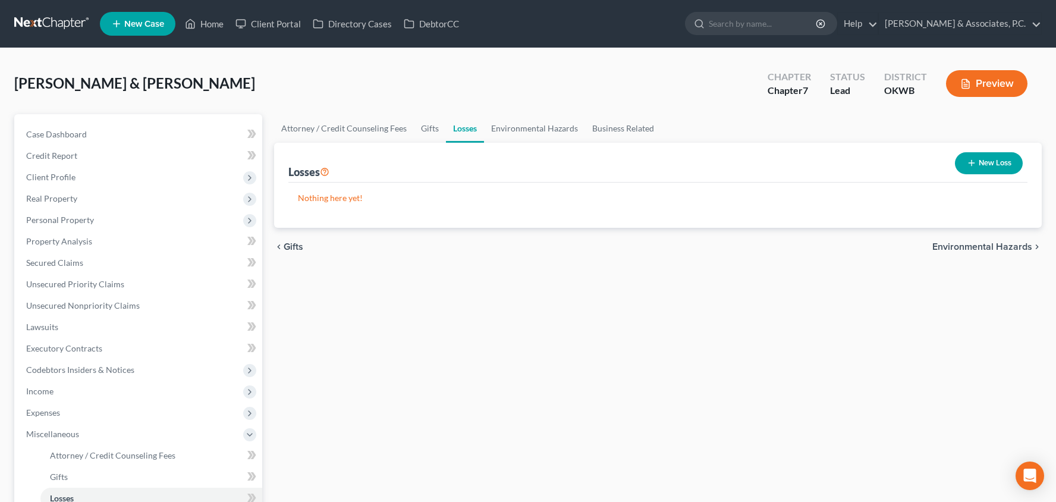
click at [1012, 242] on span "Environmental Hazards" at bounding box center [982, 247] width 100 height 10
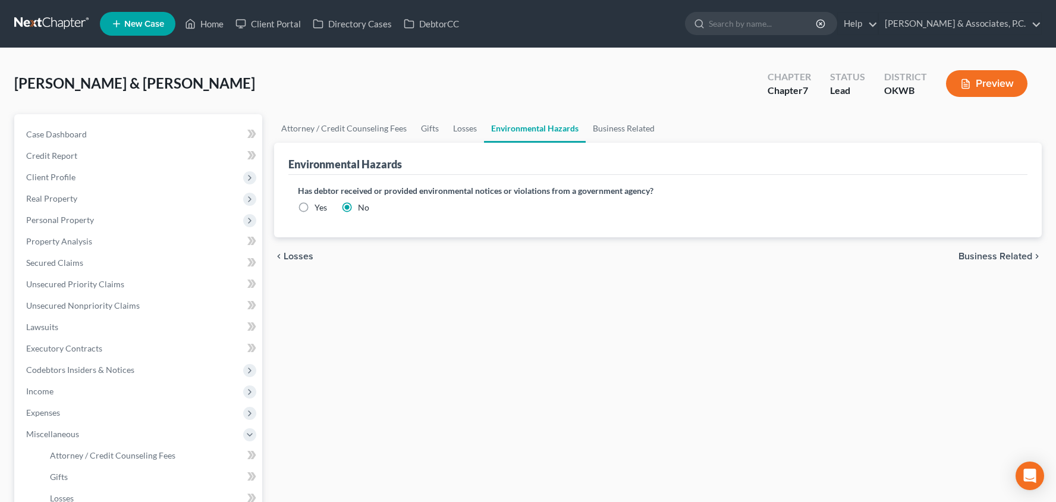
click at [1003, 257] on span "Business Related" at bounding box center [995, 256] width 74 height 10
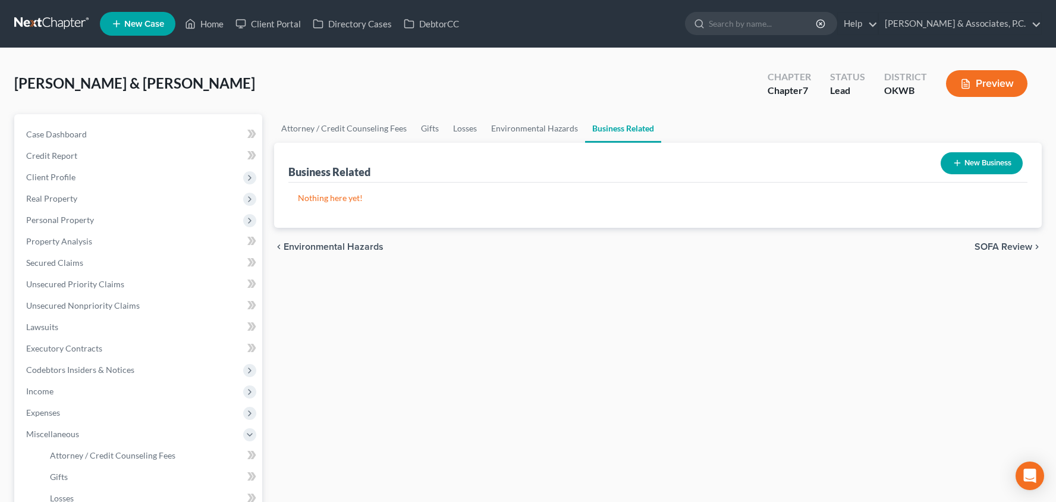
click at [1004, 248] on span "SOFA Review" at bounding box center [1003, 247] width 58 height 10
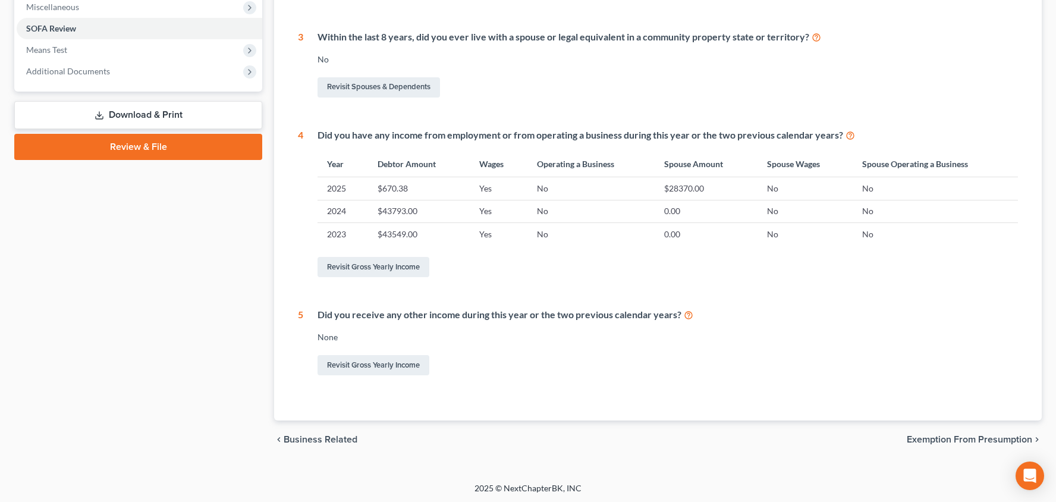
scroll to position [426, 0]
click at [967, 435] on span "Exemption from Presumption" at bounding box center [969, 440] width 125 height 10
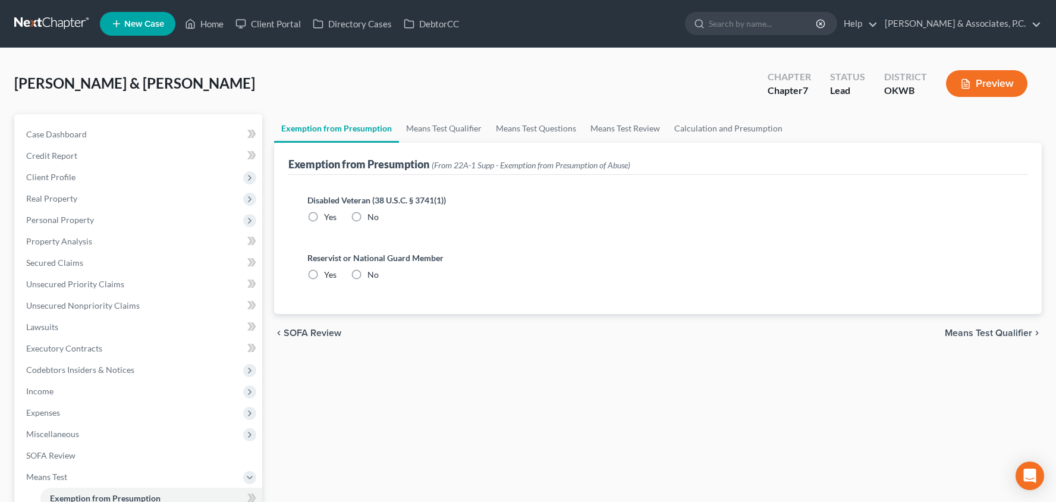
click at [983, 334] on span "Means Test Qualifier" at bounding box center [988, 333] width 87 height 10
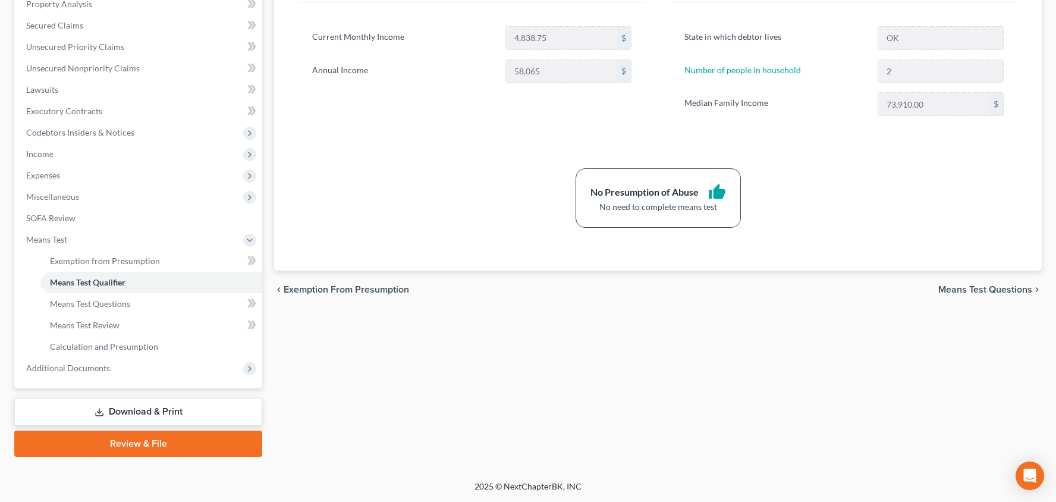
click at [949, 286] on span "Means Test Questions" at bounding box center [985, 290] width 94 height 10
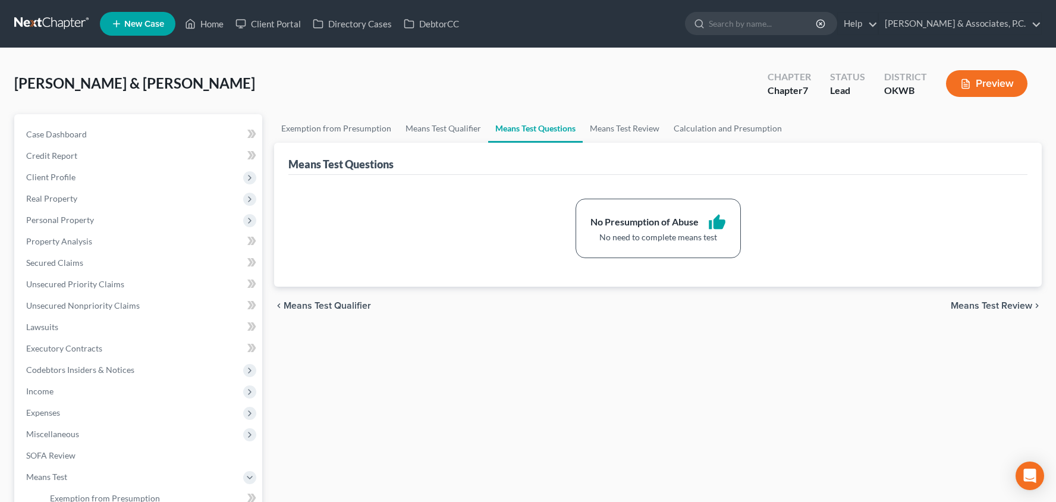
click at [984, 303] on span "Means Test Review" at bounding box center [991, 306] width 81 height 10
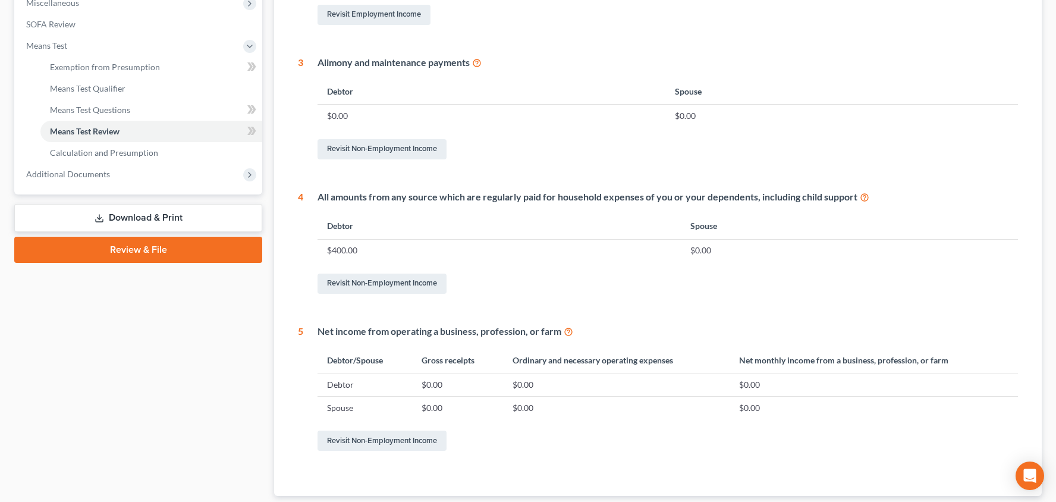
scroll to position [476, 0]
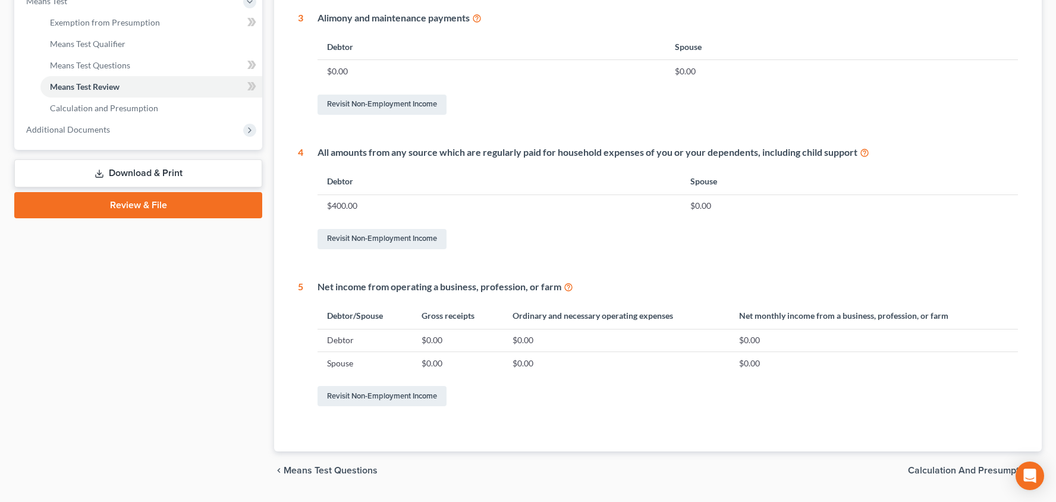
click at [954, 471] on span "Calculation and Presumption" at bounding box center [970, 470] width 124 height 10
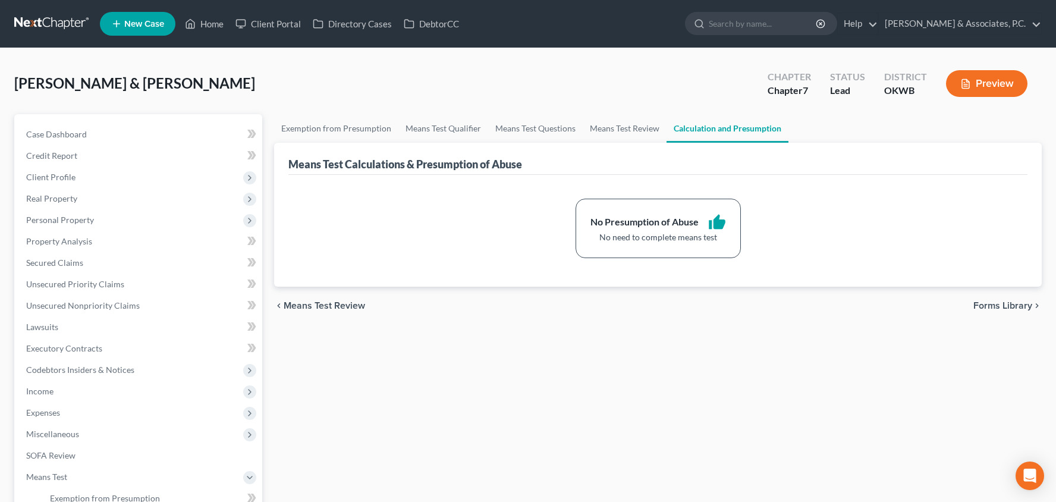
click at [995, 304] on span "Forms Library" at bounding box center [1002, 306] width 59 height 10
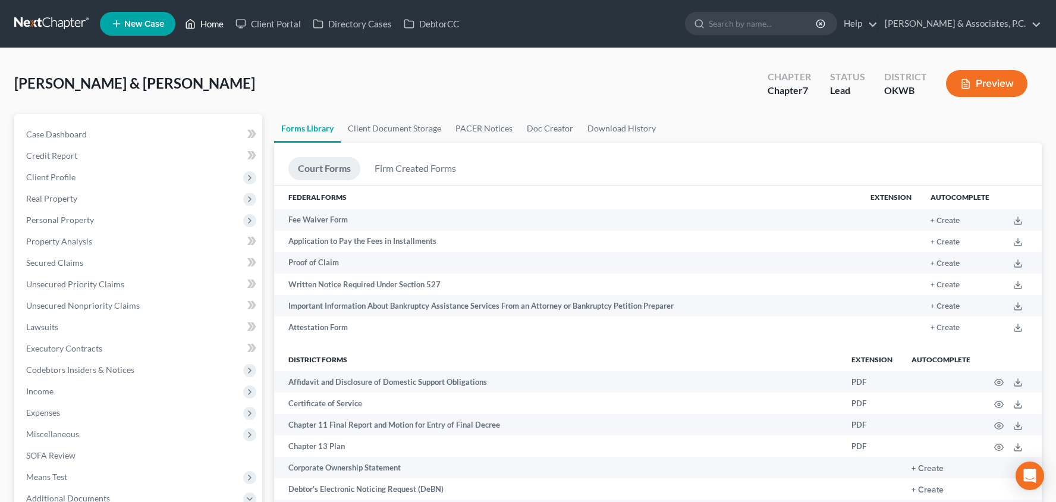
click at [219, 25] on link "Home" at bounding box center [204, 23] width 51 height 21
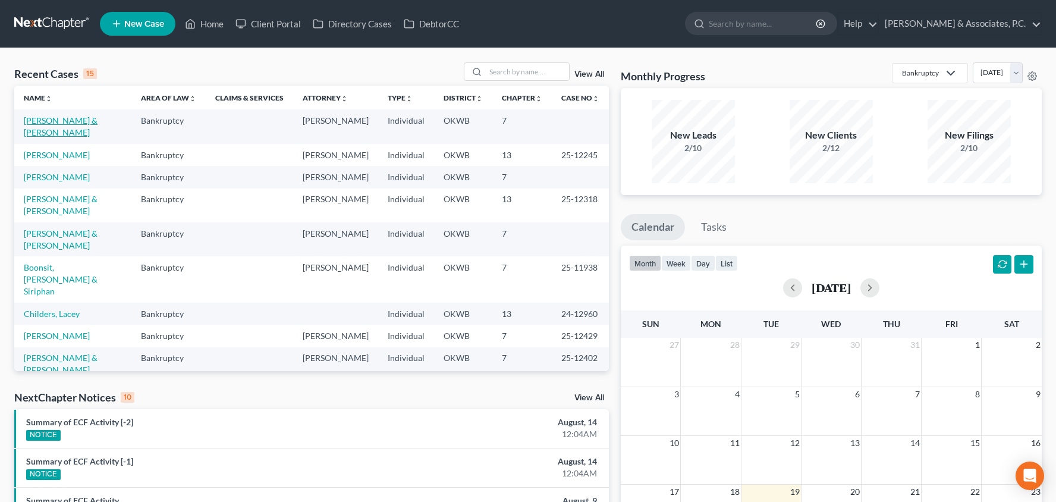
click at [72, 121] on link "Phillips, Robert & Shannon" at bounding box center [61, 126] width 74 height 22
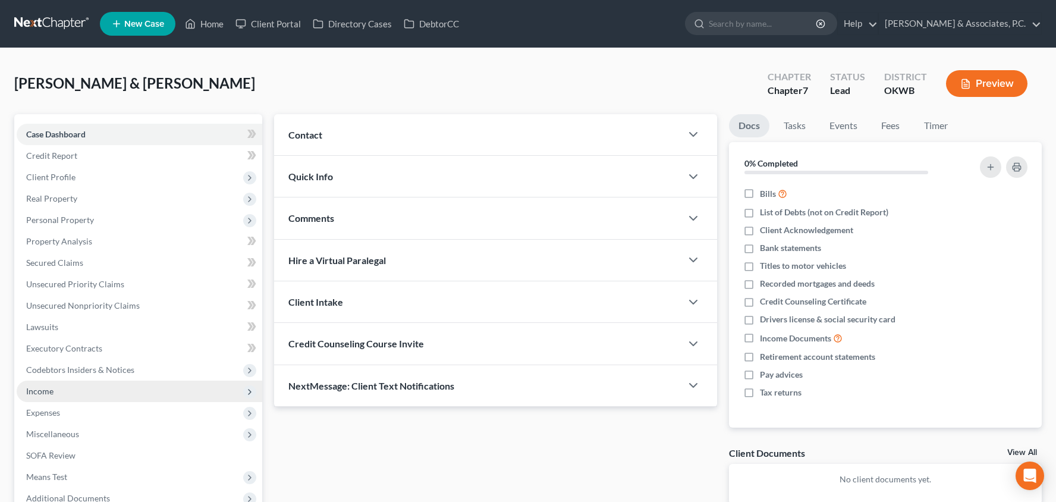
click at [136, 389] on span "Income" at bounding box center [140, 390] width 246 height 21
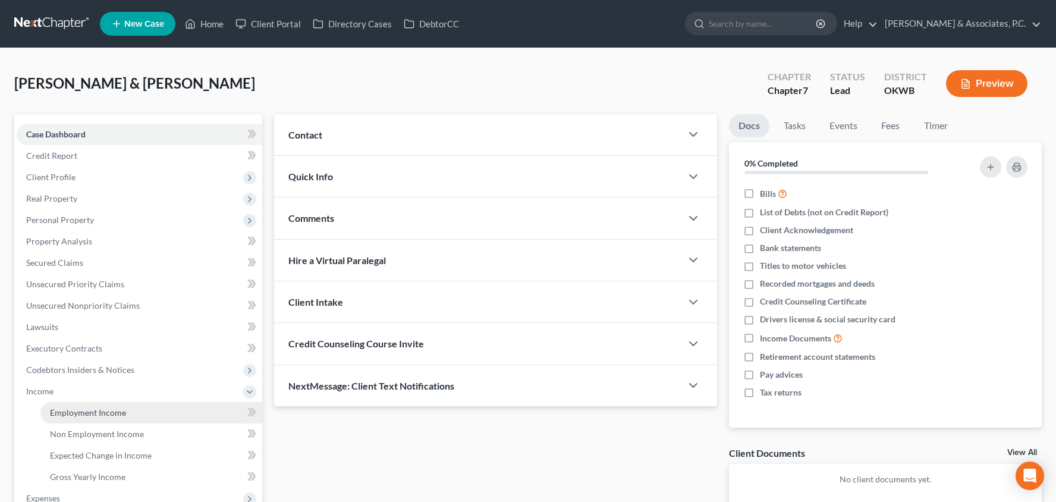
click at [212, 405] on link "Employment Income" at bounding box center [151, 412] width 222 height 21
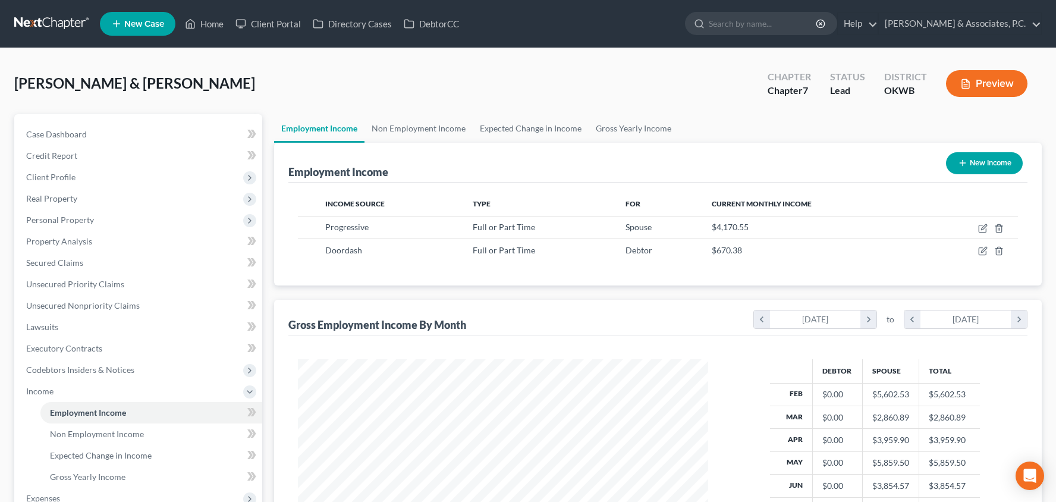
scroll to position [213, 434]
click at [215, 27] on link "Home" at bounding box center [204, 23] width 51 height 21
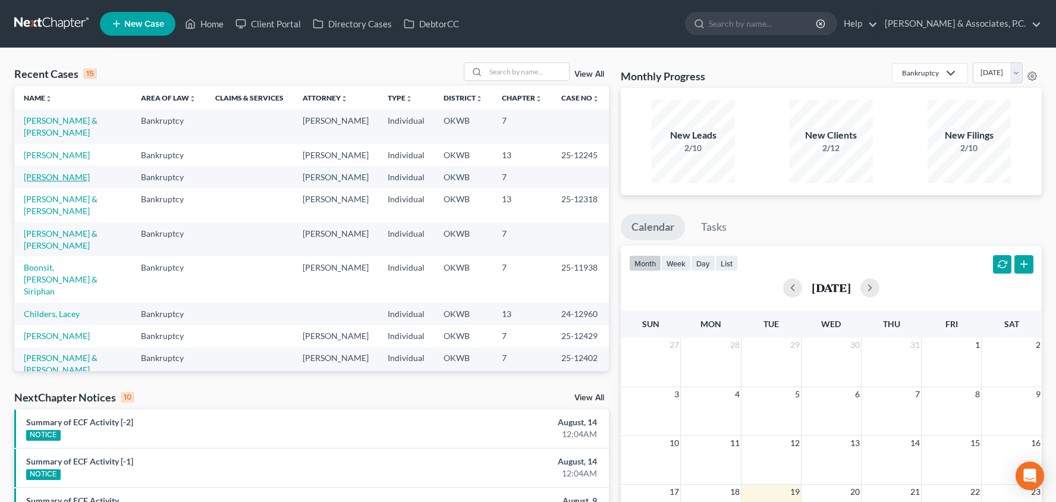
click at [70, 172] on link "Bowman, Brooks" at bounding box center [57, 177] width 66 height 10
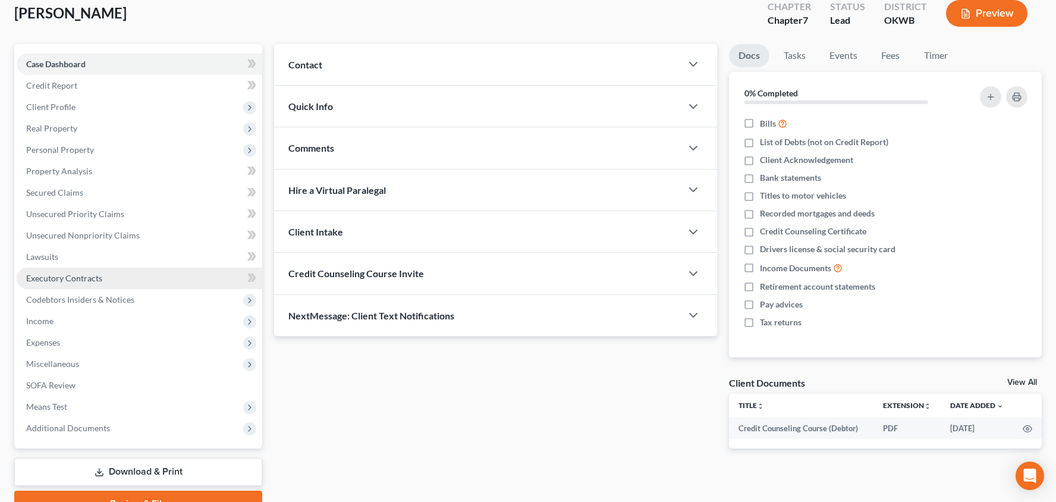
scroll to position [115, 0]
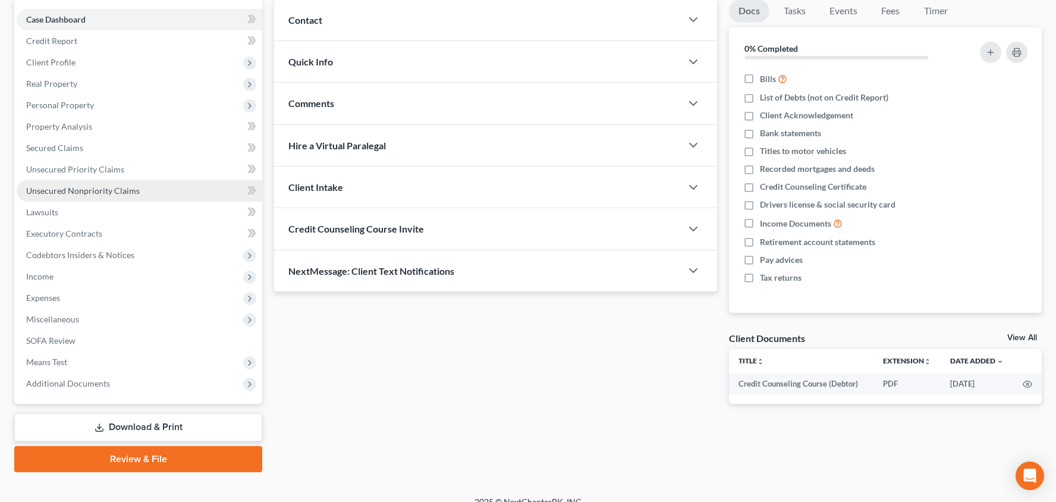
click at [188, 194] on link "Unsecured Nonpriority Claims" at bounding box center [140, 190] width 246 height 21
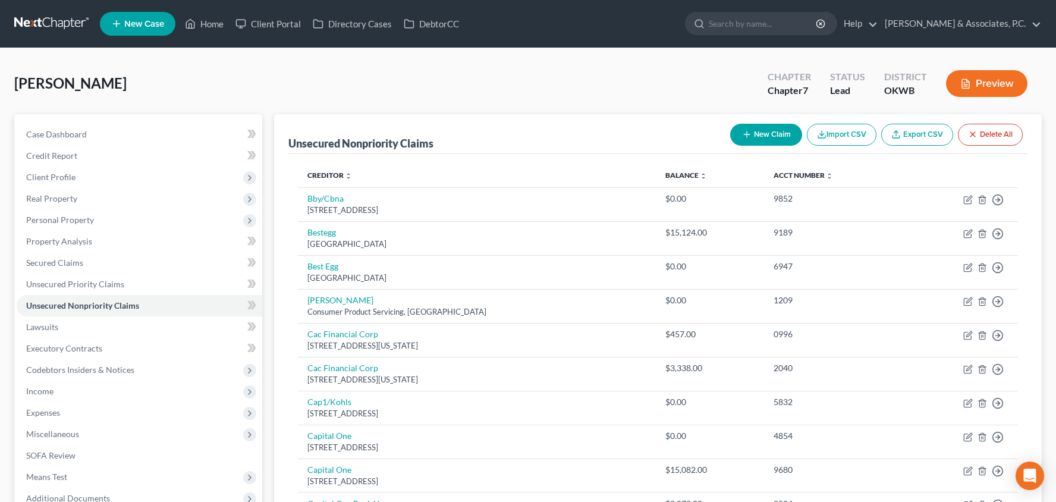
click at [766, 131] on button "New Claim" at bounding box center [766, 135] width 72 height 22
select select "0"
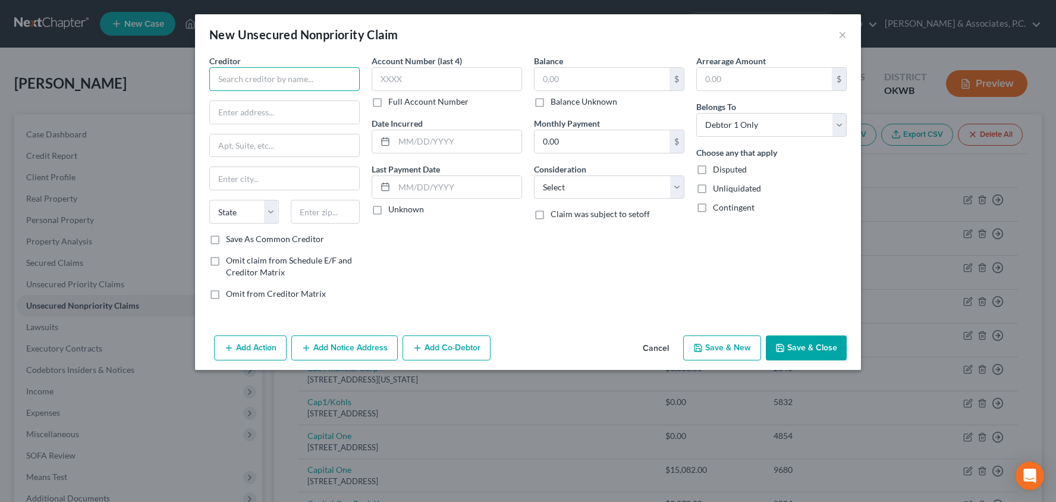
click at [350, 80] on input "text" at bounding box center [284, 79] width 150 height 24
click at [317, 78] on input "AT&T" at bounding box center [284, 79] width 150 height 24
type input "AT&T Mobility"
type input "PO Box 6463"
type input "60197-6463"
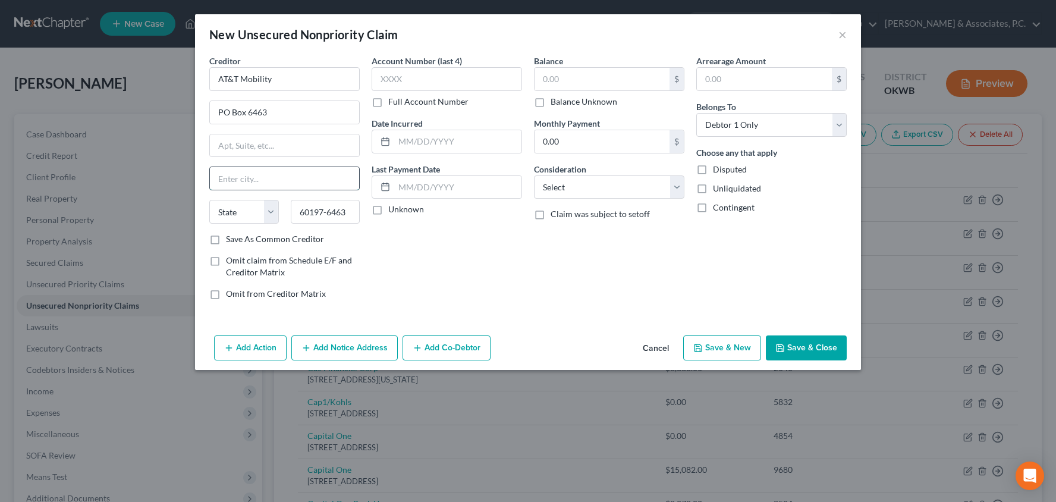
click at [296, 183] on input "text" at bounding box center [284, 178] width 149 height 23
type input "Carol Stream"
select select "14"
click at [579, 73] on input "text" at bounding box center [601, 79] width 135 height 23
click at [832, 346] on button "Save & Close" at bounding box center [806, 347] width 81 height 25
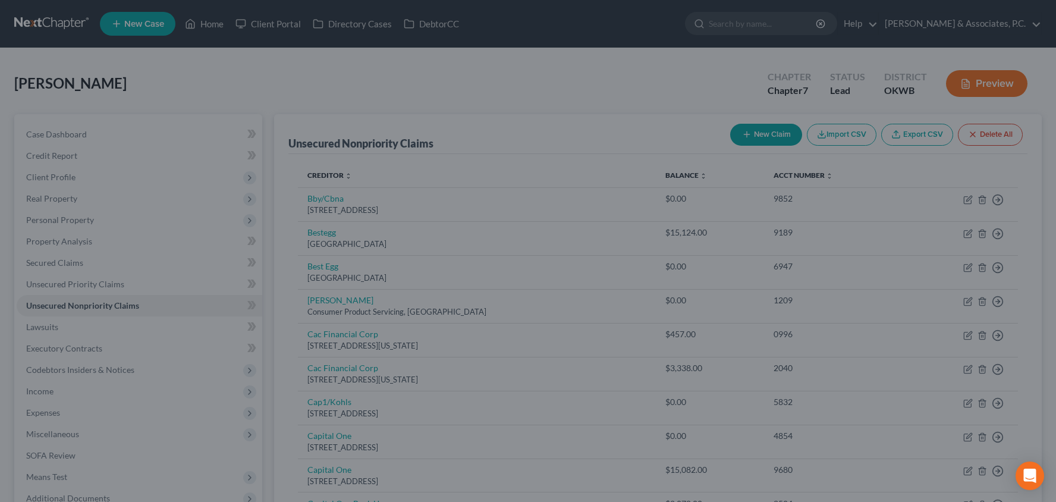
type input "300.00"
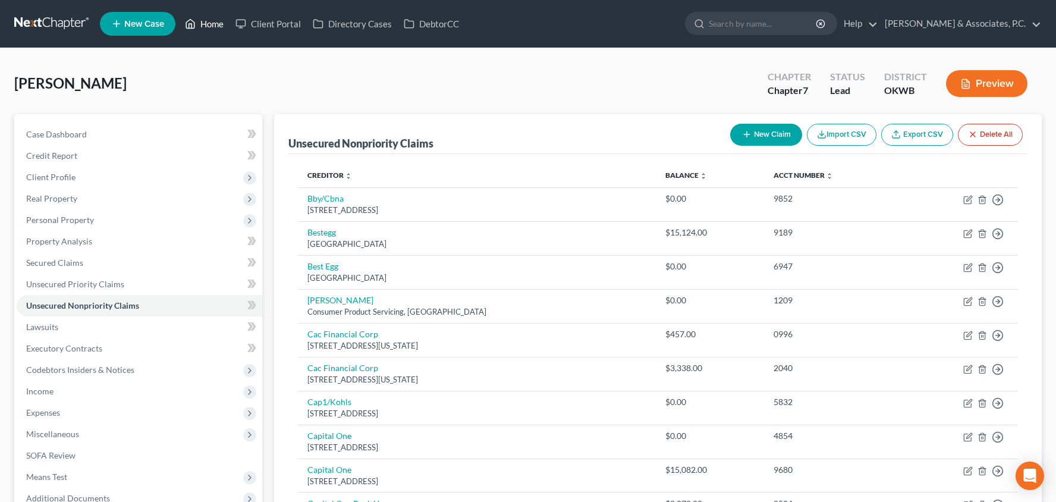
click at [208, 28] on link "Home" at bounding box center [204, 23] width 51 height 21
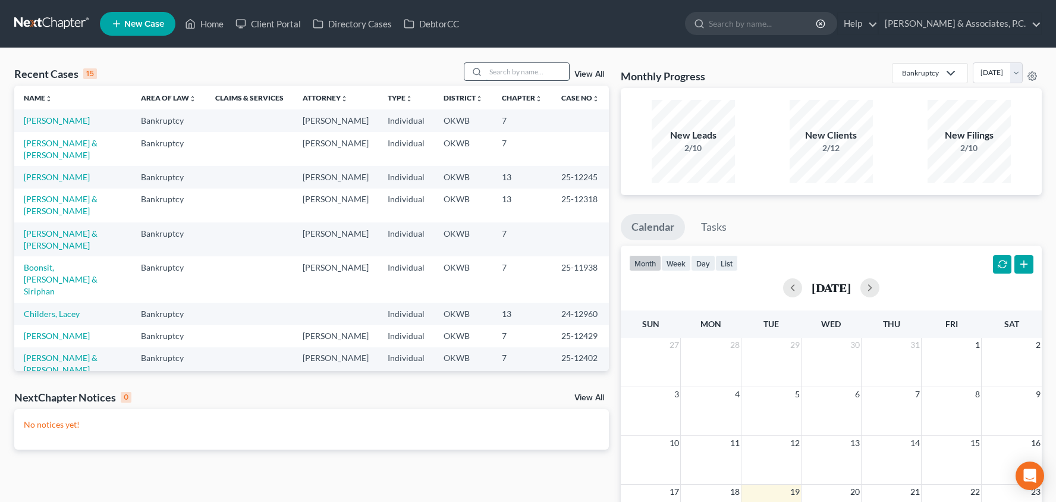
click at [493, 73] on input "search" at bounding box center [527, 71] width 83 height 17
type input "johnson"
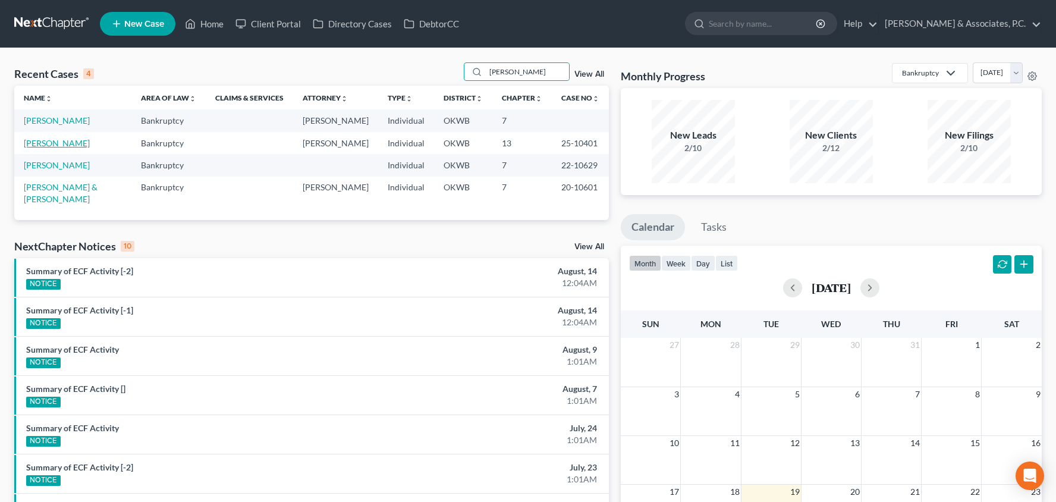
click at [51, 145] on link "Johnson, Jeffrey" at bounding box center [57, 143] width 66 height 10
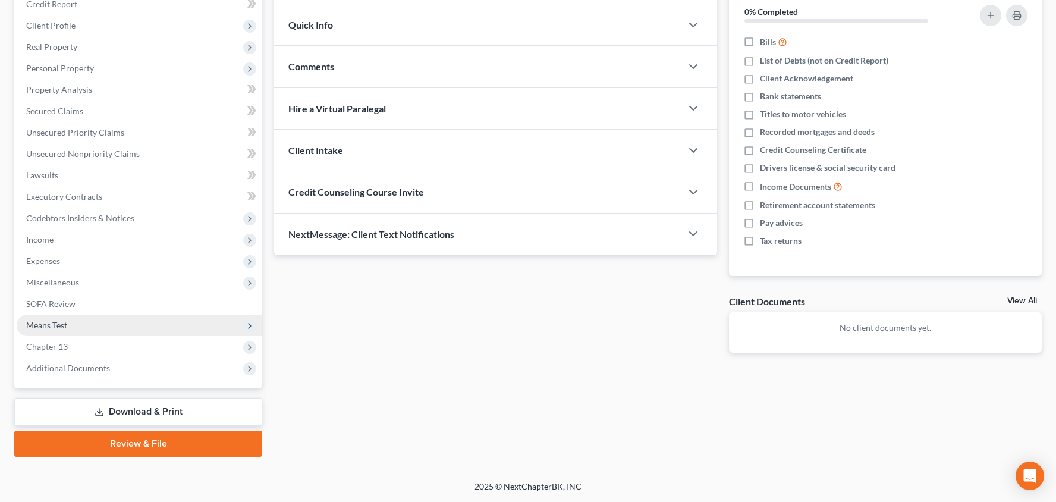
scroll to position [152, 0]
click at [151, 325] on span "Means Test" at bounding box center [140, 324] width 246 height 21
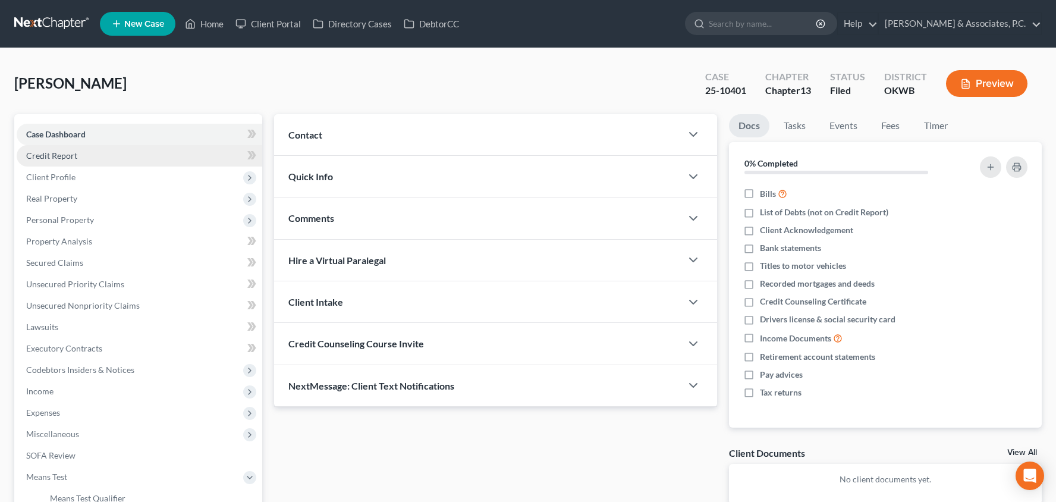
scroll to position [0, 0]
click at [219, 26] on link "Home" at bounding box center [204, 23] width 51 height 21
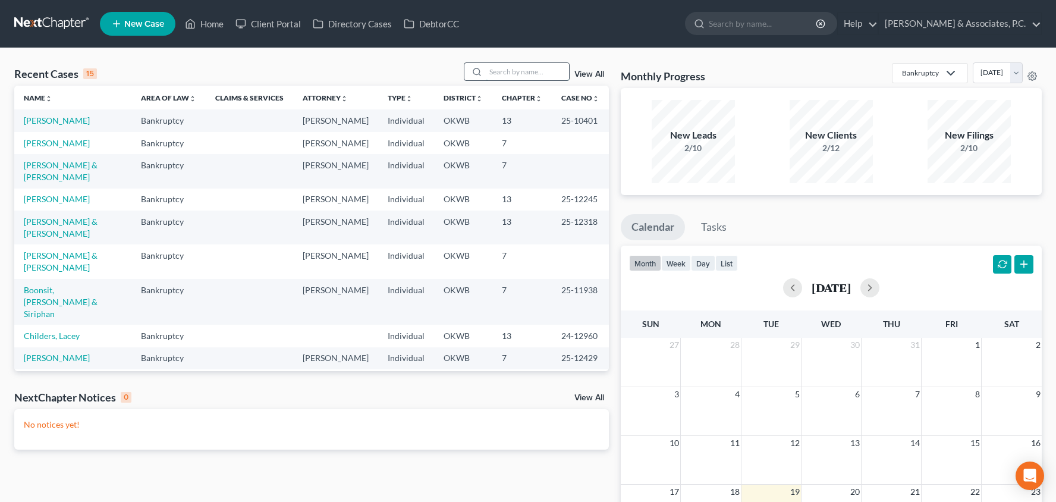
click at [502, 74] on input "search" at bounding box center [527, 71] width 83 height 17
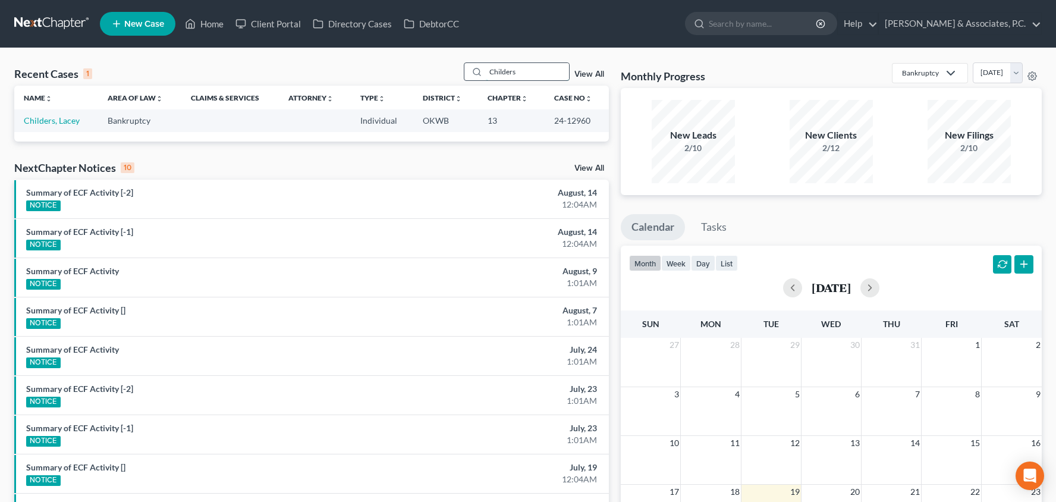
type input "Childers"
drag, startPoint x: 502, startPoint y: 74, endPoint x: 58, endPoint y: 118, distance: 445.7
click at [58, 118] on link "Childers, Lacey" at bounding box center [52, 120] width 56 height 10
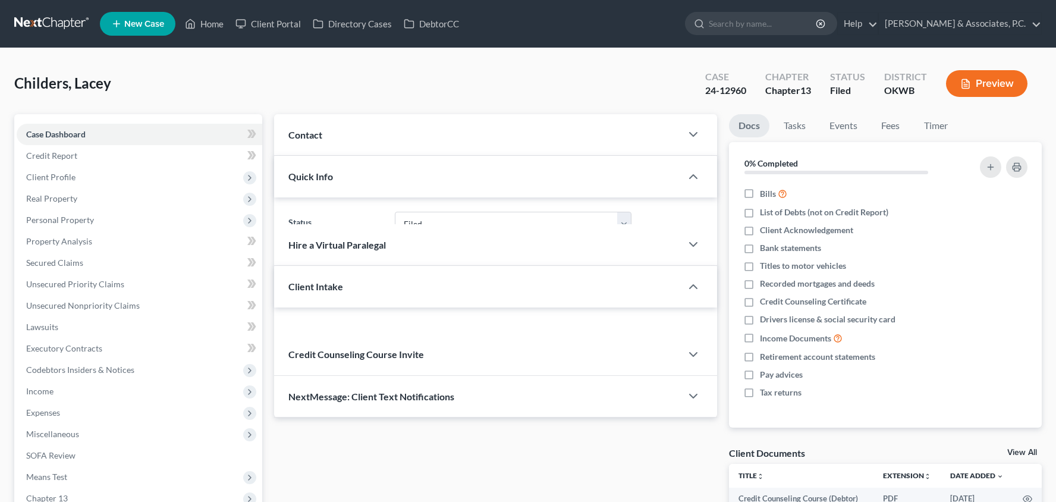
select select "2"
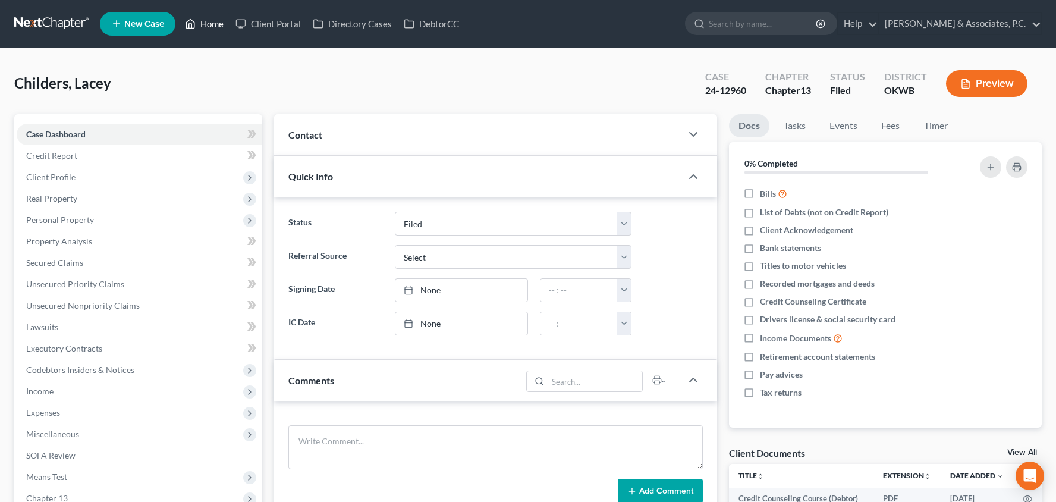
click at [210, 24] on link "Home" at bounding box center [204, 23] width 51 height 21
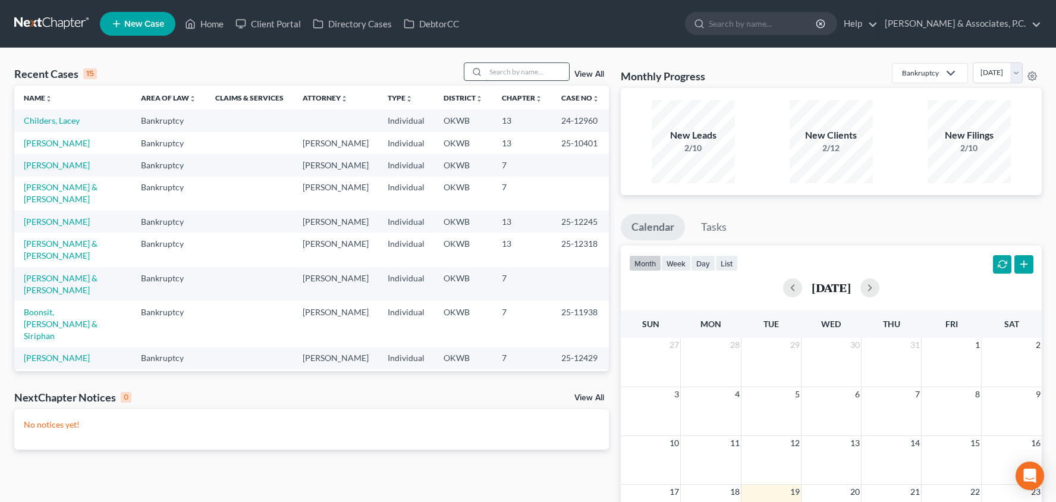
click at [500, 74] on input "search" at bounding box center [527, 71] width 83 height 17
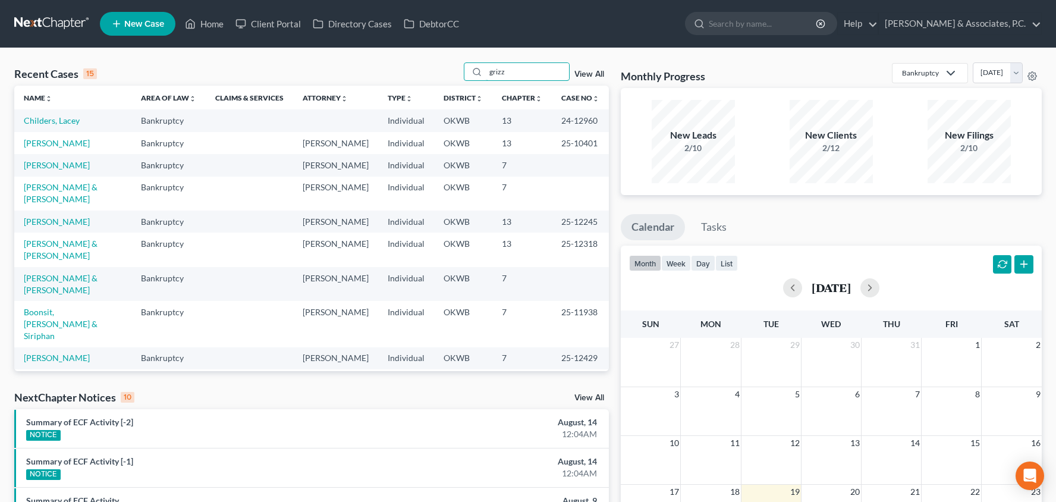
type input "grizz"
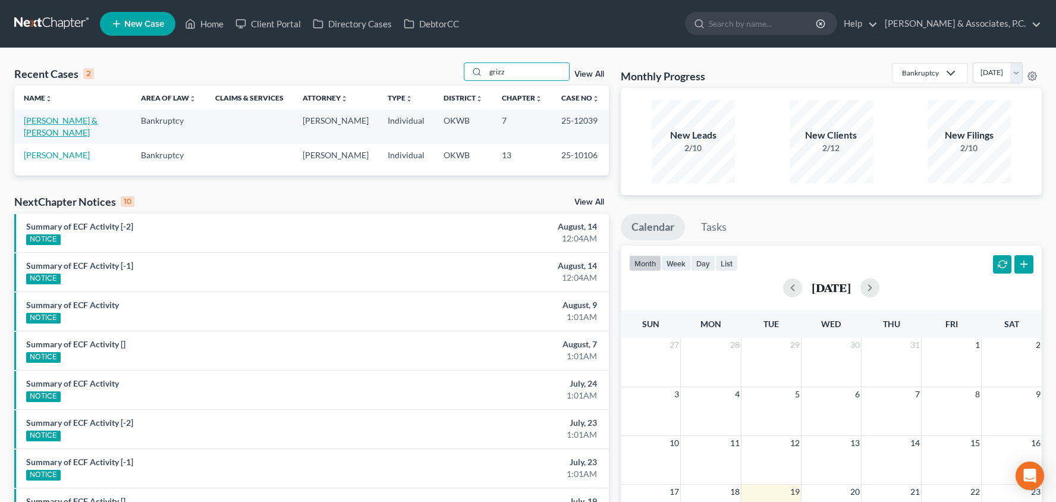
click at [64, 125] on link "Grizzaffi, James & Shawna" at bounding box center [61, 126] width 74 height 22
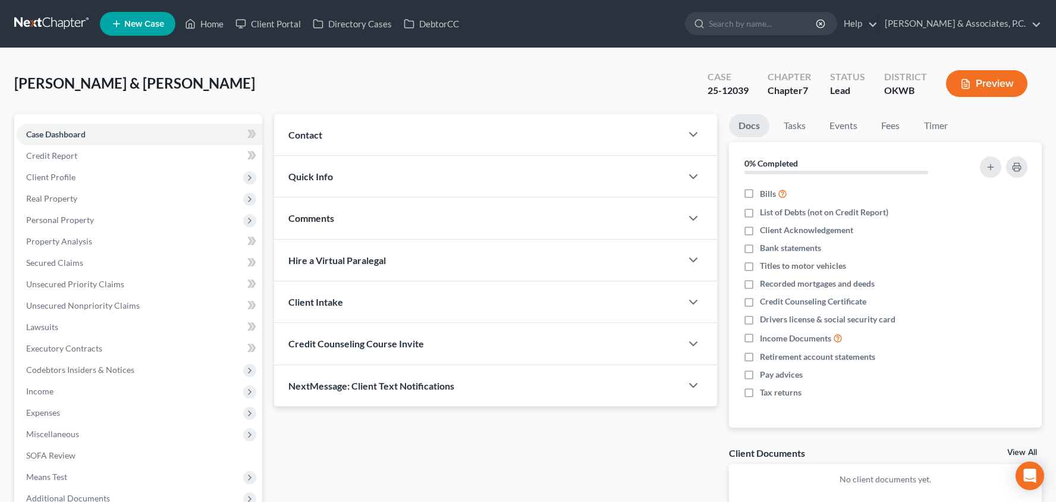
click at [988, 90] on button "Preview" at bounding box center [986, 83] width 81 height 27
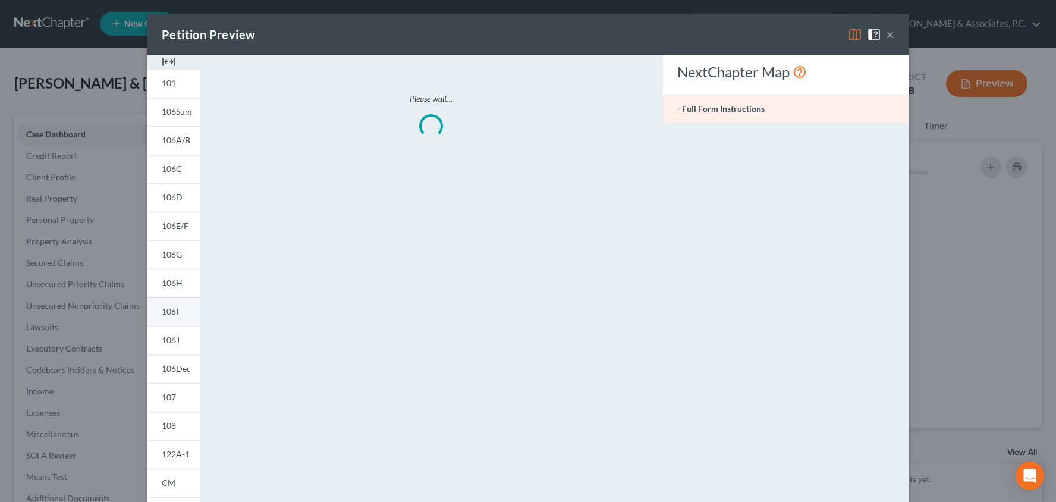
click at [166, 307] on span "106I" at bounding box center [170, 311] width 17 height 10
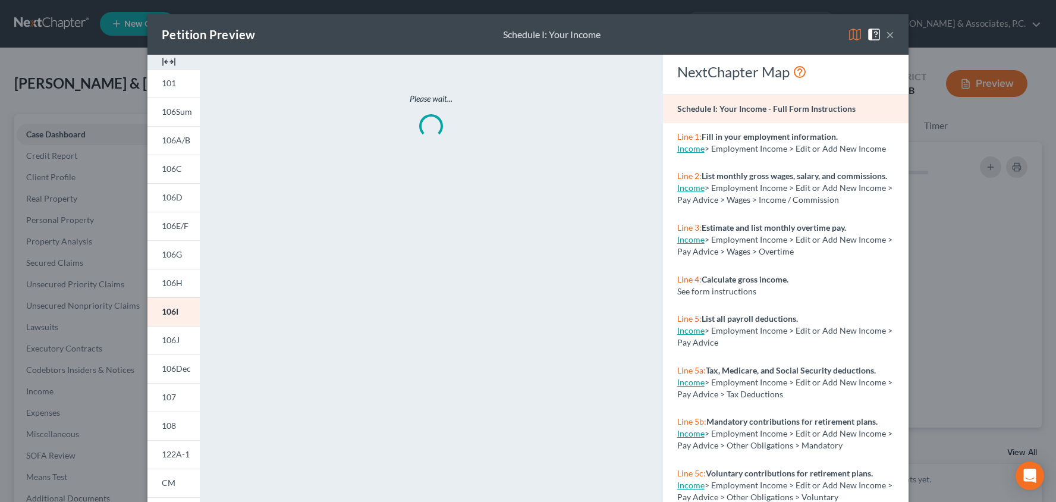
drag, startPoint x: 169, startPoint y: 251, endPoint x: 243, endPoint y: 302, distance: 89.9
click at [169, 251] on span "106G" at bounding box center [172, 254] width 20 height 10
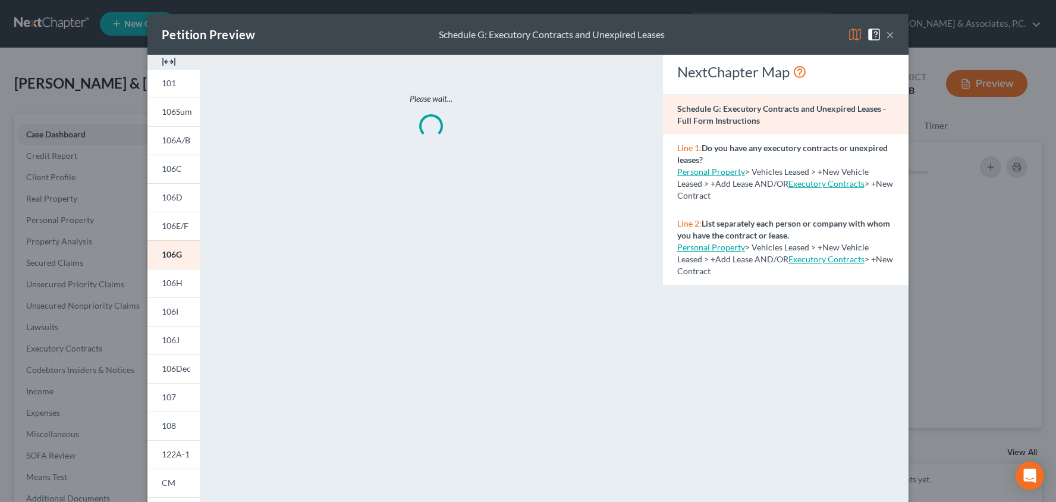
click at [893, 35] on button "×" at bounding box center [890, 34] width 8 height 14
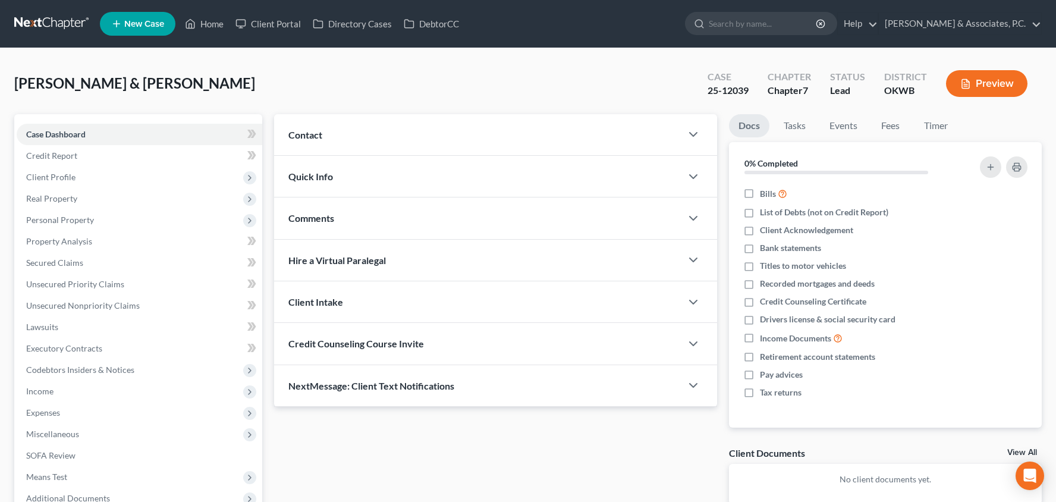
click at [983, 81] on button "Preview" at bounding box center [986, 83] width 81 height 27
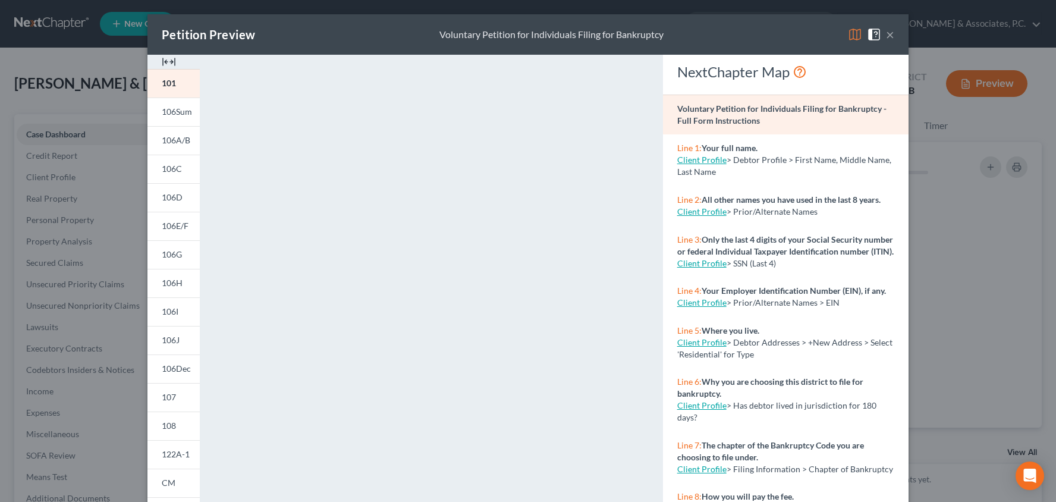
click at [886, 35] on button "×" at bounding box center [890, 34] width 8 height 14
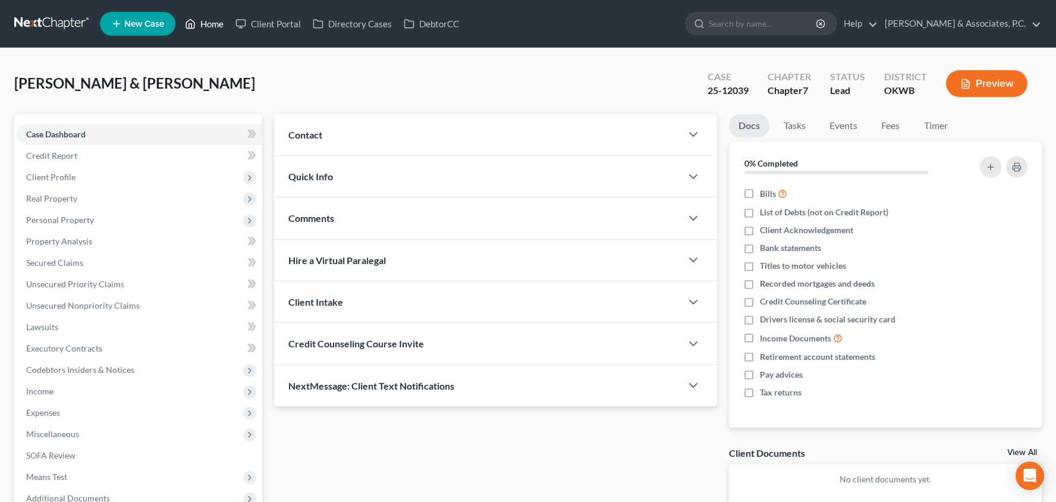
click at [216, 22] on link "Home" at bounding box center [204, 23] width 51 height 21
